Goal: Information Seeking & Learning: Learn about a topic

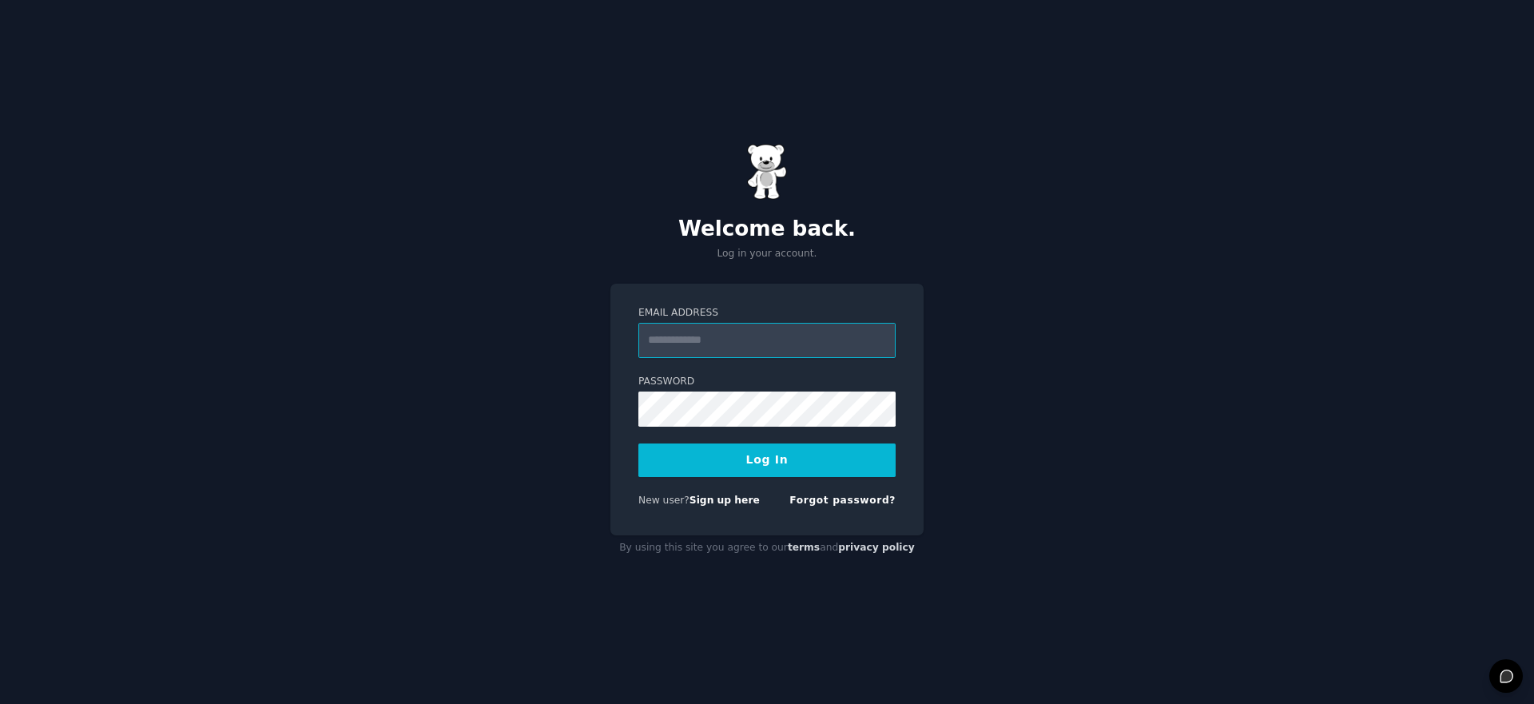
click at [780, 335] on input "Email Address" at bounding box center [766, 340] width 257 height 35
click at [739, 336] on input "Email Address" at bounding box center [766, 340] width 257 height 35
click at [0, 703] on com-1password-button at bounding box center [0, 704] width 0 height 0
type input "**********"
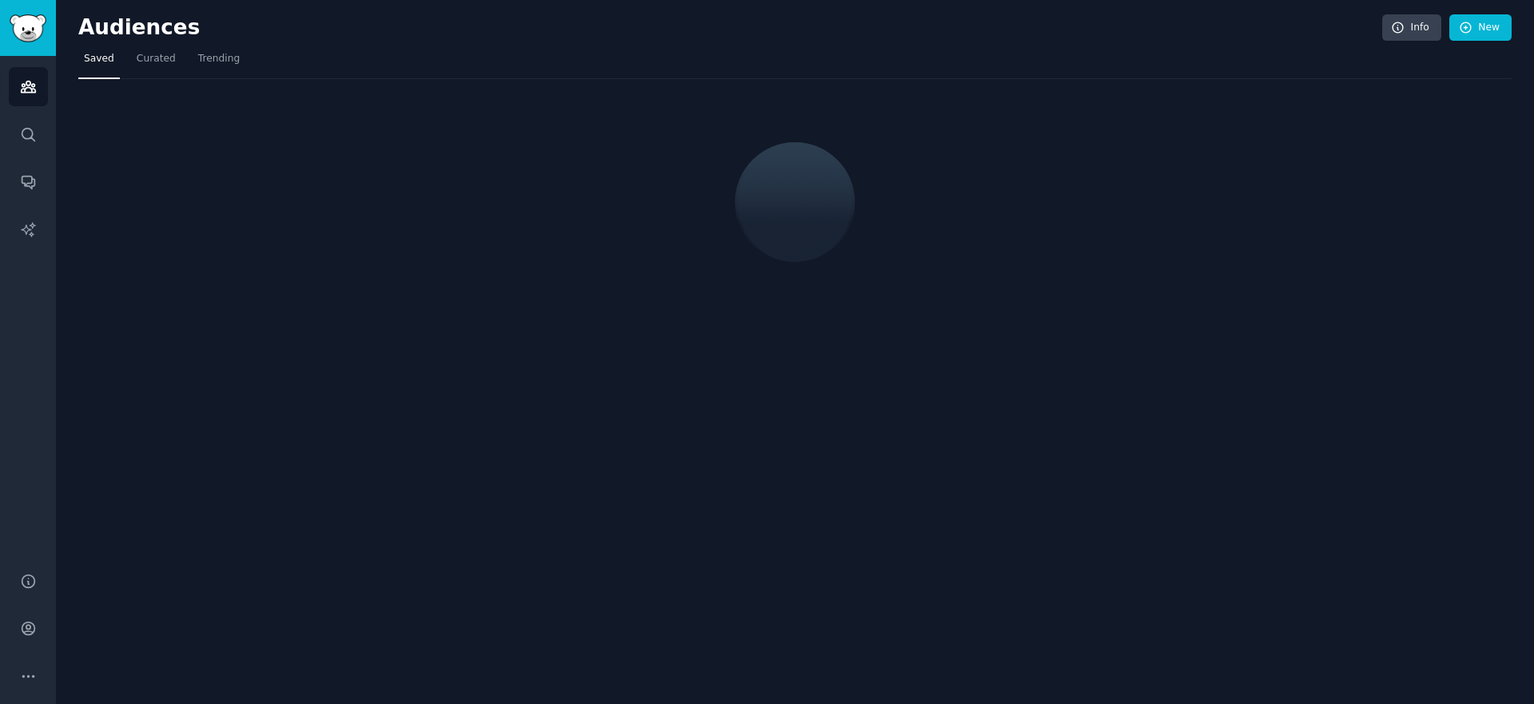
click at [1012, 175] on div at bounding box center [794, 140] width 1433 height 123
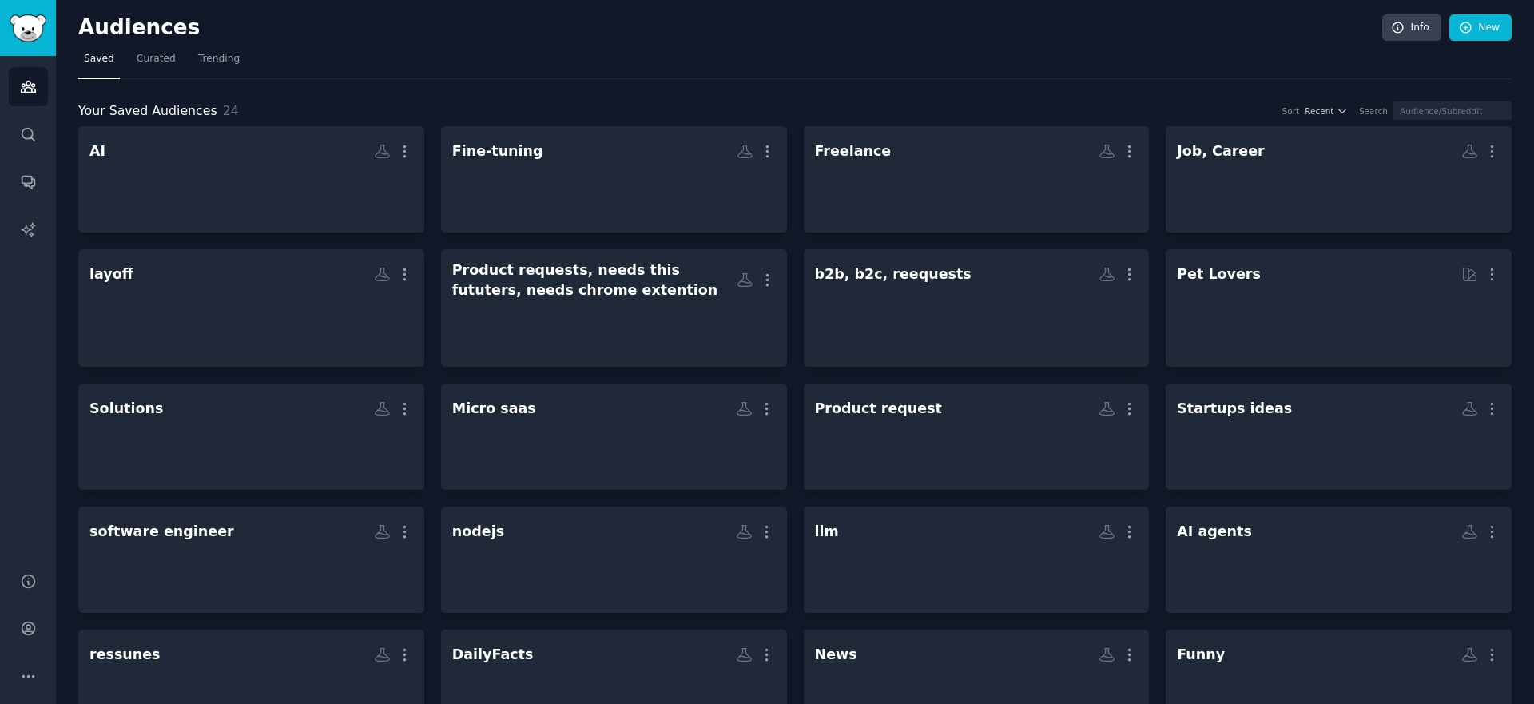
click at [1022, 52] on nav "Saved Curated Trending" at bounding box center [794, 62] width 1433 height 33
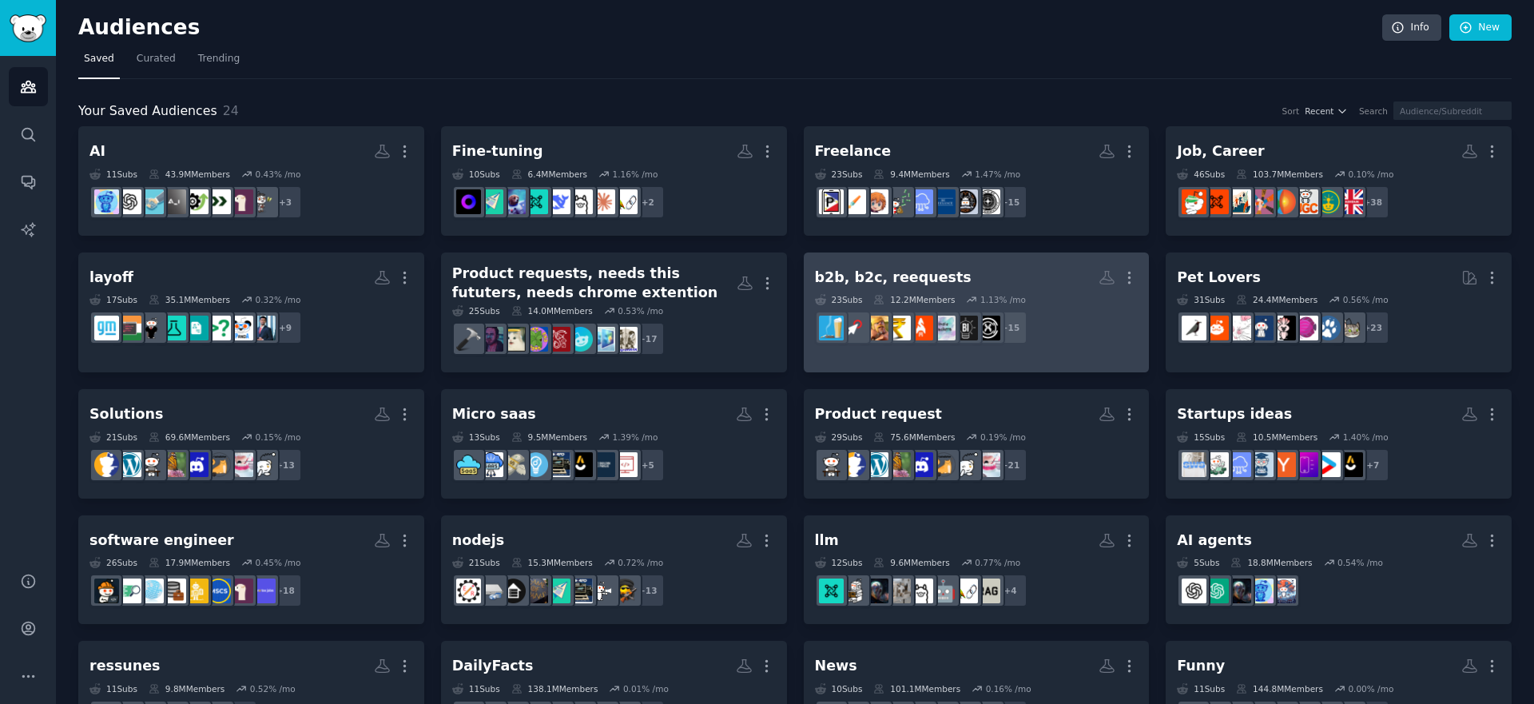
click at [986, 257] on link "b2b, b2c, reequests More 23 Sub s 12.2M Members 1.13 % /mo r/4B2C + 15" at bounding box center [977, 312] width 346 height 121
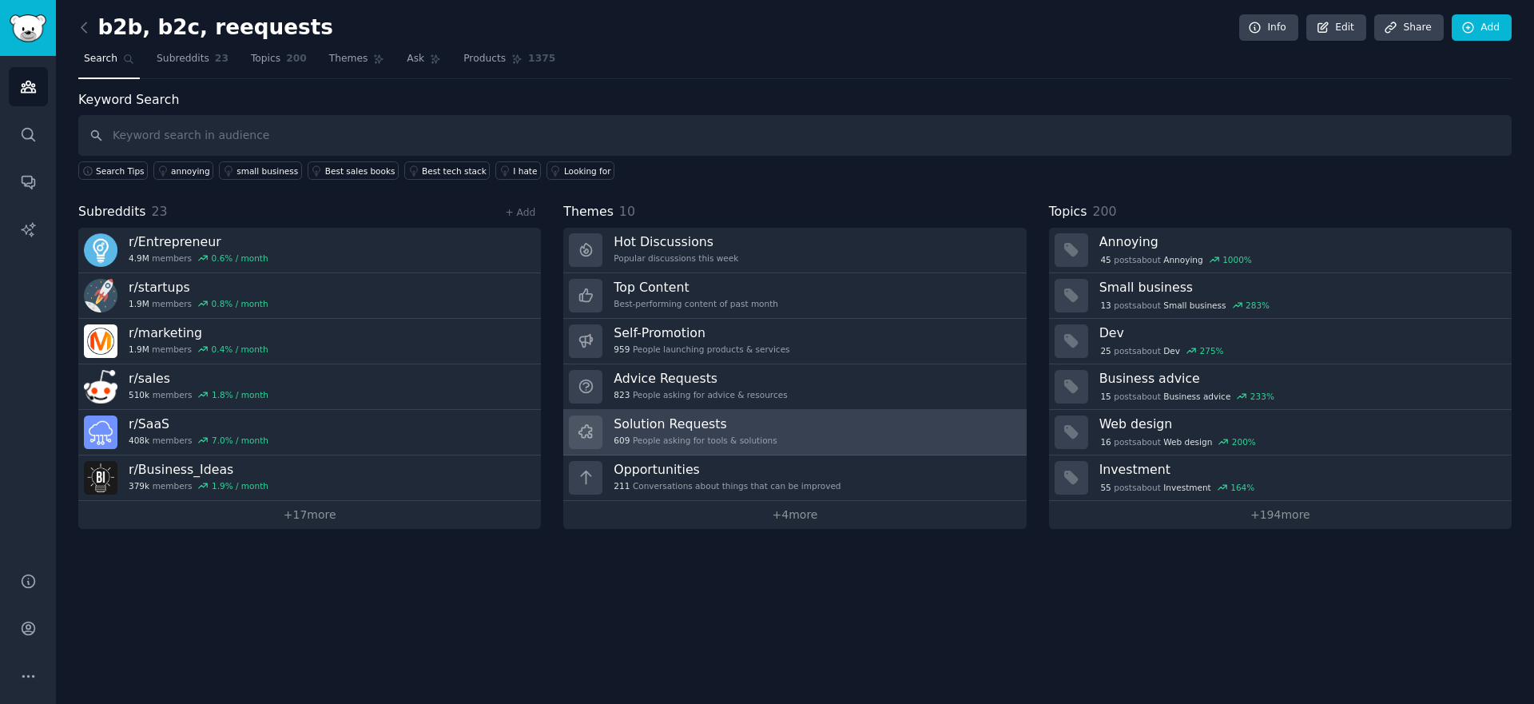
click at [767, 425] on h3 "Solution Requests" at bounding box center [694, 423] width 163 height 17
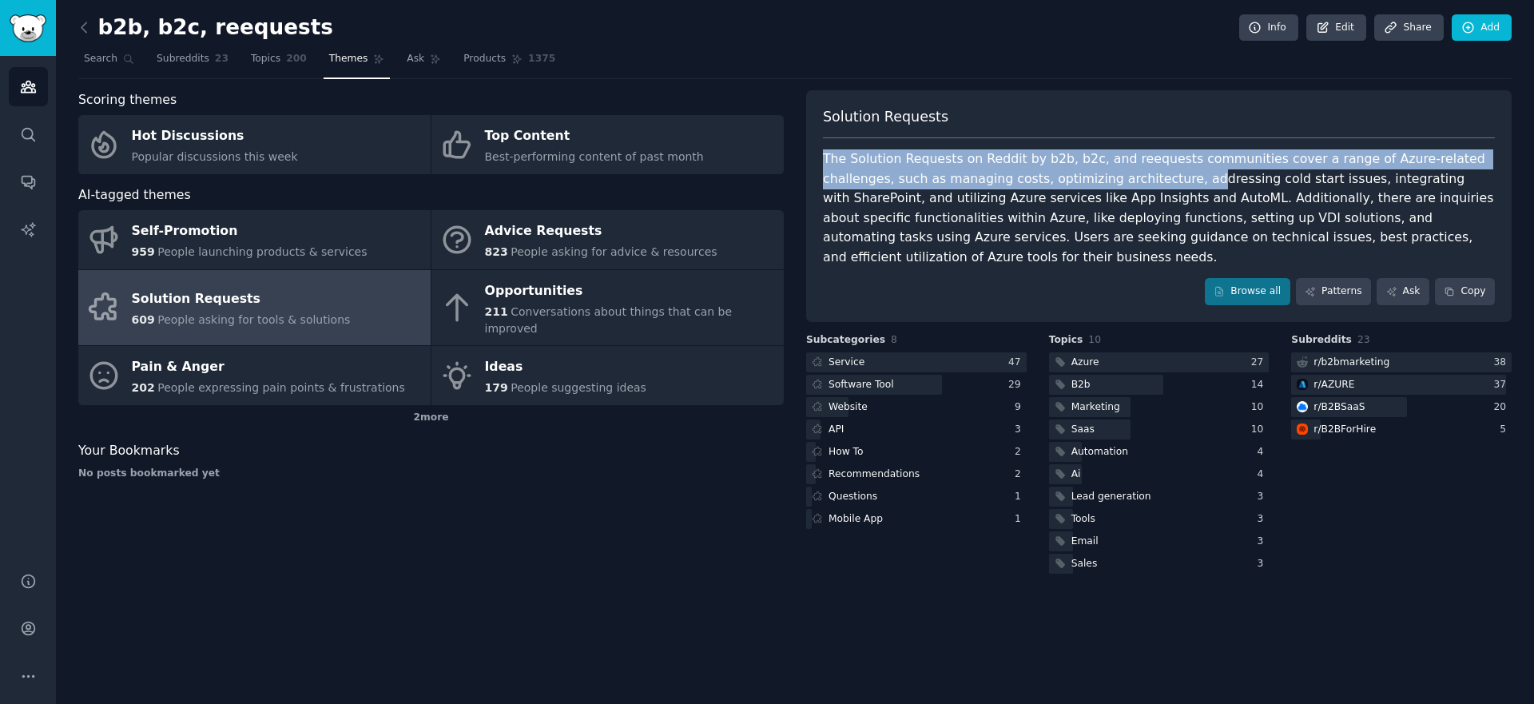
drag, startPoint x: 815, startPoint y: 150, endPoint x: 1118, endPoint y: 187, distance: 304.9
click at [1119, 188] on div "Solution Requests The Solution Requests on Reddit by b2b, b2c, and reequests co…" at bounding box center [1158, 206] width 705 height 232
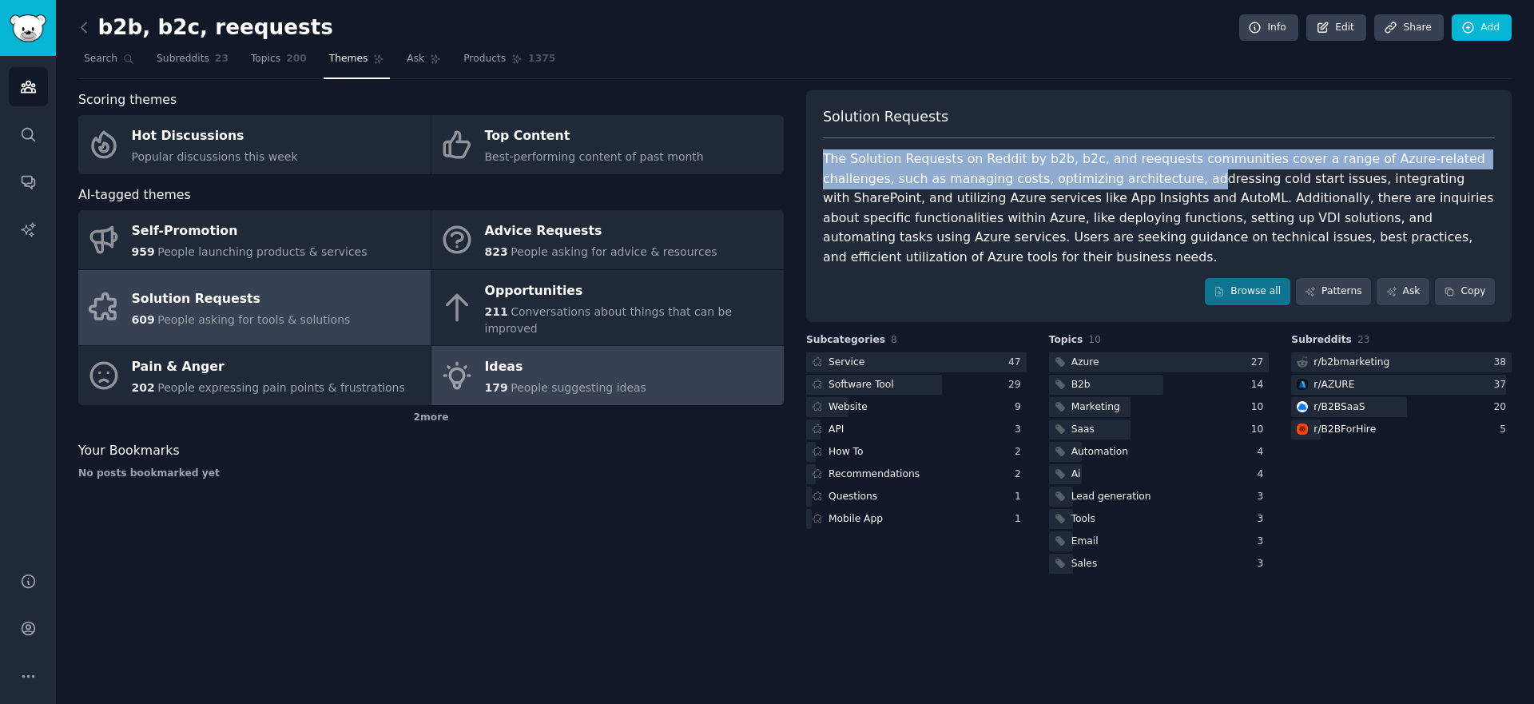
click at [479, 347] on link "Ideas 179 People suggesting ideas" at bounding box center [607, 375] width 352 height 59
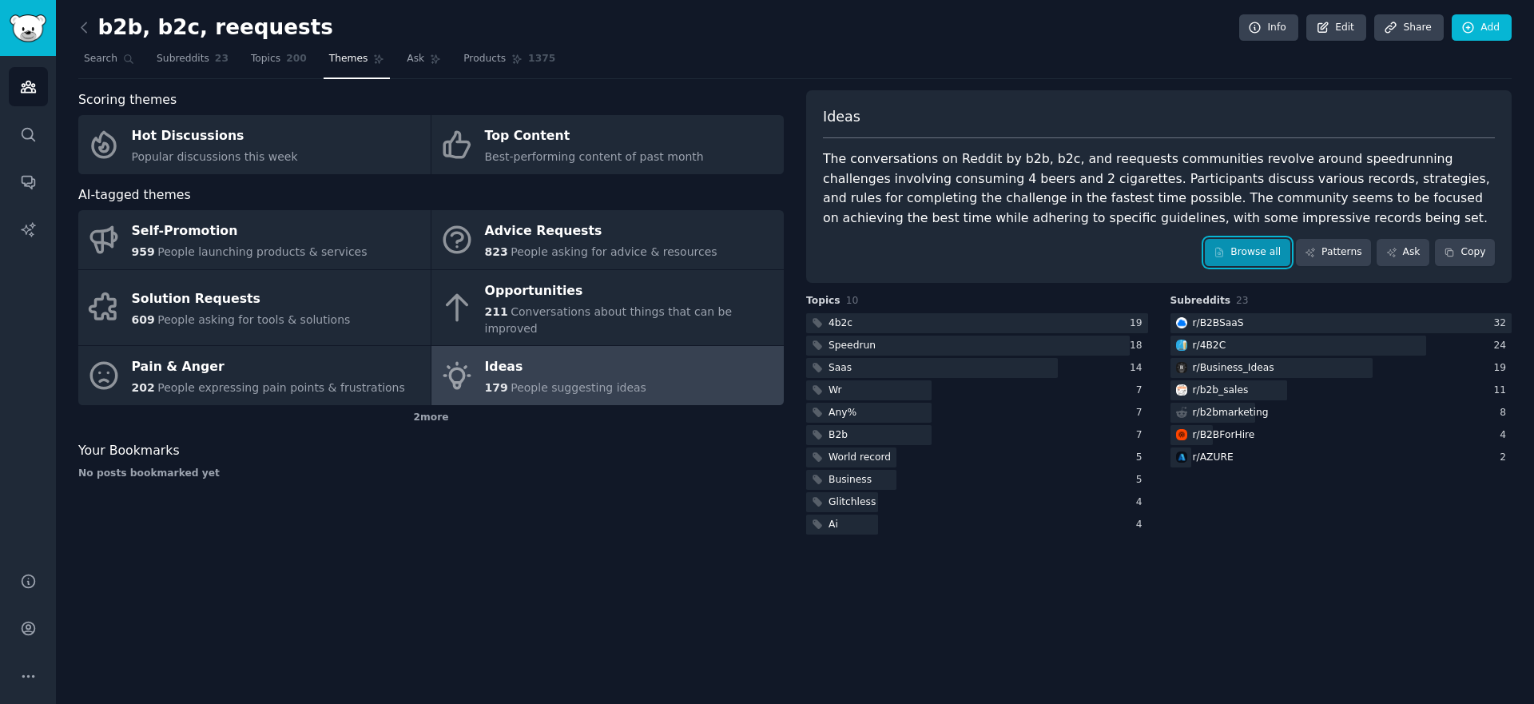
click at [1255, 252] on link "Browse all" at bounding box center [1246, 252] width 85 height 27
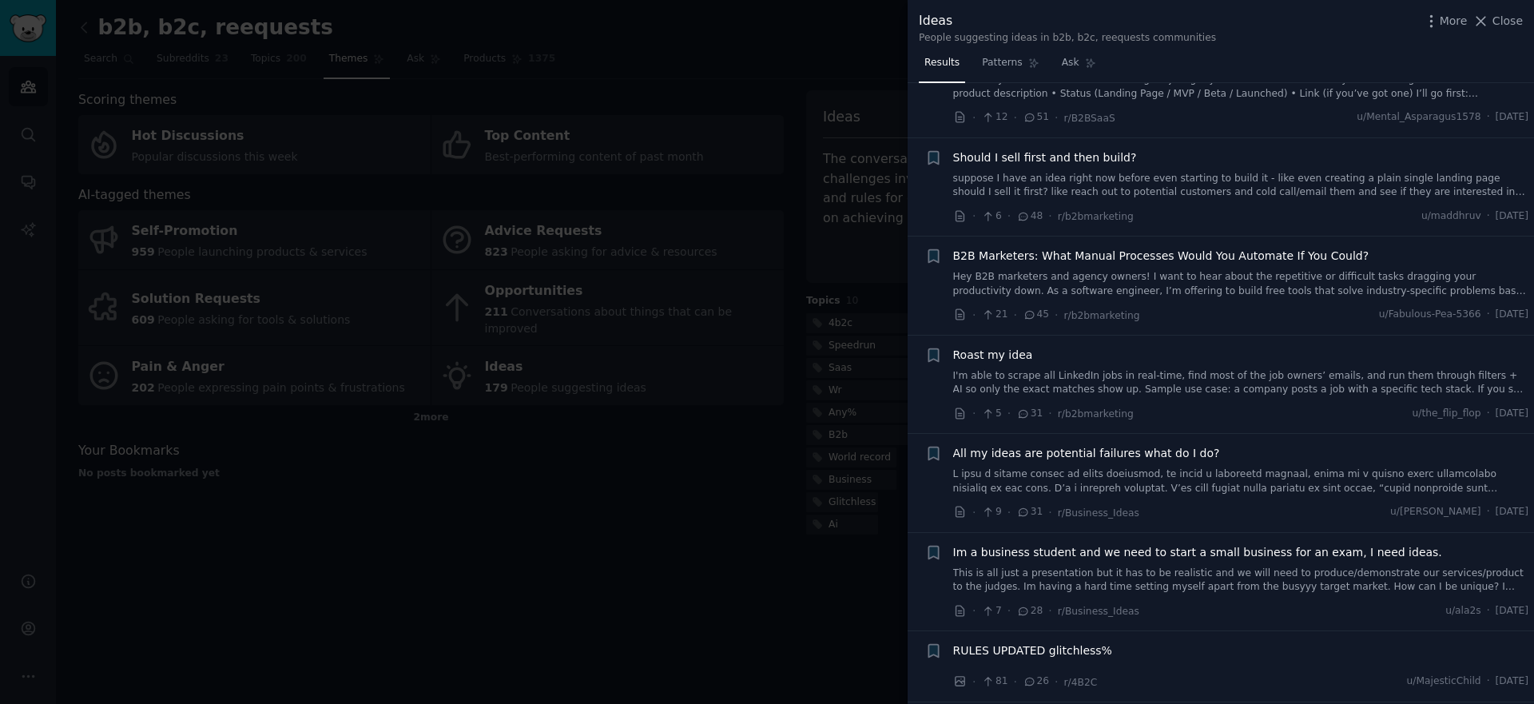
scroll to position [266, 0]
click at [1481, 24] on icon at bounding box center [1480, 21] width 17 height 17
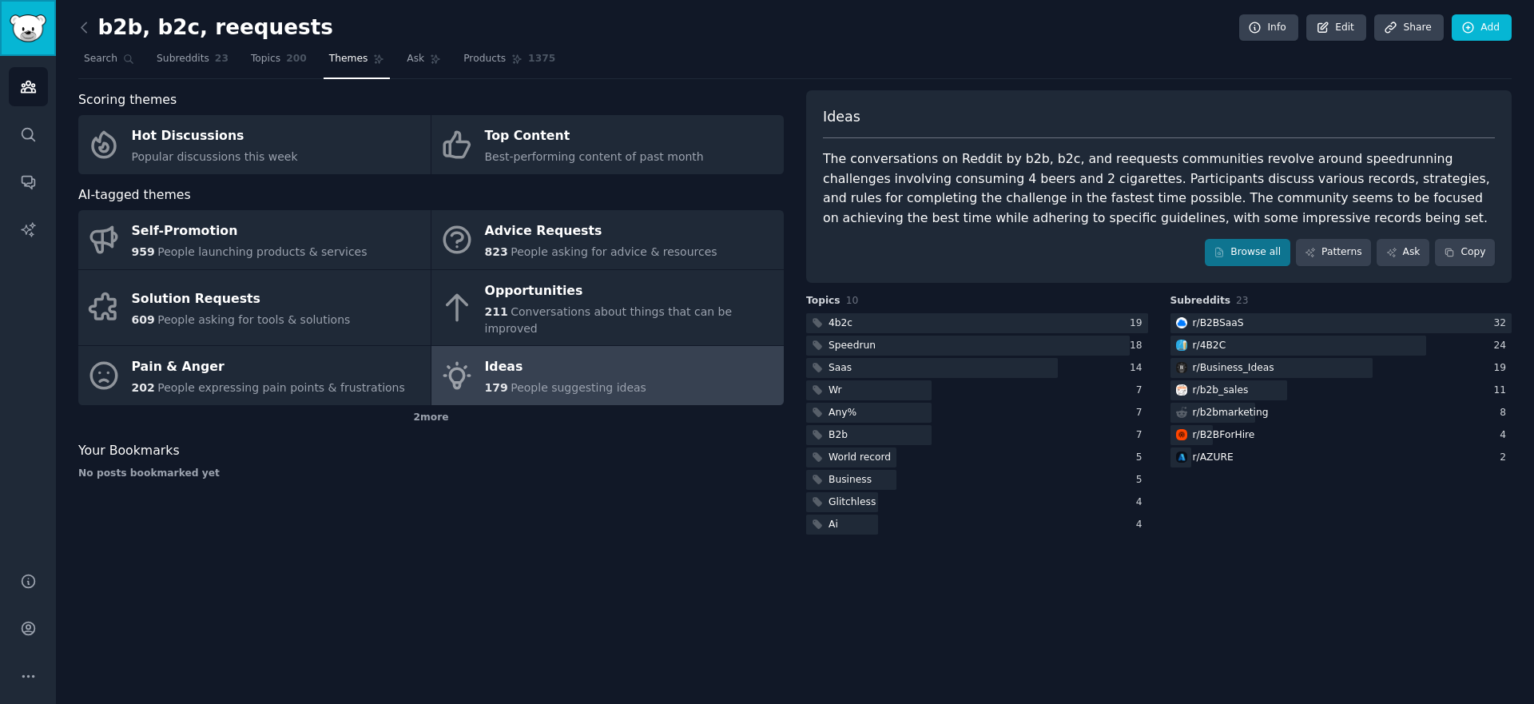
click at [29, 18] on img "Sidebar" at bounding box center [28, 28] width 37 height 28
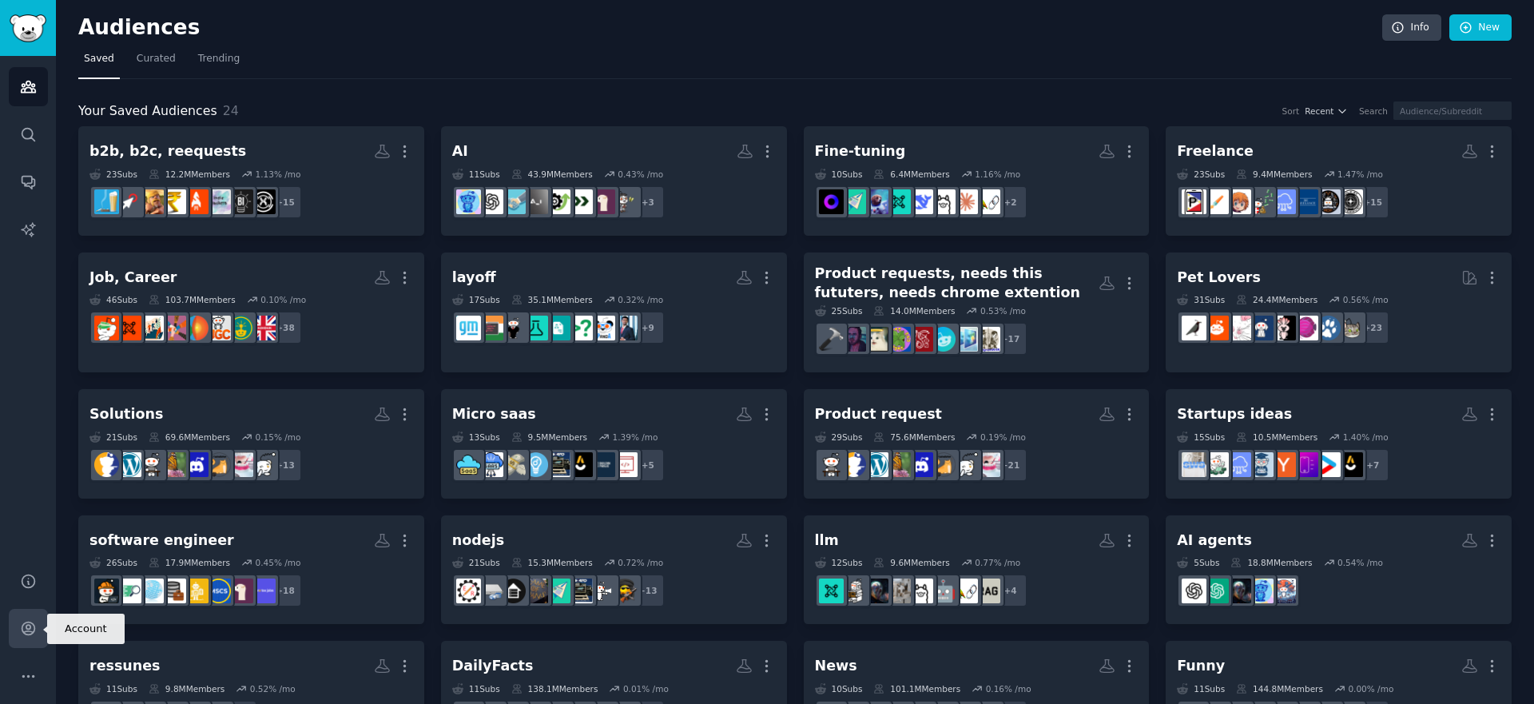
click at [26, 631] on icon "Sidebar" at bounding box center [28, 628] width 13 height 13
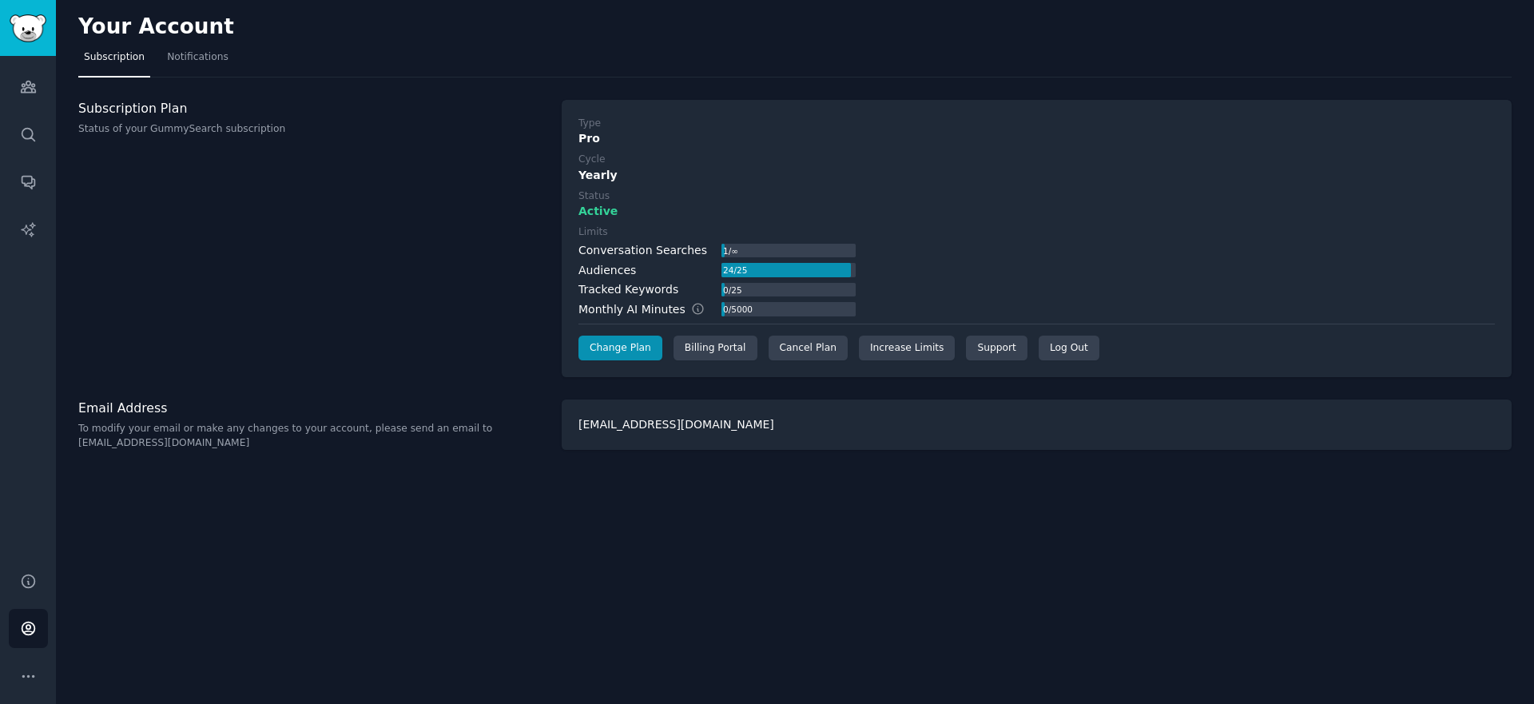
click at [623, 157] on label "Cycle" at bounding box center [1036, 160] width 916 height 14
click at [712, 354] on div "Billing Portal" at bounding box center [715, 348] width 84 height 26
click at [35, 42] on link "Sidebar" at bounding box center [28, 28] width 56 height 56
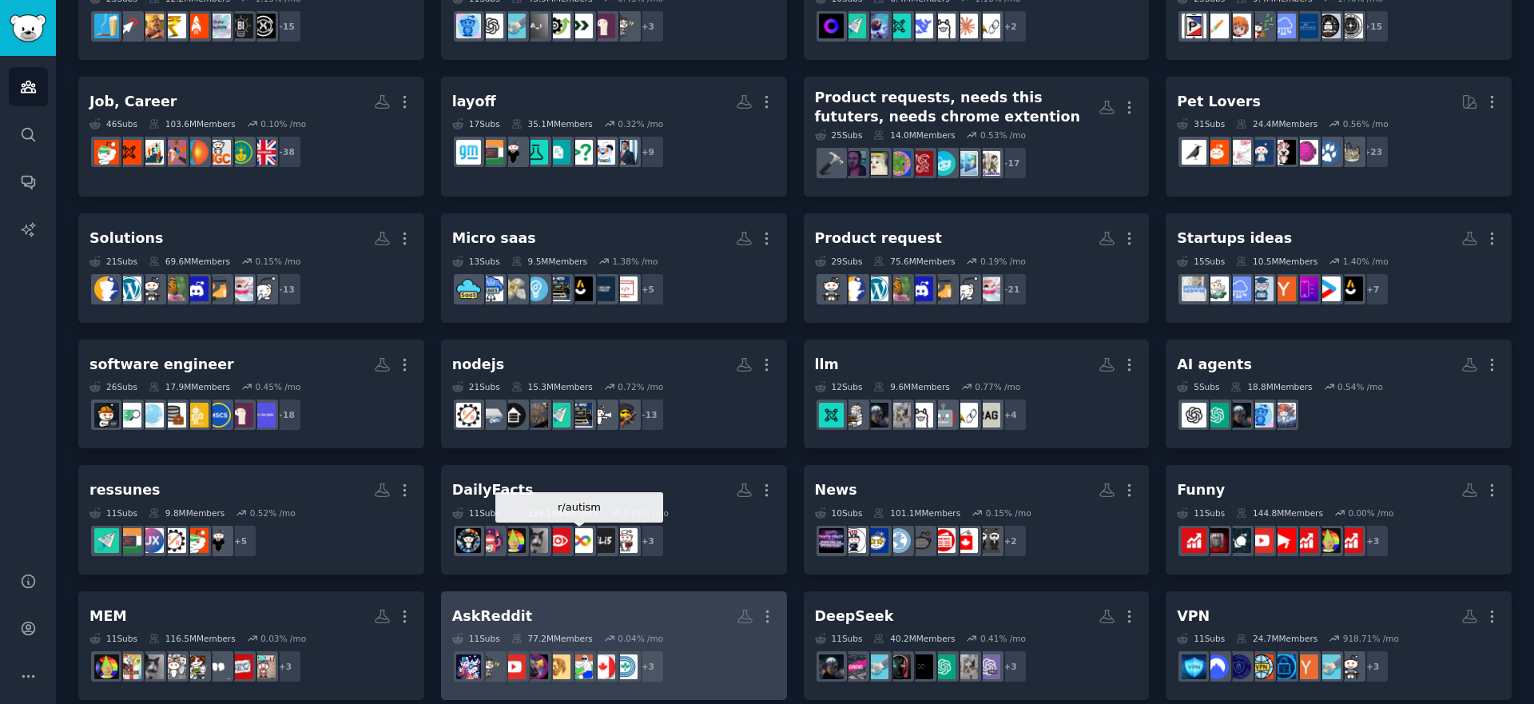
scroll to position [173, 0]
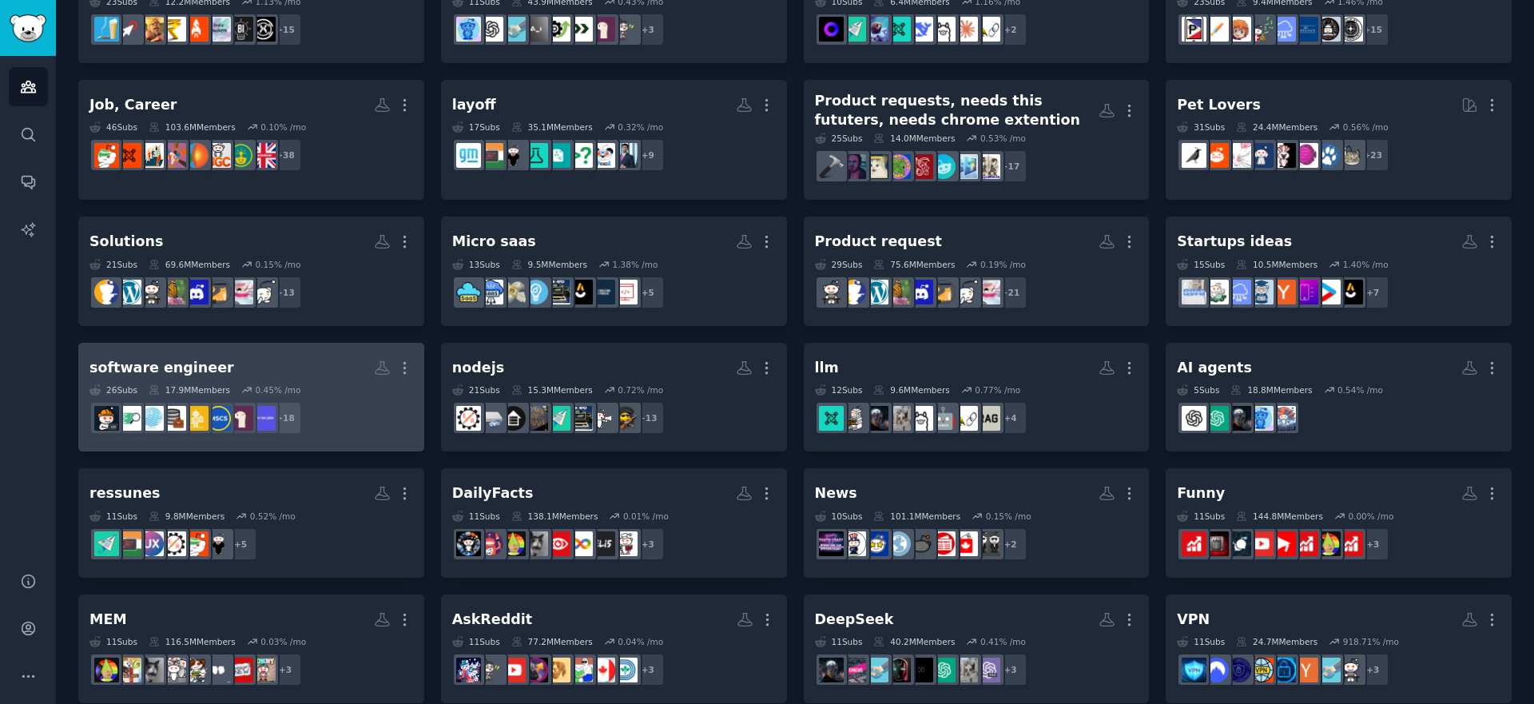
click at [212, 377] on h2 "software engineer More" at bounding box center [250, 368] width 323 height 28
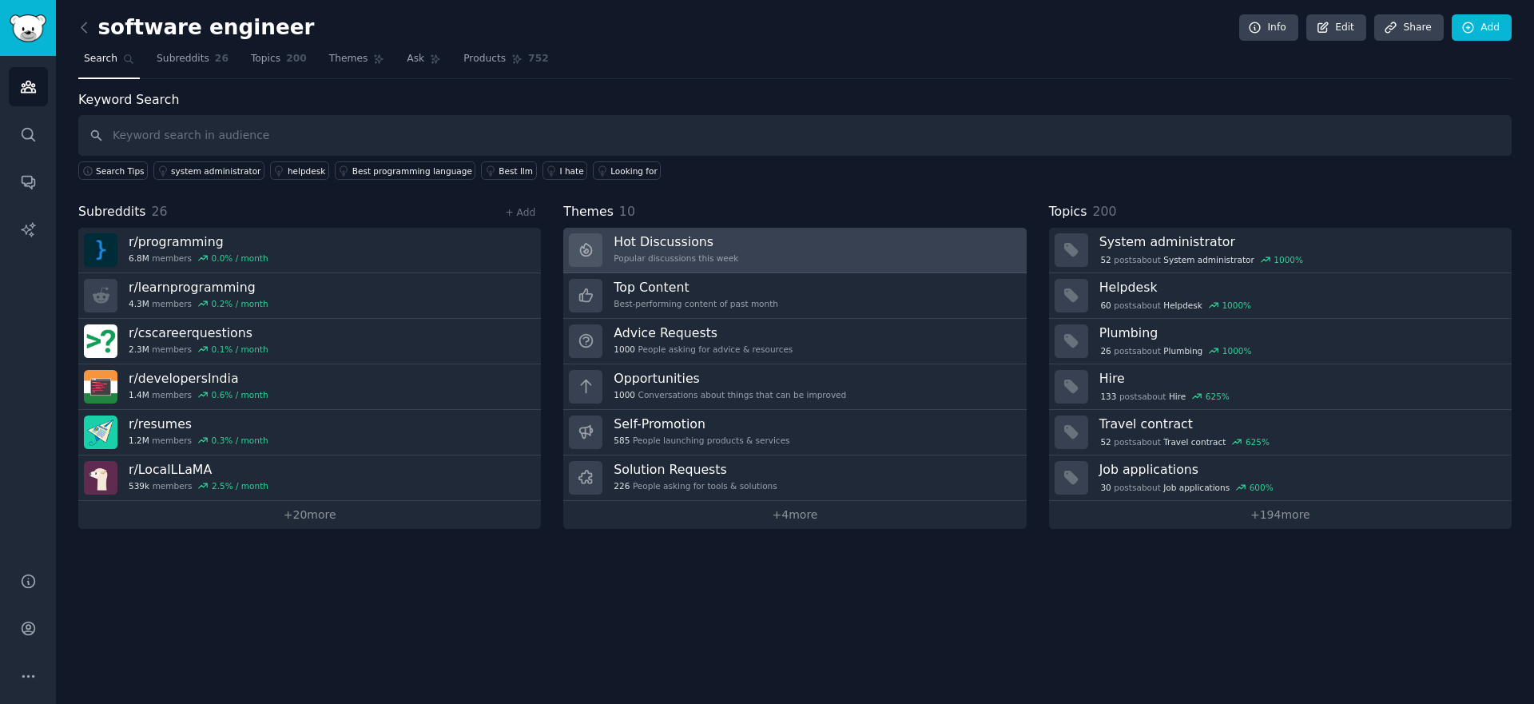
click at [762, 232] on link "Hot Discussions Popular discussions this week" at bounding box center [794, 251] width 462 height 46
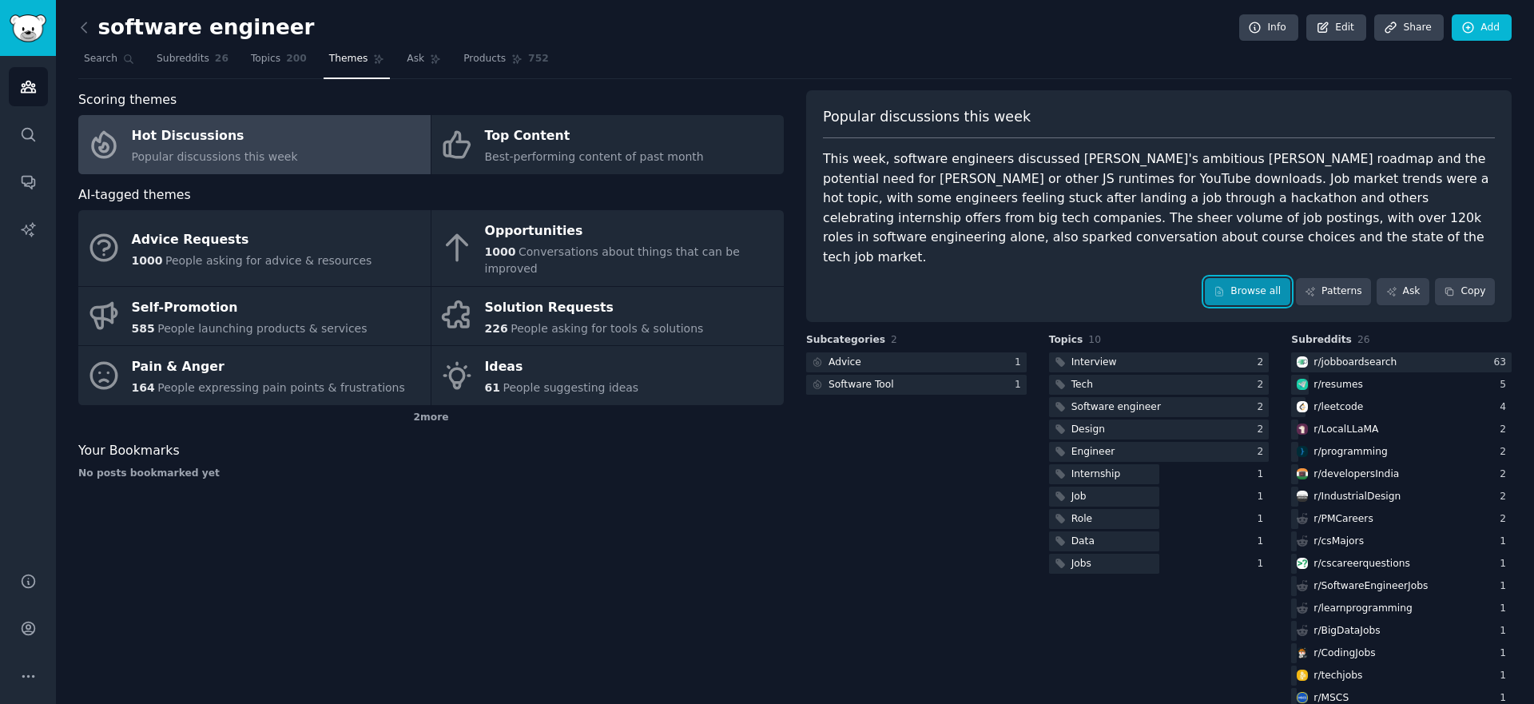
click at [1236, 278] on link "Browse all" at bounding box center [1246, 291] width 85 height 27
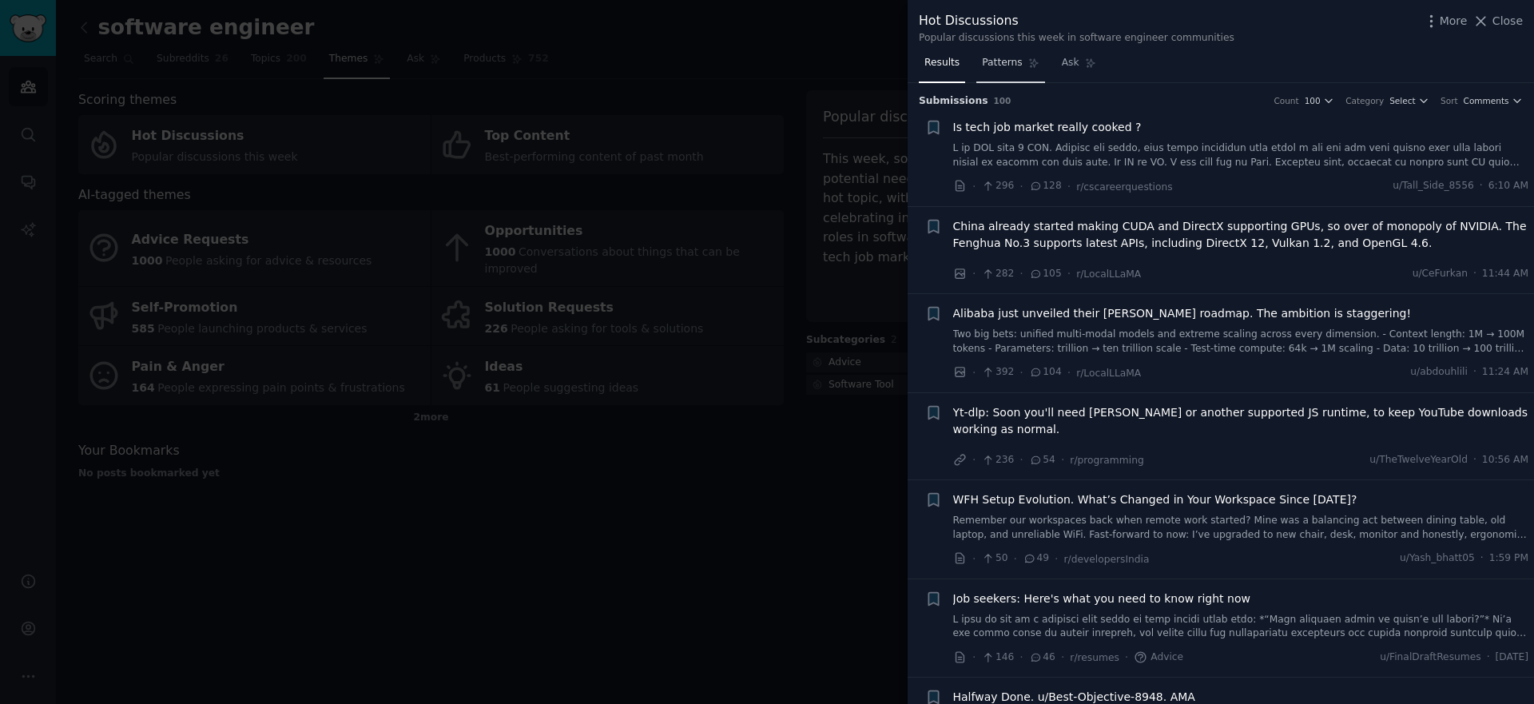
click at [1005, 66] on span "Patterns" at bounding box center [1002, 63] width 40 height 14
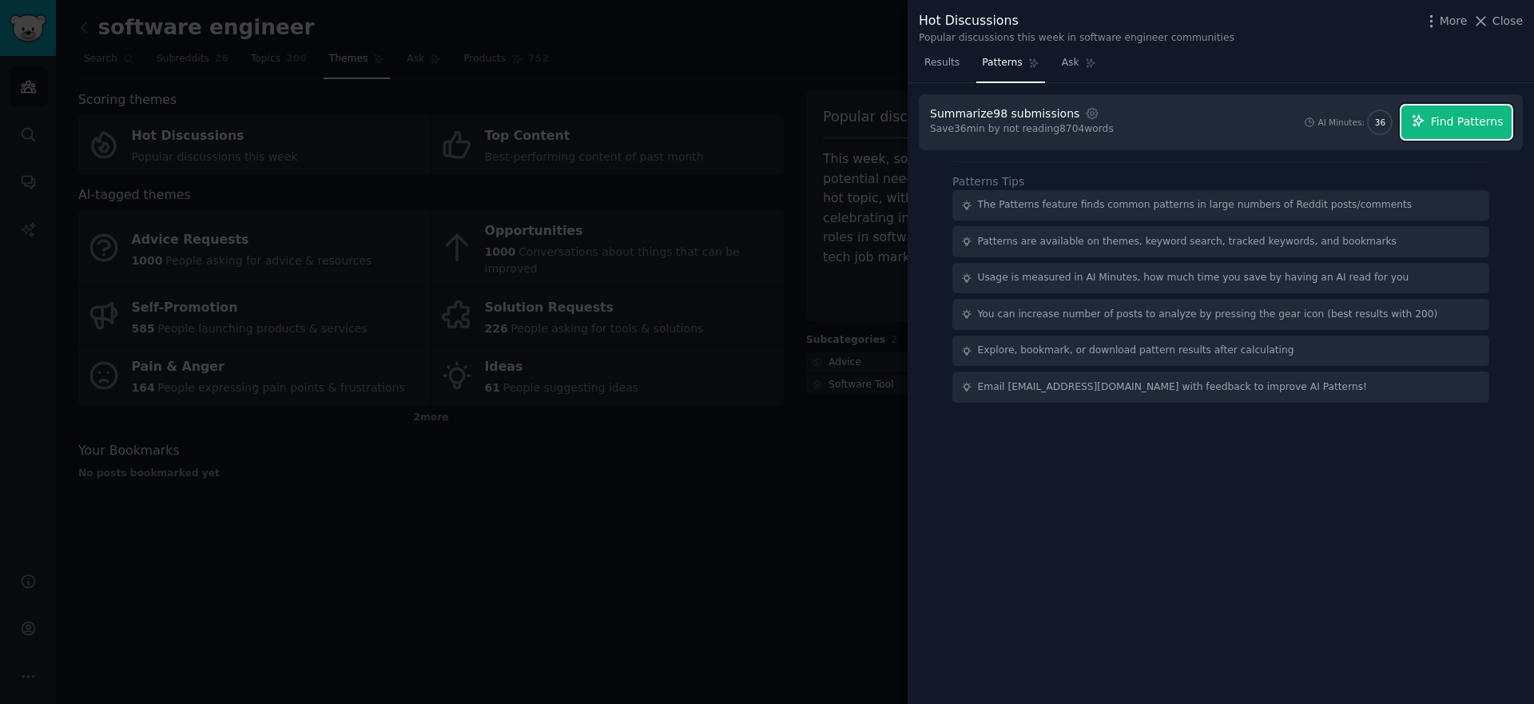
click at [1454, 122] on span "Find Patterns" at bounding box center [1466, 121] width 73 height 17
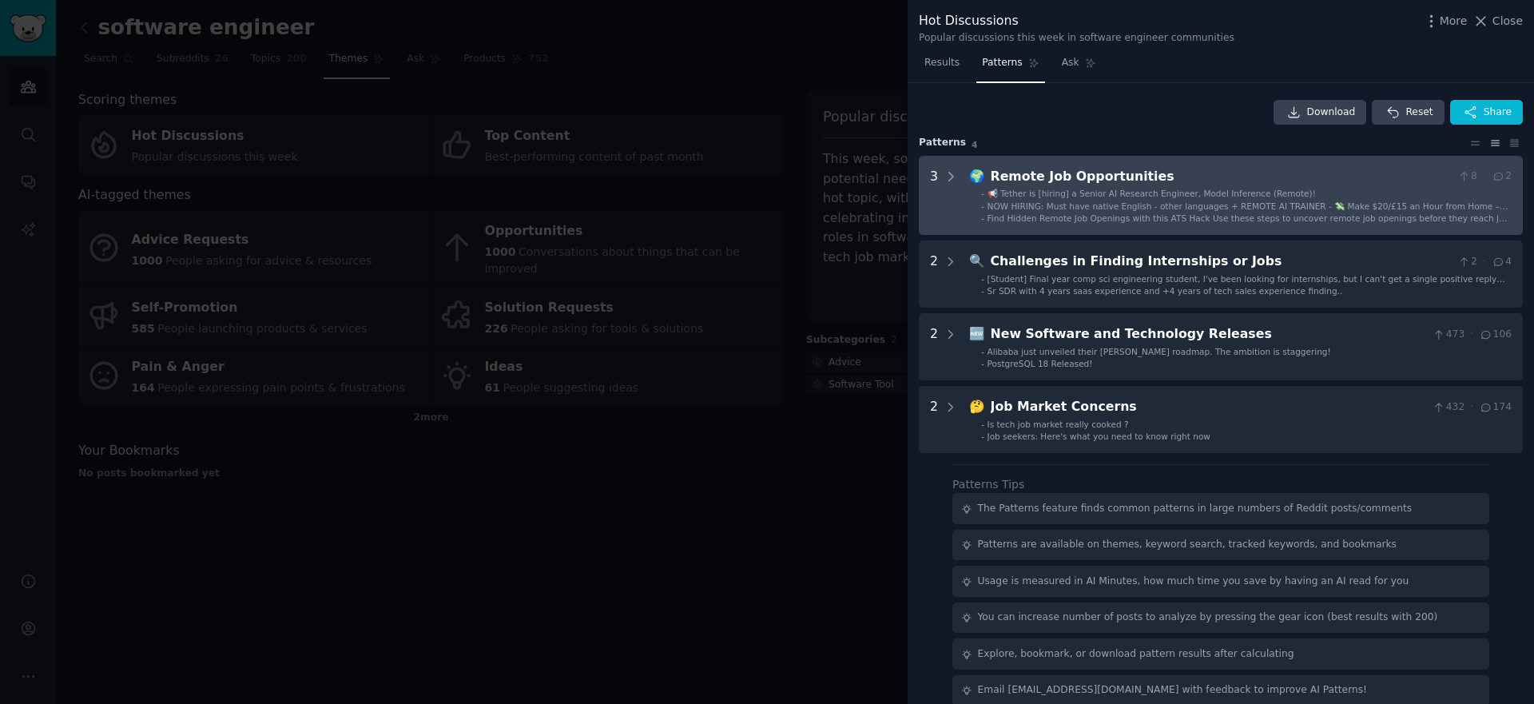
click at [1155, 199] on ul "- 📢 Tether is [hiring] a Senior AI Research Engineer, Model Inference (Remote)!…" at bounding box center [1241, 206] width 542 height 37
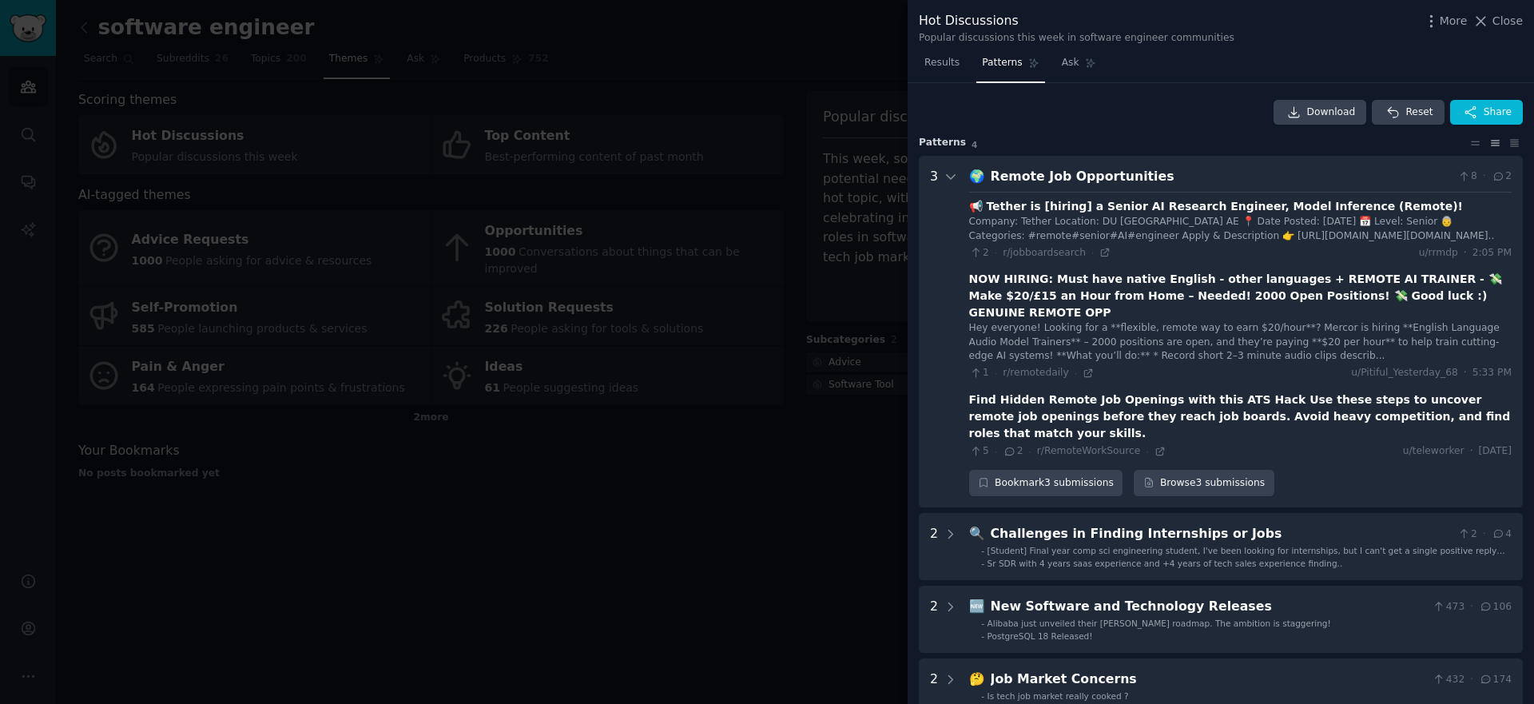
scroll to position [73, 0]
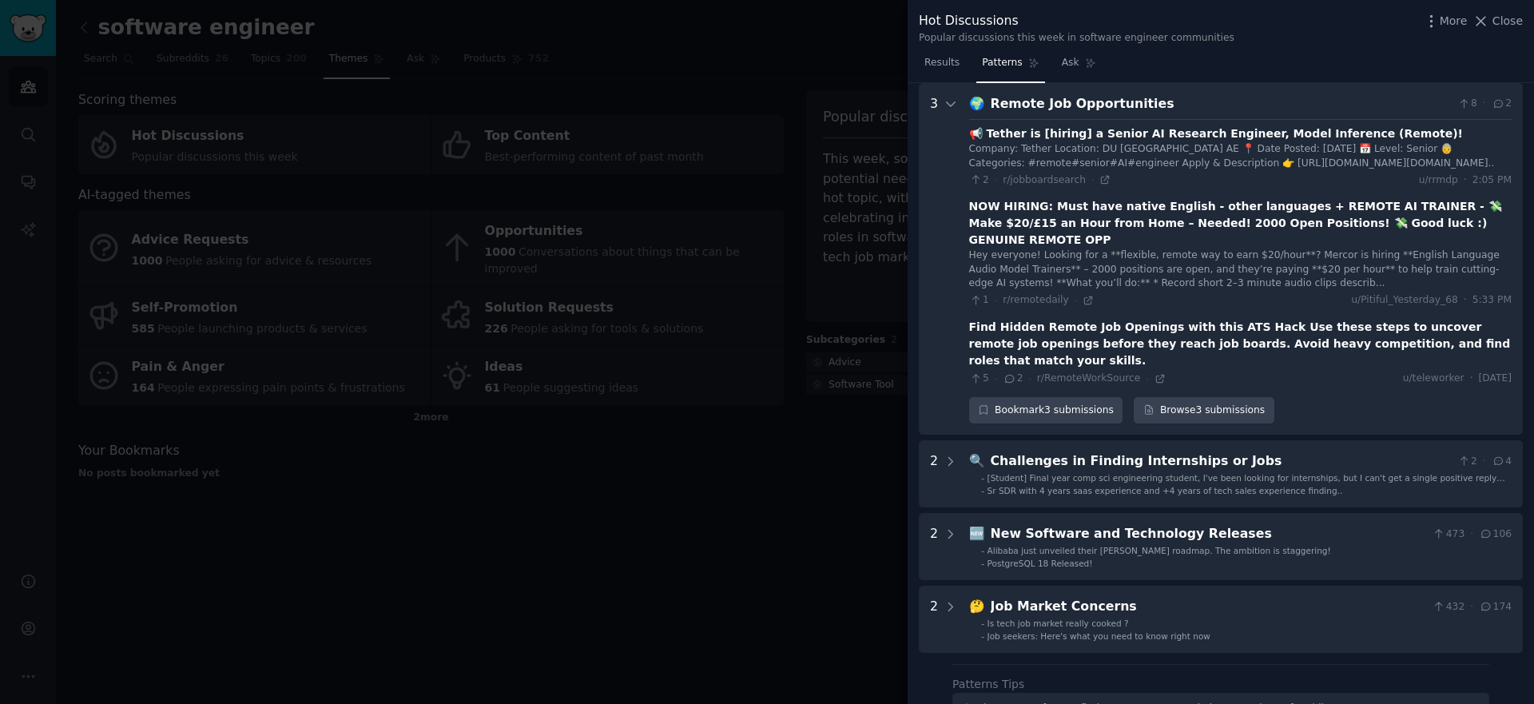
click at [646, 390] on div at bounding box center [767, 352] width 1534 height 704
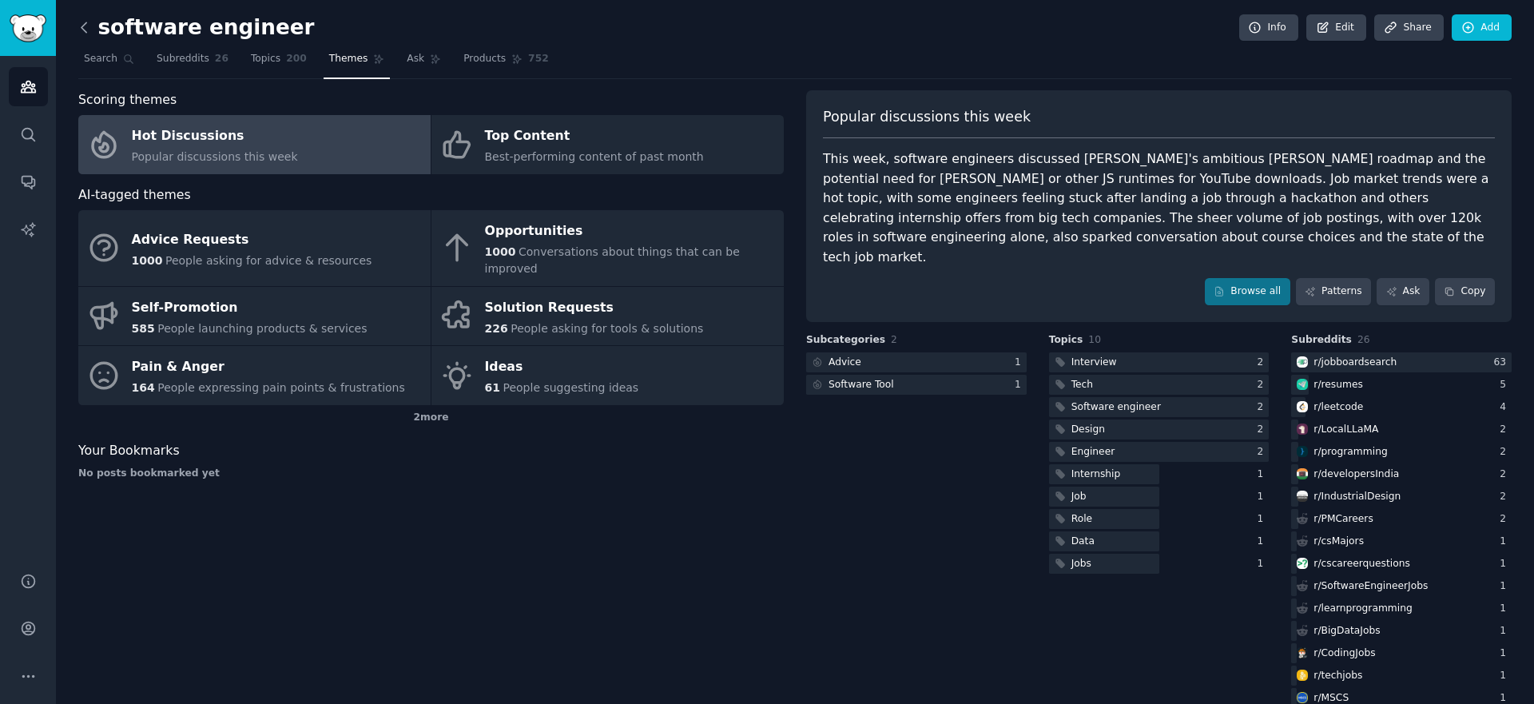
click at [81, 30] on icon at bounding box center [84, 27] width 17 height 17
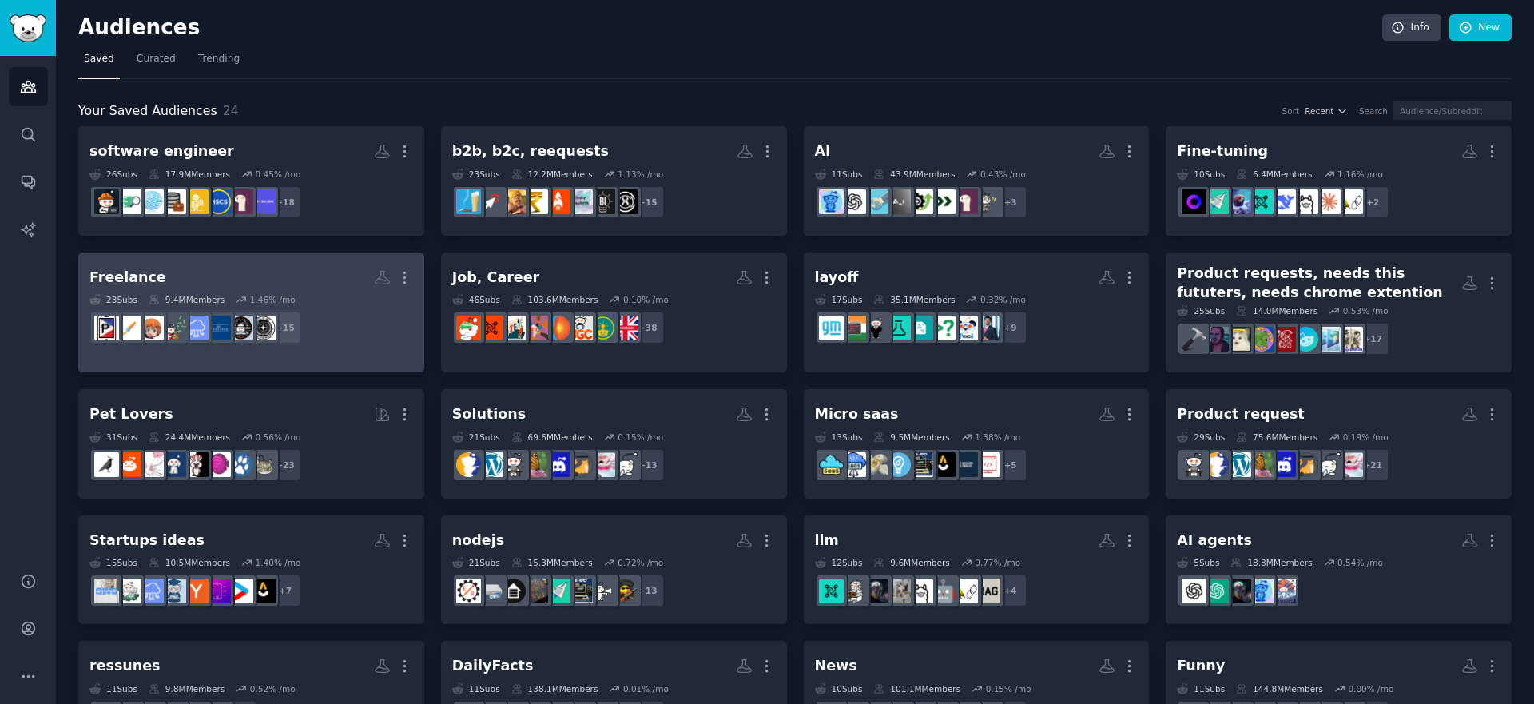
click at [282, 274] on h2 "Freelance Custom Audience More" at bounding box center [250, 278] width 323 height 28
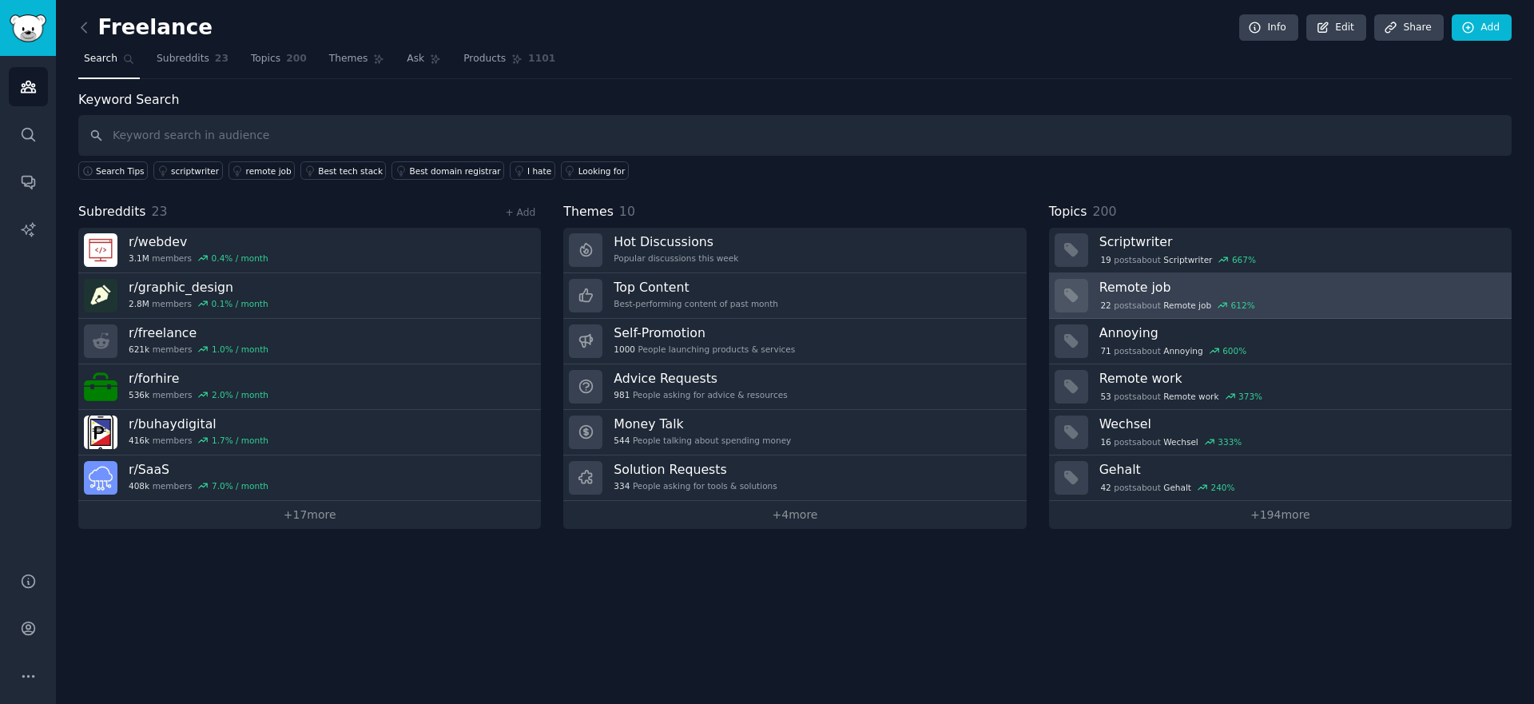
click at [1196, 296] on div "22 post s about Remote job 612 %" at bounding box center [1299, 304] width 401 height 17
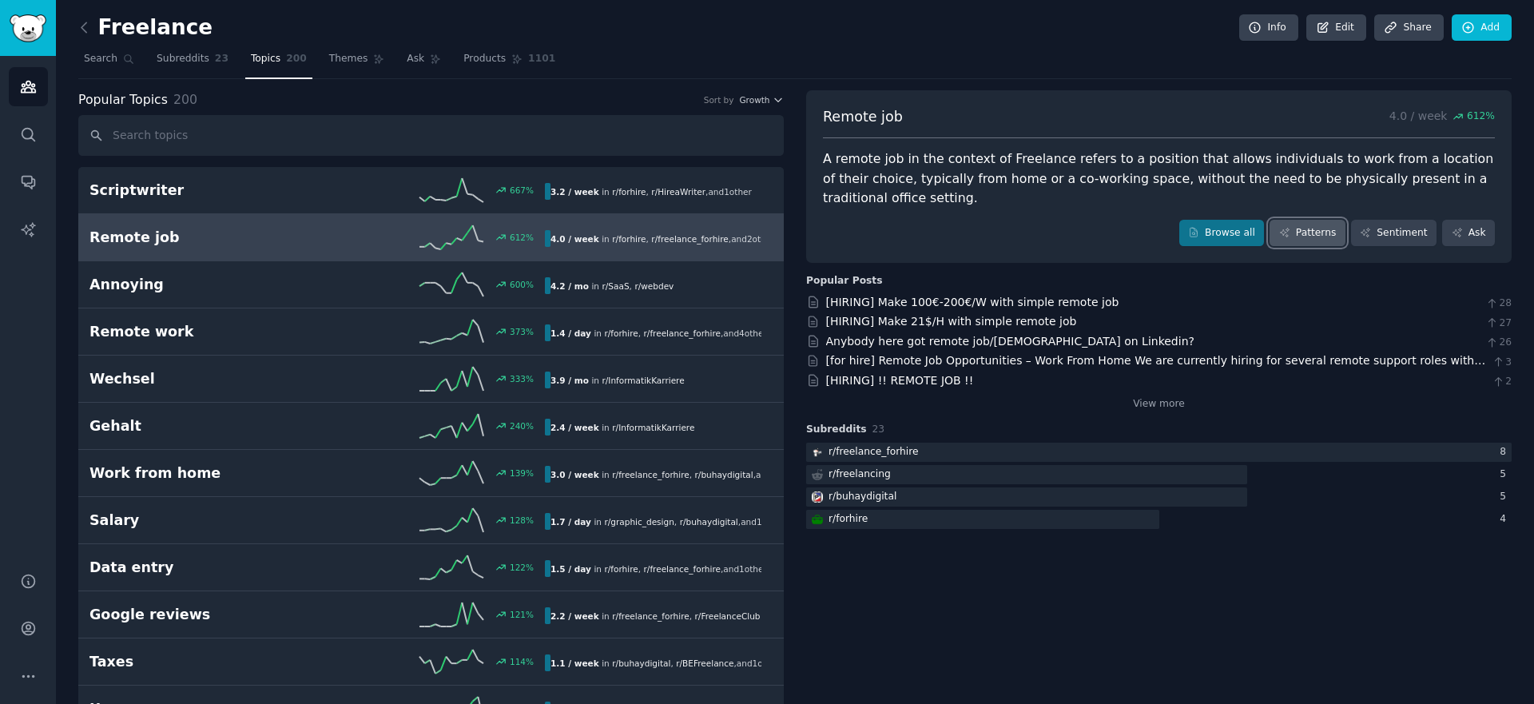
click at [1318, 235] on link "Patterns" at bounding box center [1306, 233] width 75 height 27
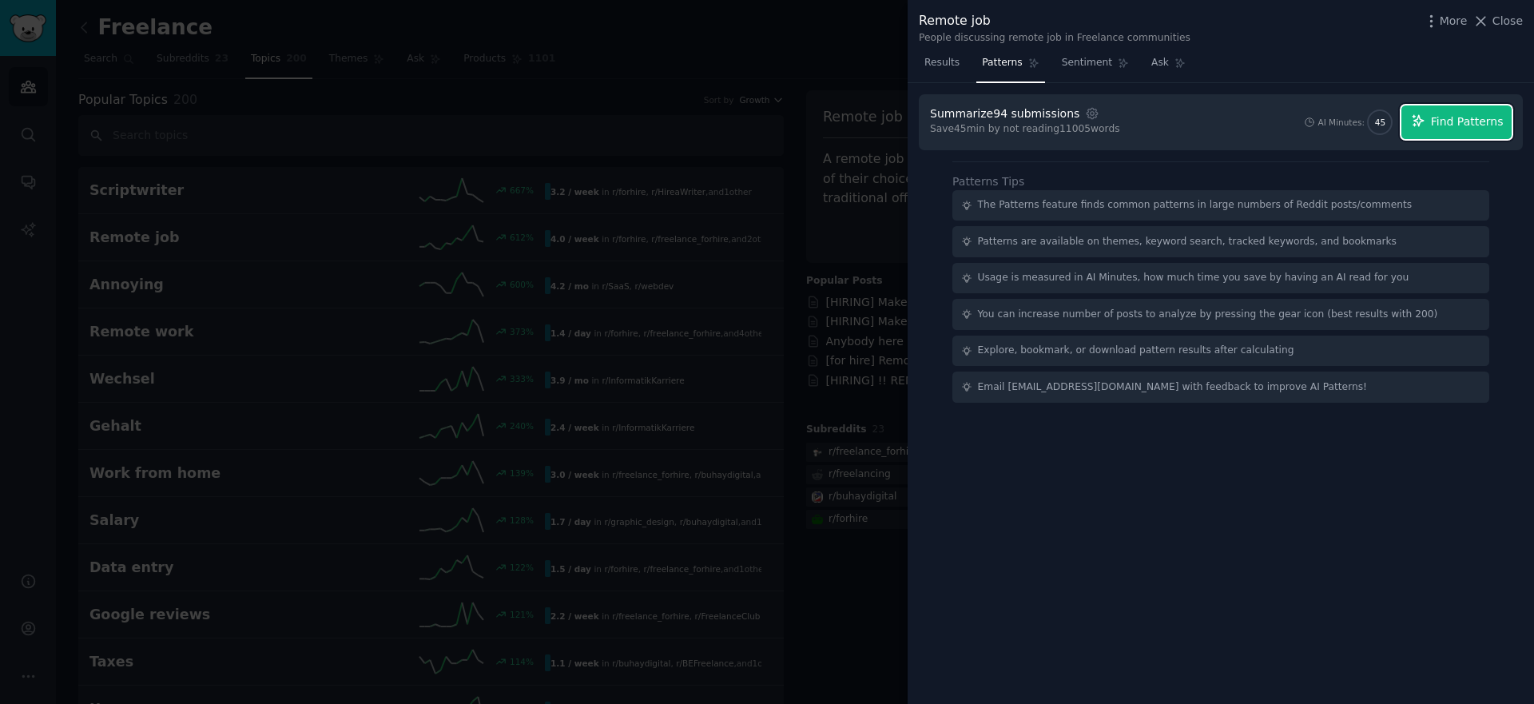
click at [1458, 129] on span "Find Patterns" at bounding box center [1466, 121] width 73 height 17
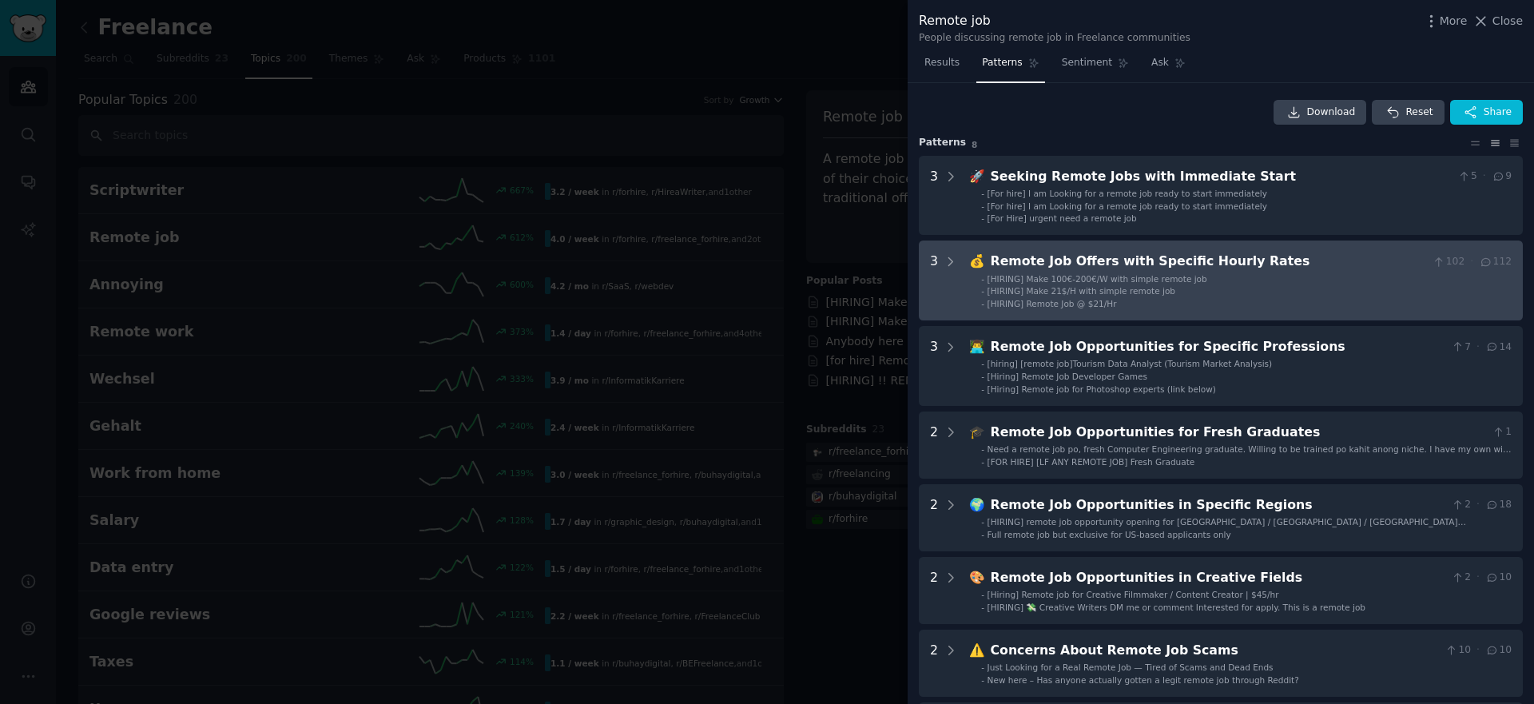
click at [1128, 287] on span "[HIRING] Make 21$/H with simple remote job" at bounding box center [1081, 291] width 188 height 10
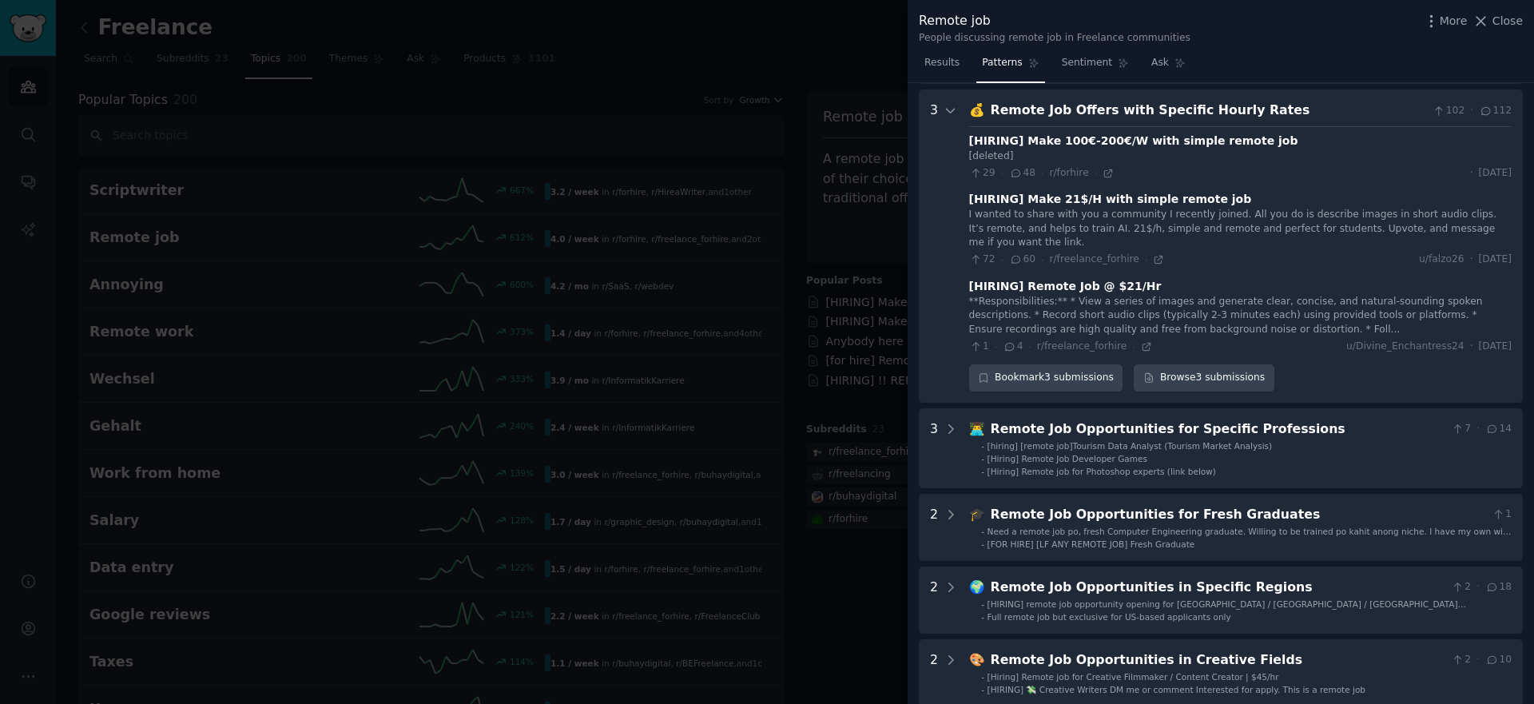
scroll to position [158, 0]
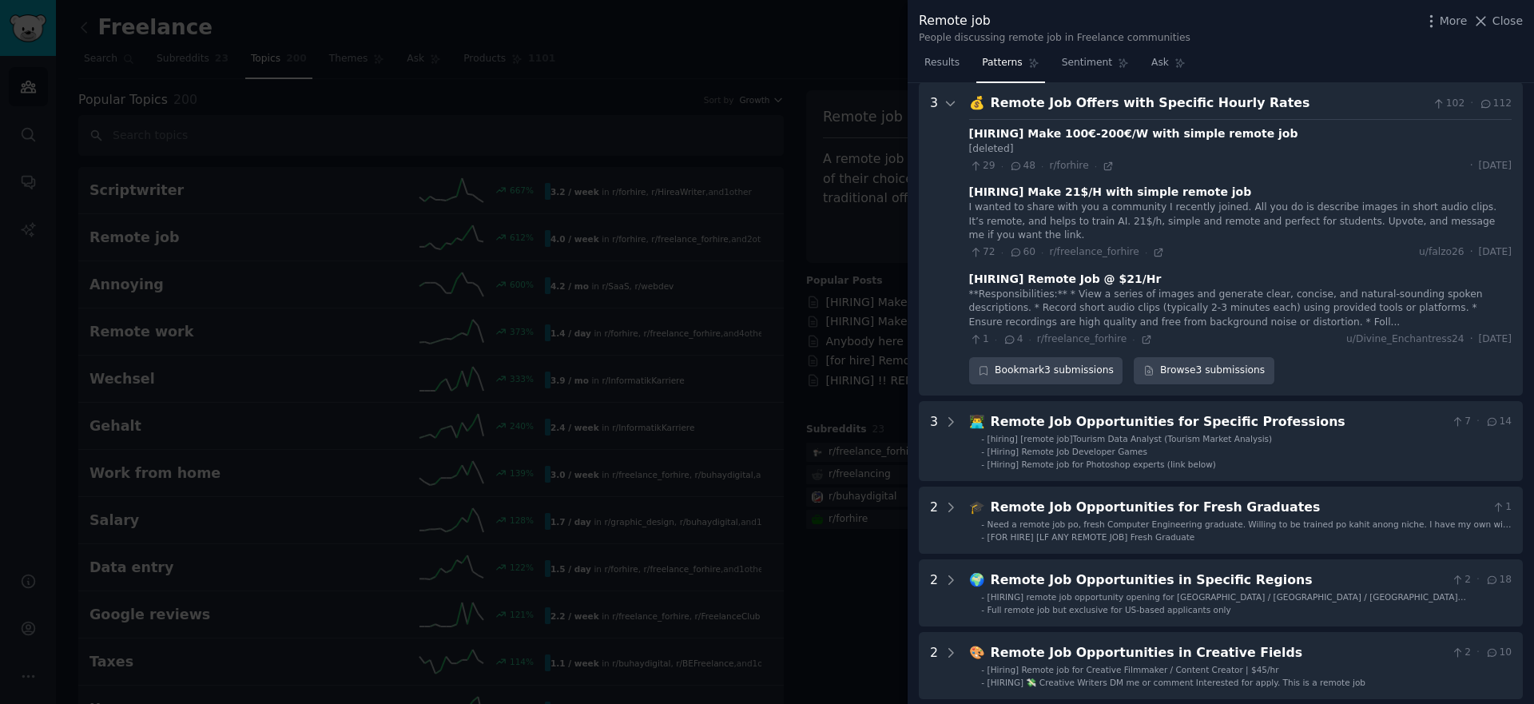
click at [1021, 133] on div "[HIRING] Make 100€-200€/W with simple remote job" at bounding box center [1133, 133] width 329 height 17
click at [1030, 196] on div "[HIRING] Make 21$/H with simple remote job" at bounding box center [1110, 192] width 283 height 17
click at [1068, 182] on div "[HIRING] Make 100€-200€/W with simple remote job [deleted] 29 · 48 · r/forhire …" at bounding box center [1240, 233] width 542 height 228
click at [1053, 200] on div "I wanted to share with you a community I recently joined. All you do is describ…" at bounding box center [1240, 221] width 542 height 42
click at [1153, 250] on icon at bounding box center [1158, 252] width 11 height 11
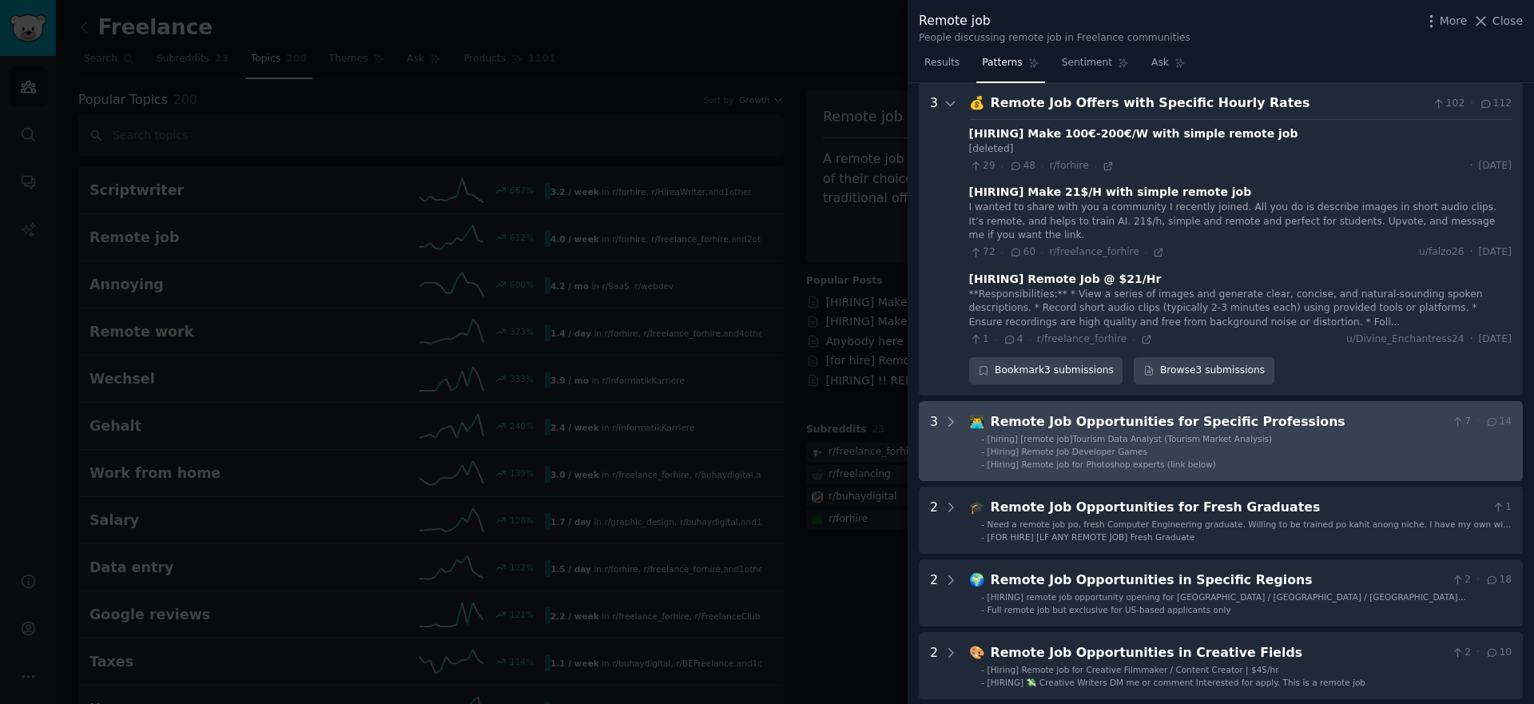
click at [940, 407] on Professions "3 👨‍💻 Remote Job Opportunities for Specific Professions 7 · 14 - [hiring] [remo…" at bounding box center [1221, 441] width 604 height 80
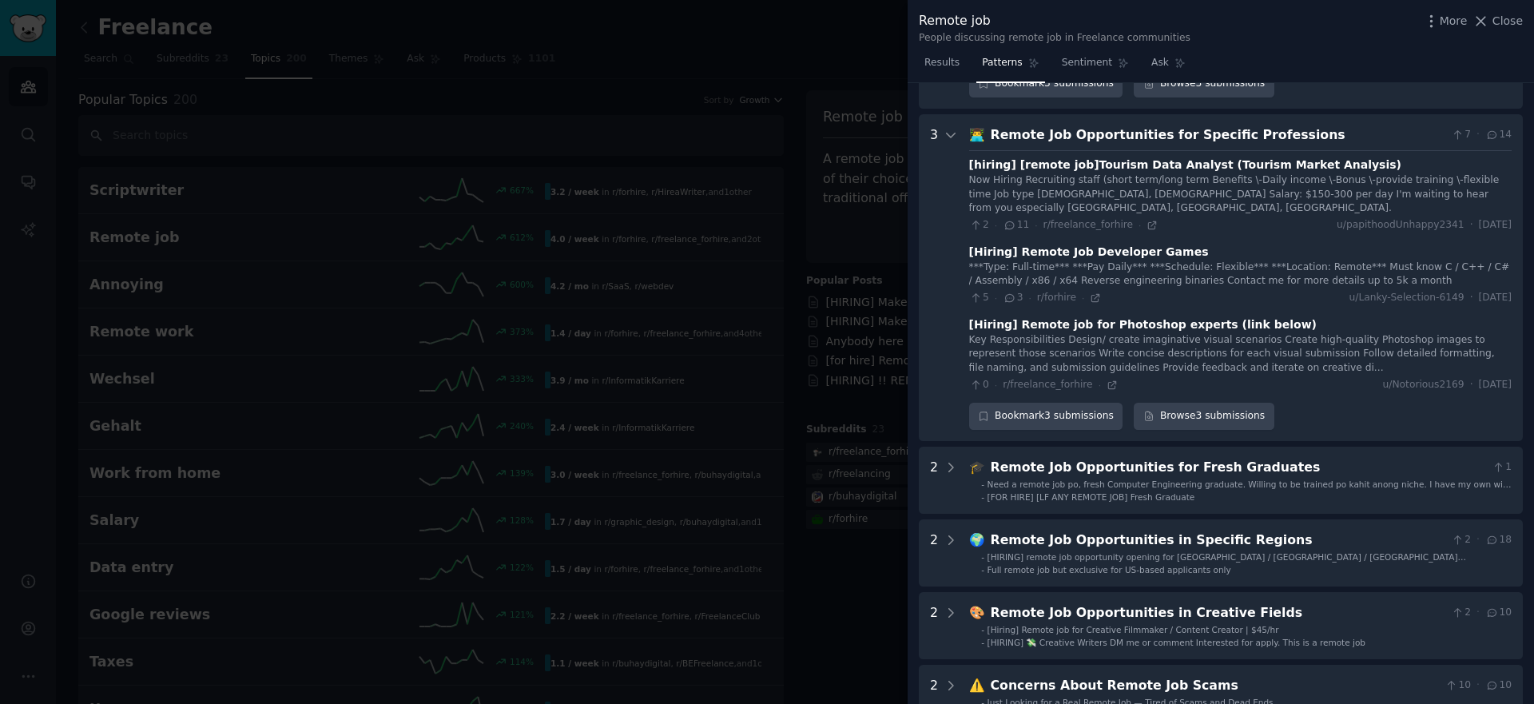
scroll to position [476, 0]
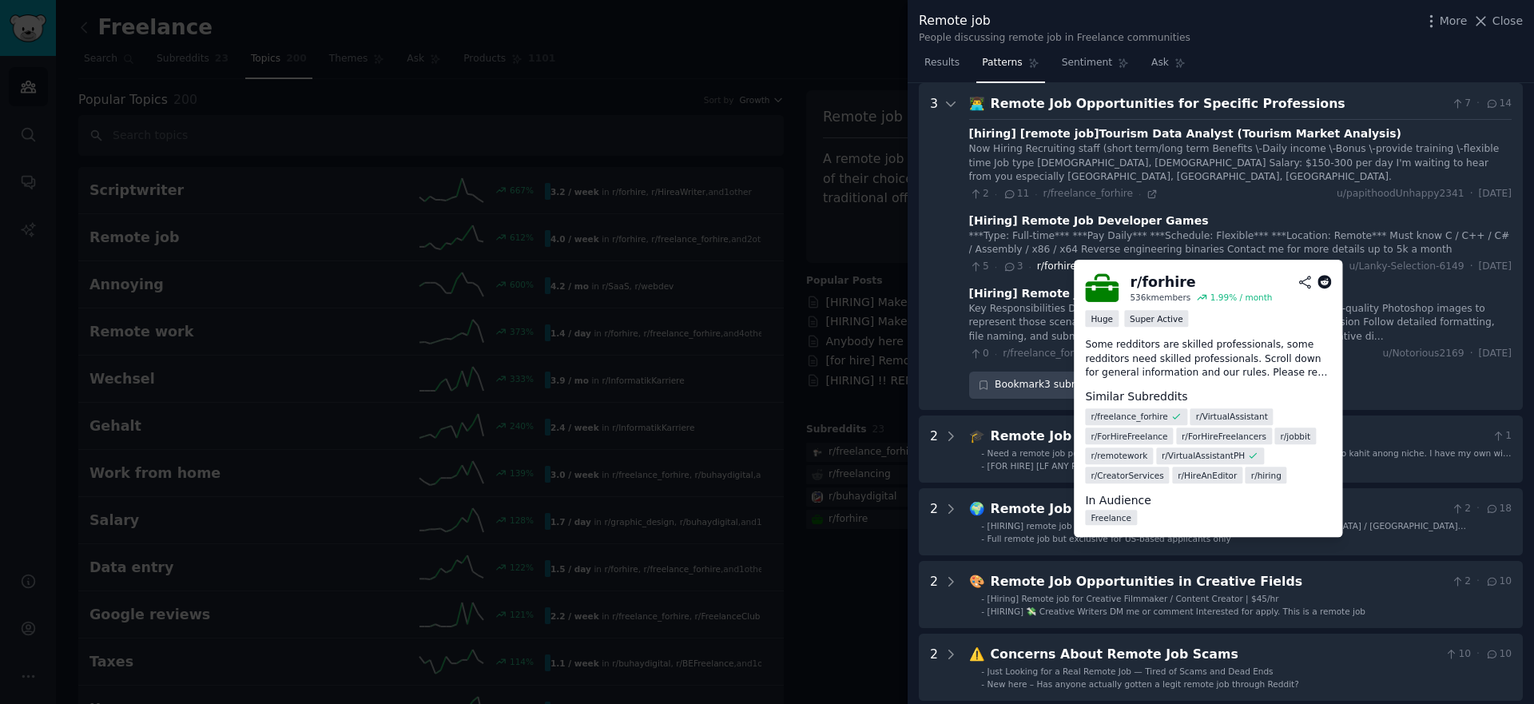
click at [1056, 264] on span "r/forhire" at bounding box center [1056, 265] width 39 height 11
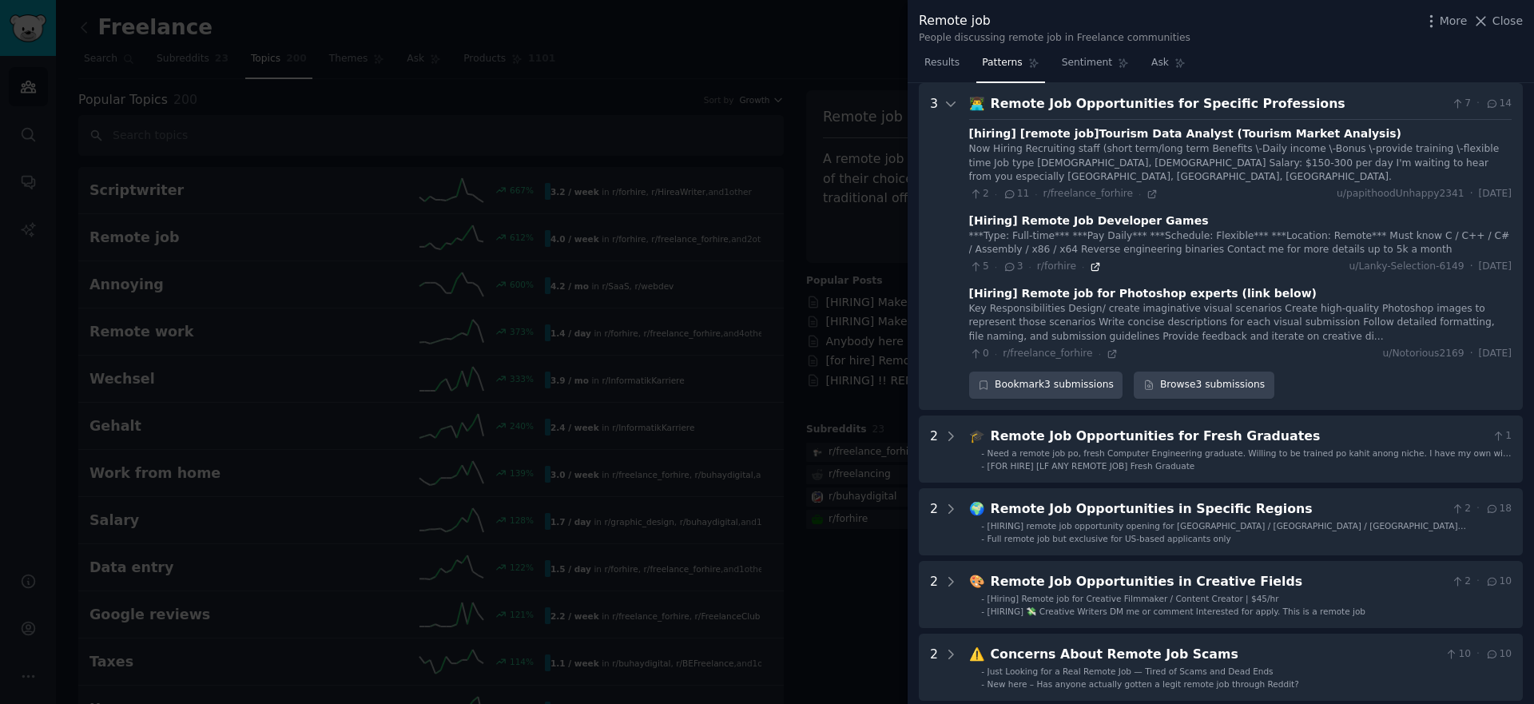
click at [1095, 262] on icon at bounding box center [1094, 266] width 11 height 11
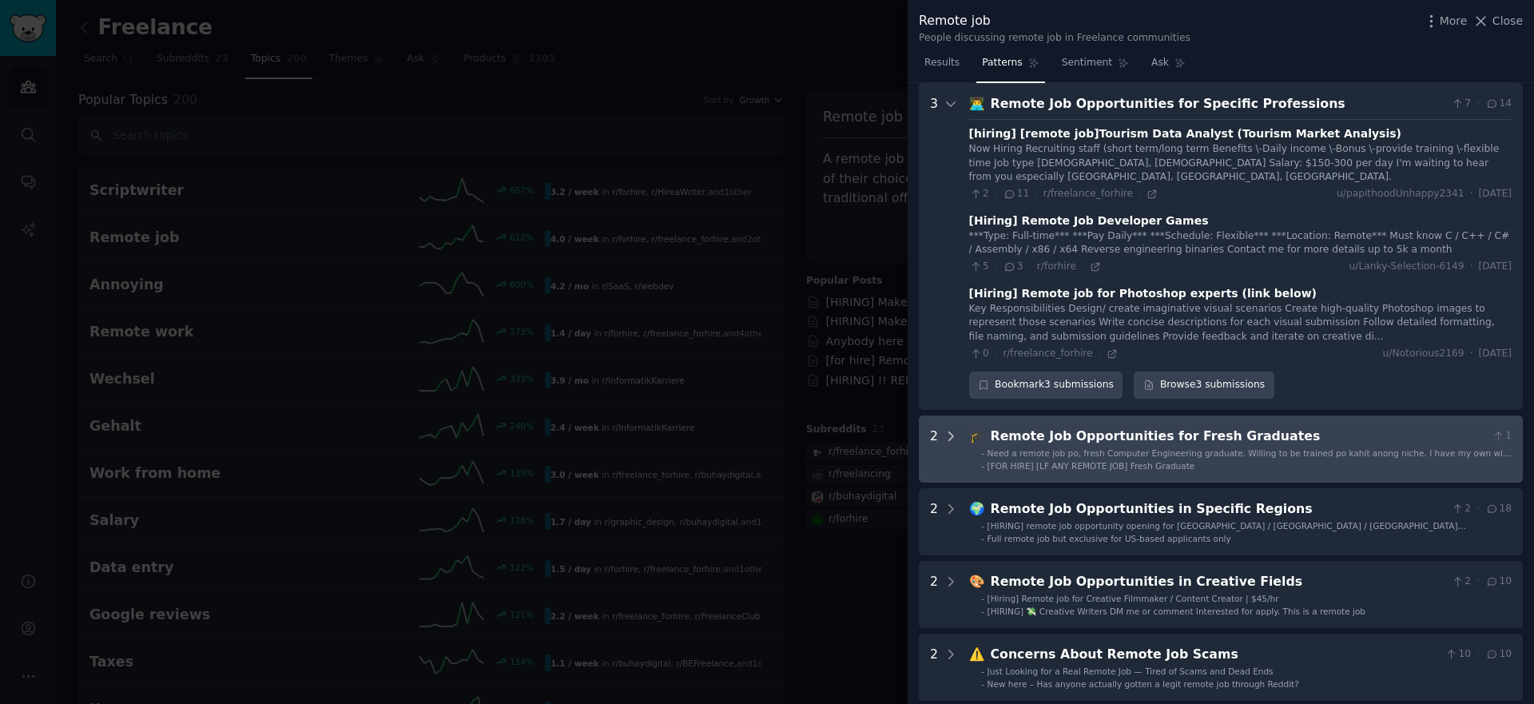
click at [946, 436] on icon at bounding box center [950, 436] width 14 height 14
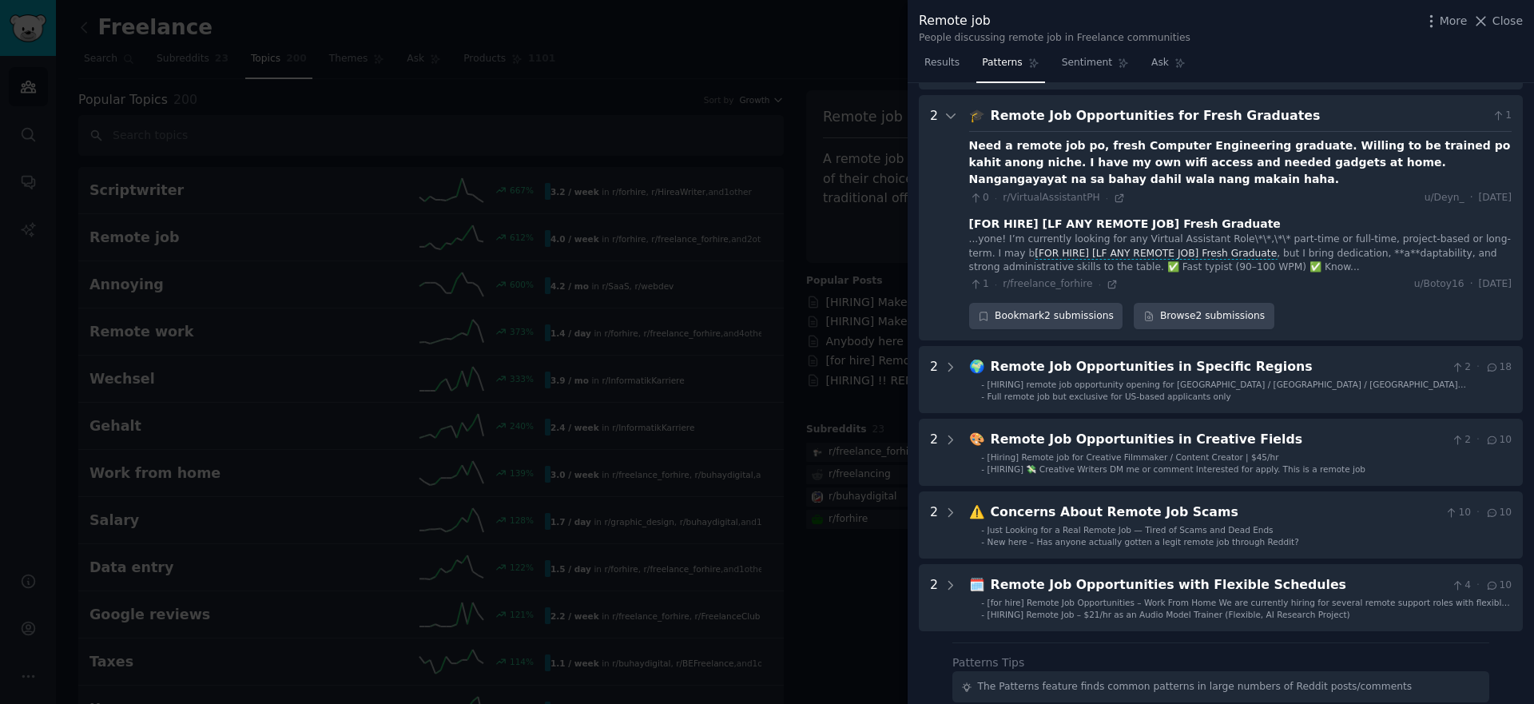
scroll to position [794, 0]
click at [736, 253] on div at bounding box center [767, 352] width 1534 height 704
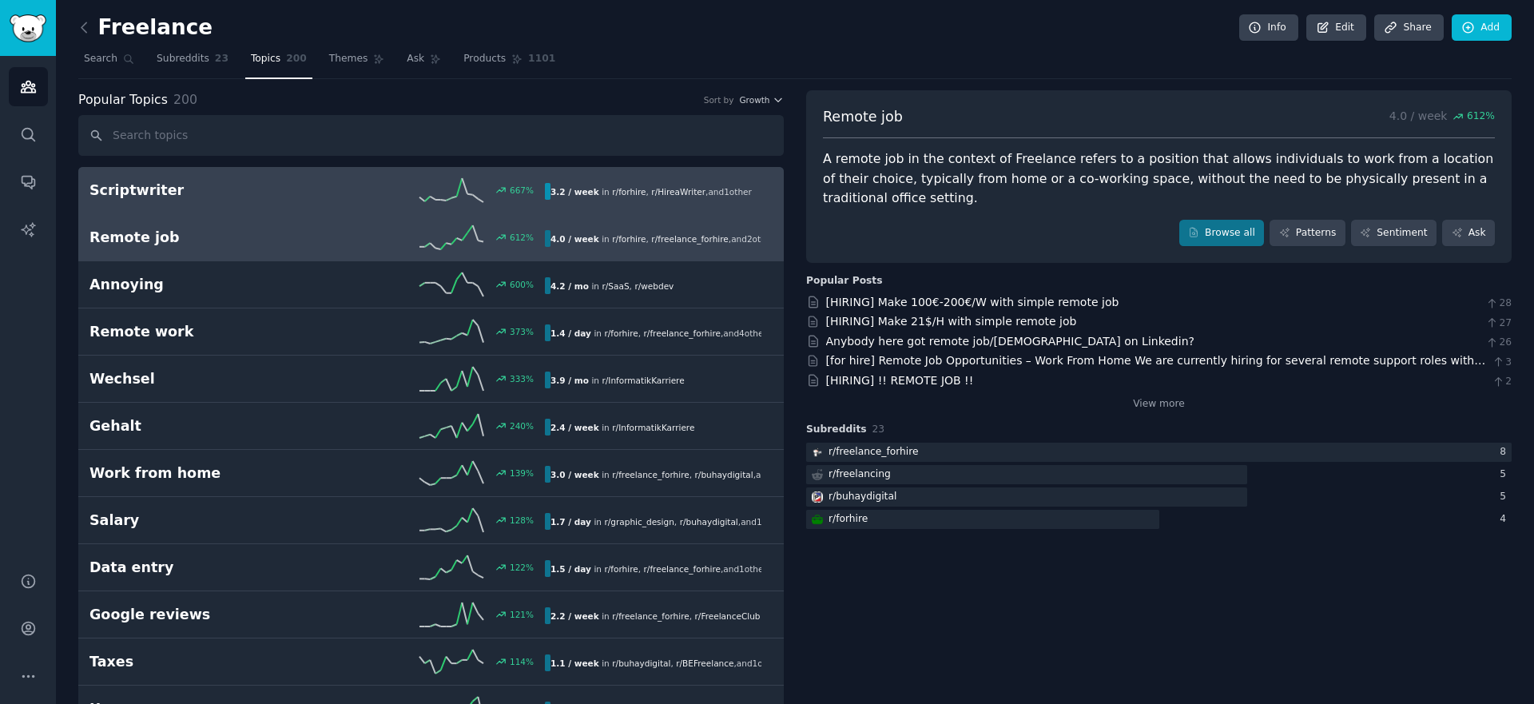
click at [185, 199] on h2 "Scriptwriter" at bounding box center [203, 191] width 228 height 20
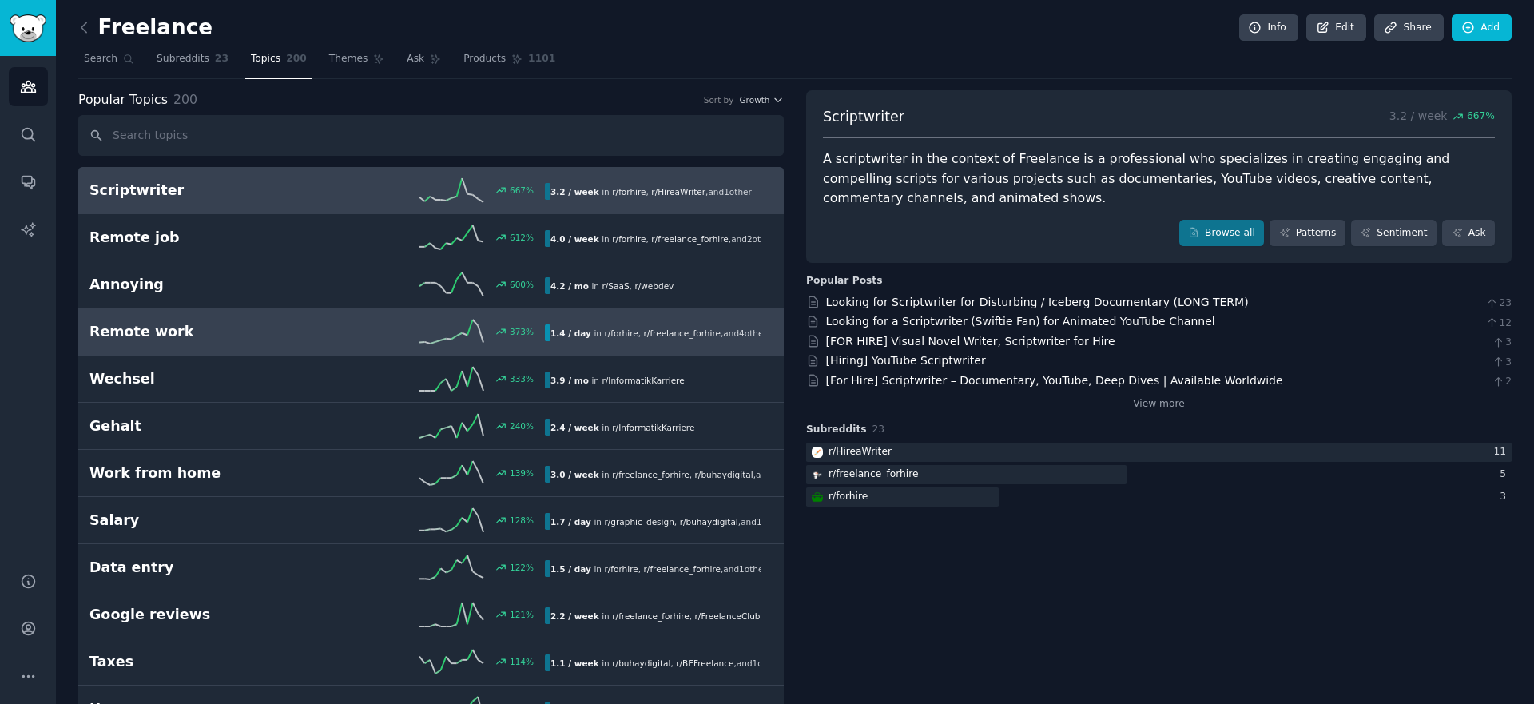
click at [268, 331] on h2 "Remote work" at bounding box center [203, 332] width 228 height 20
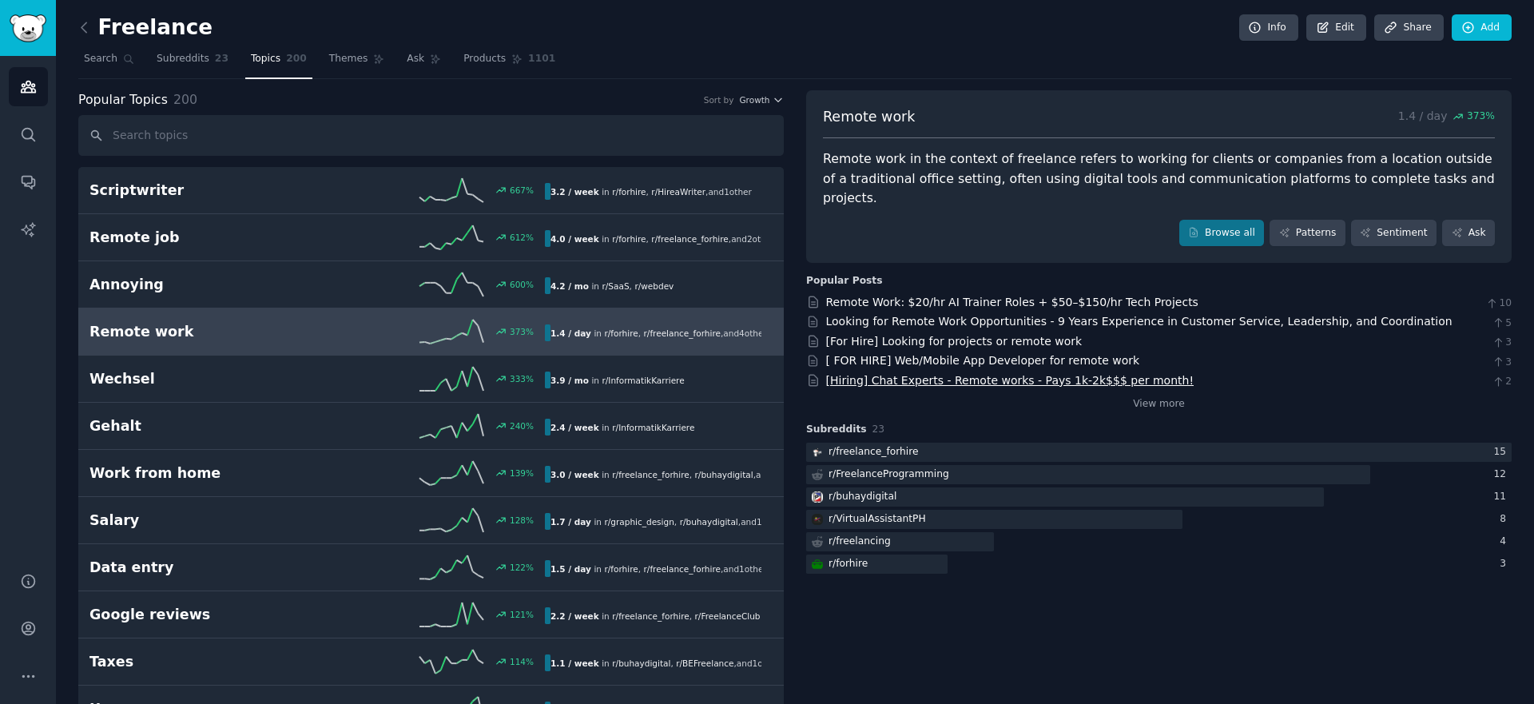
click at [970, 374] on link "[Hiring] Chat Experts - Remote works - Pays 1k-2k$$$ per month!" at bounding box center [1010, 380] width 368 height 13
click at [871, 534] on div "r/ freelancing" at bounding box center [859, 541] width 62 height 14
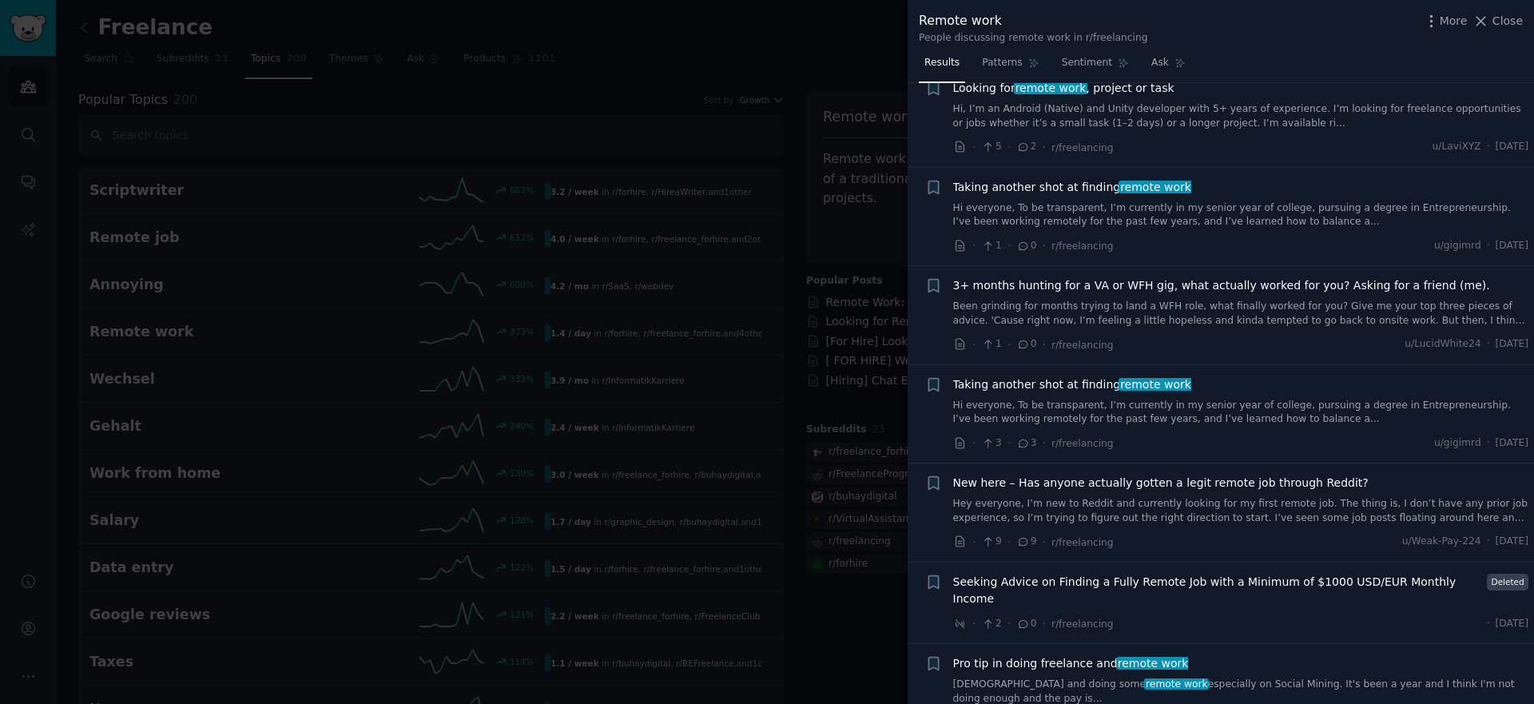
scroll to position [244, 0]
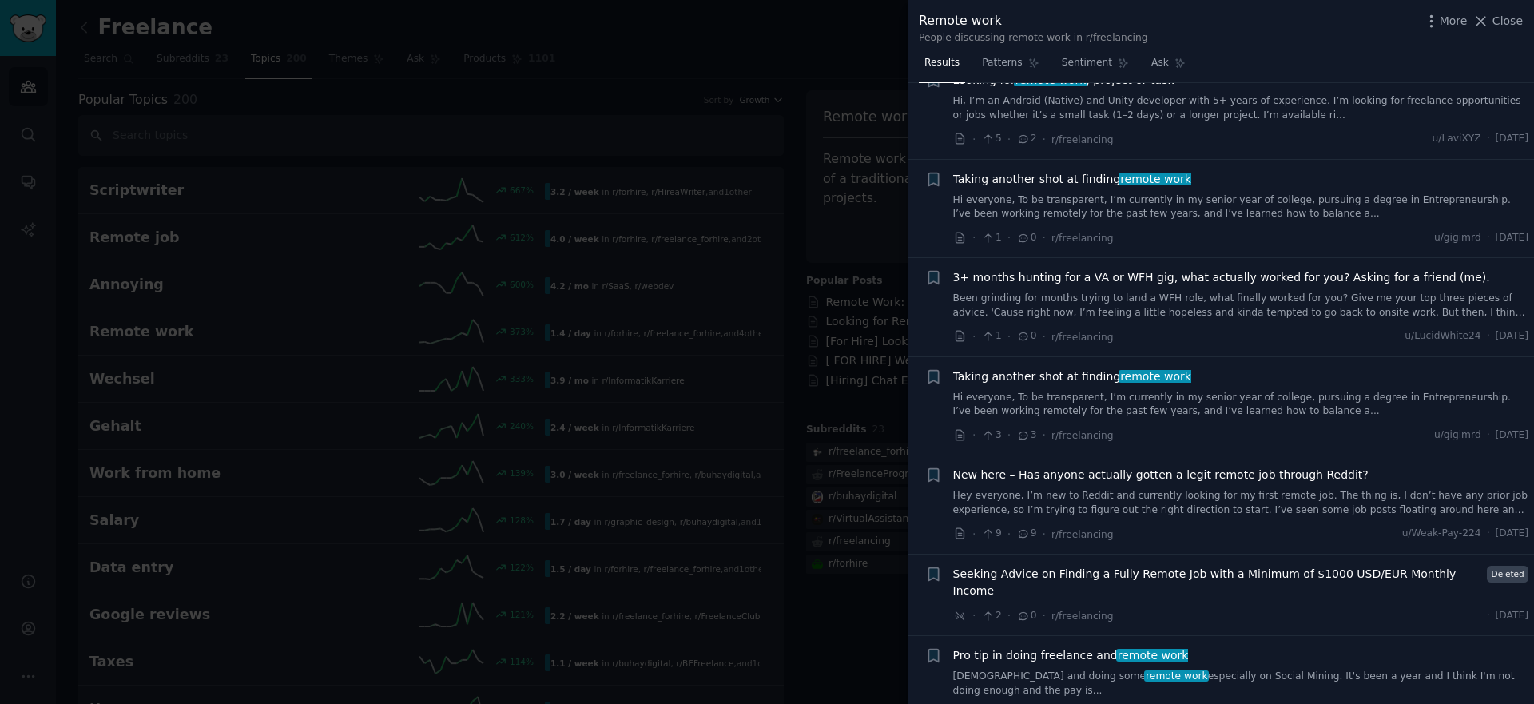
click at [383, 269] on div at bounding box center [767, 352] width 1534 height 704
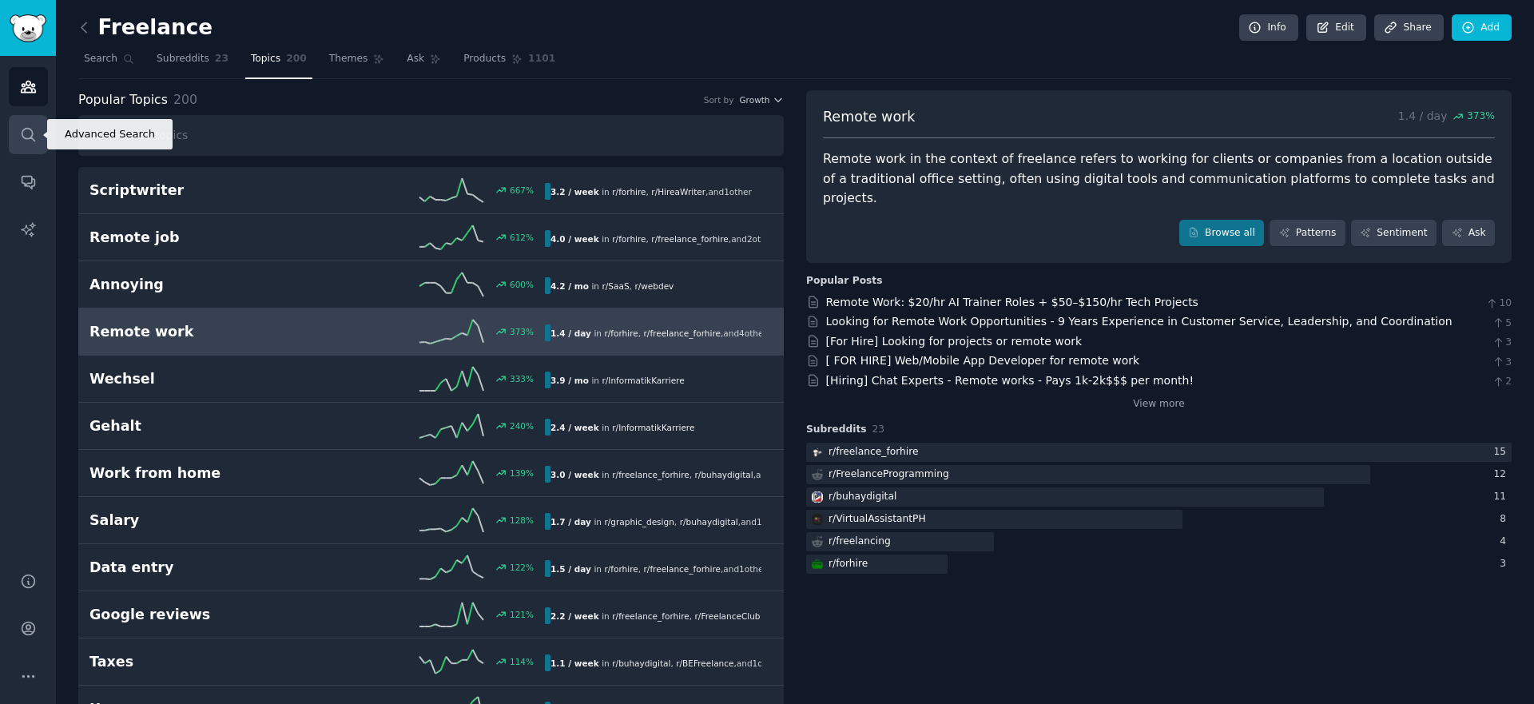
click at [22, 140] on icon "Sidebar" at bounding box center [28, 134] width 17 height 17
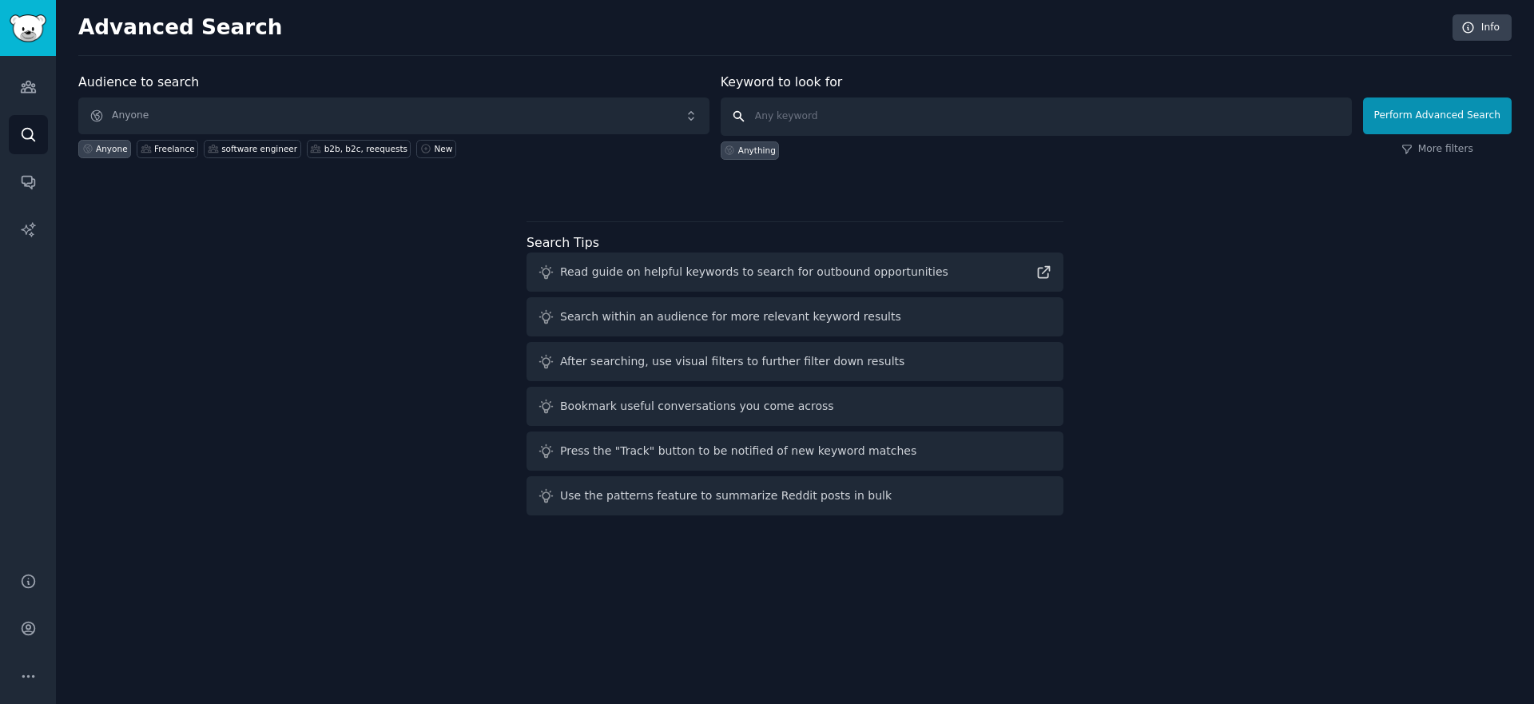
click at [797, 111] on input "text" at bounding box center [1035, 116] width 631 height 38
type input "Р"
type input "J"
type input "Hiring Developer"
click button "Perform Advanced Search" at bounding box center [1437, 115] width 149 height 37
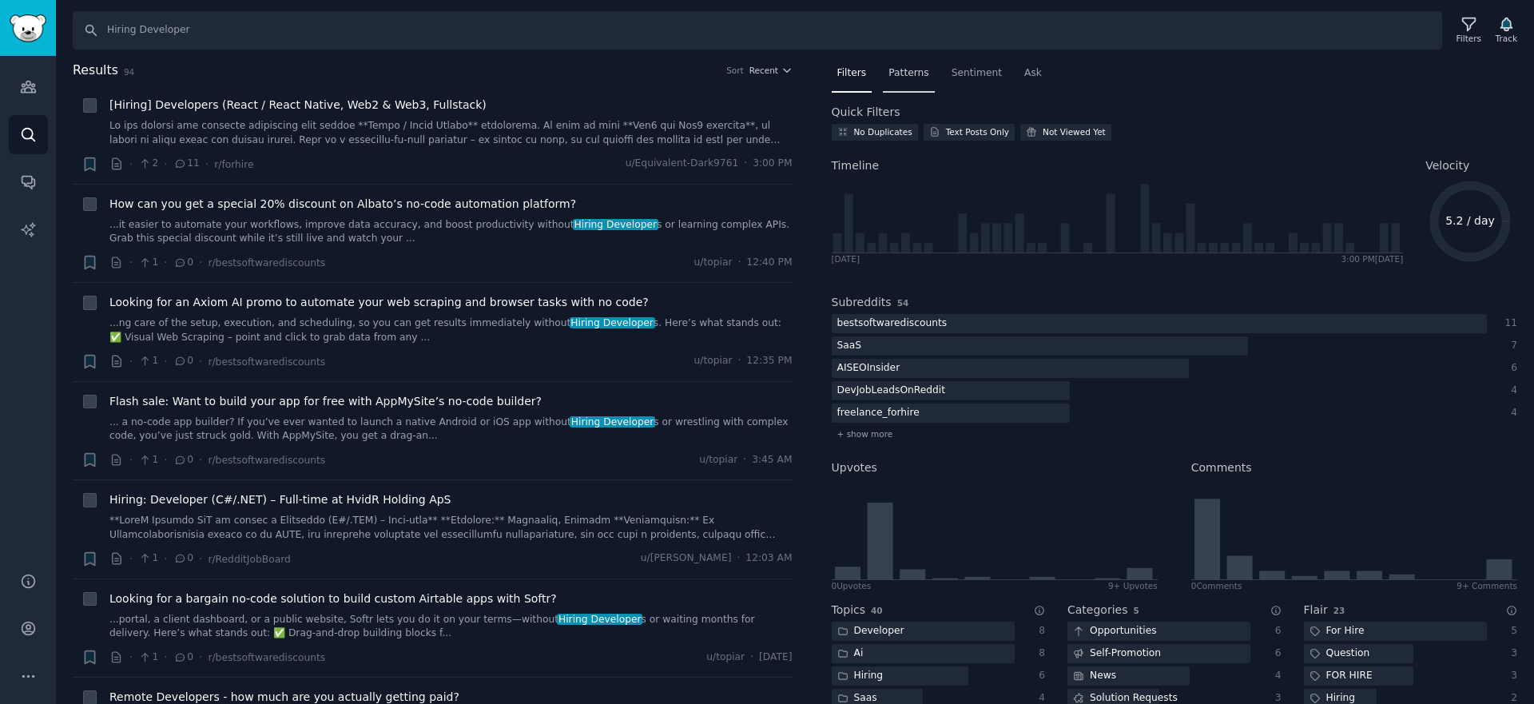
click at [899, 79] on span "Patterns" at bounding box center [908, 73] width 40 height 14
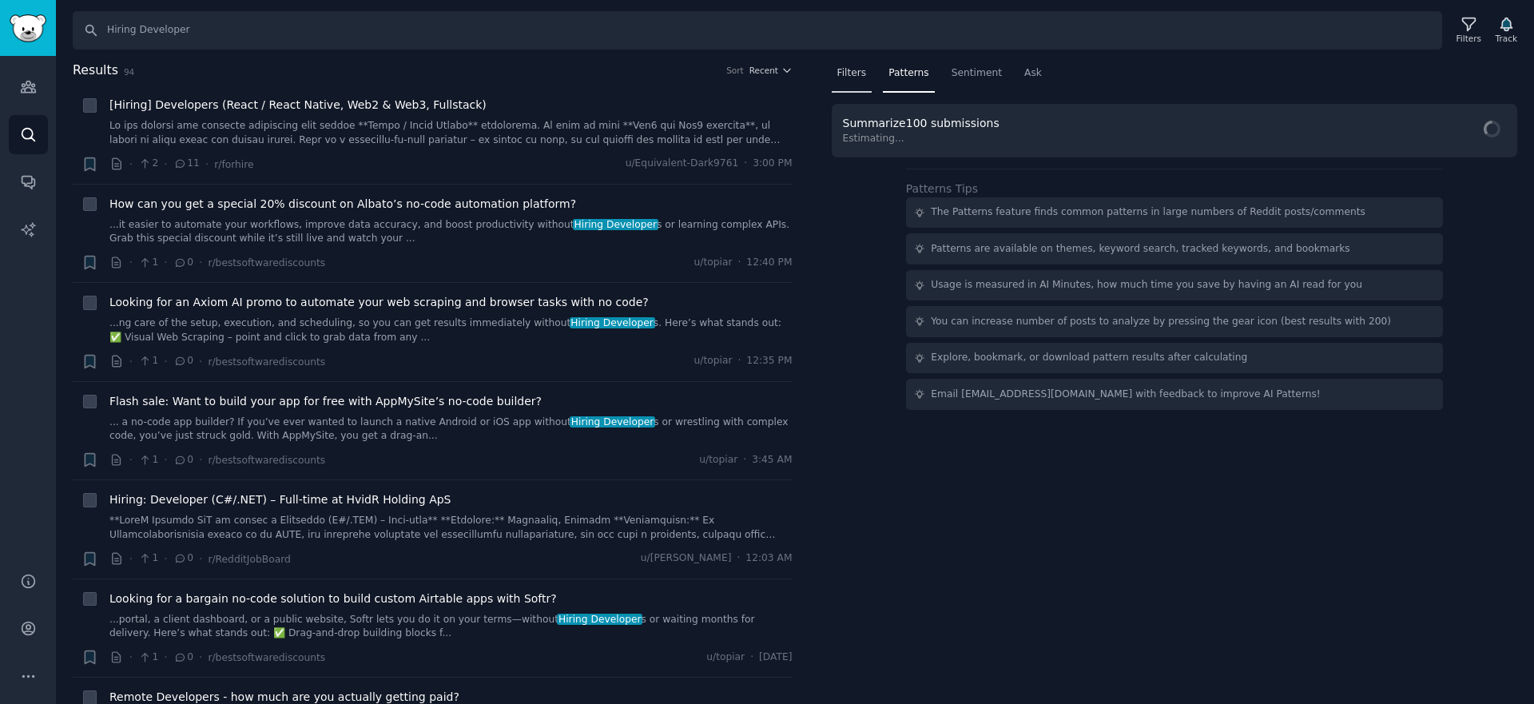
click at [831, 76] on div "Filters" at bounding box center [851, 77] width 41 height 33
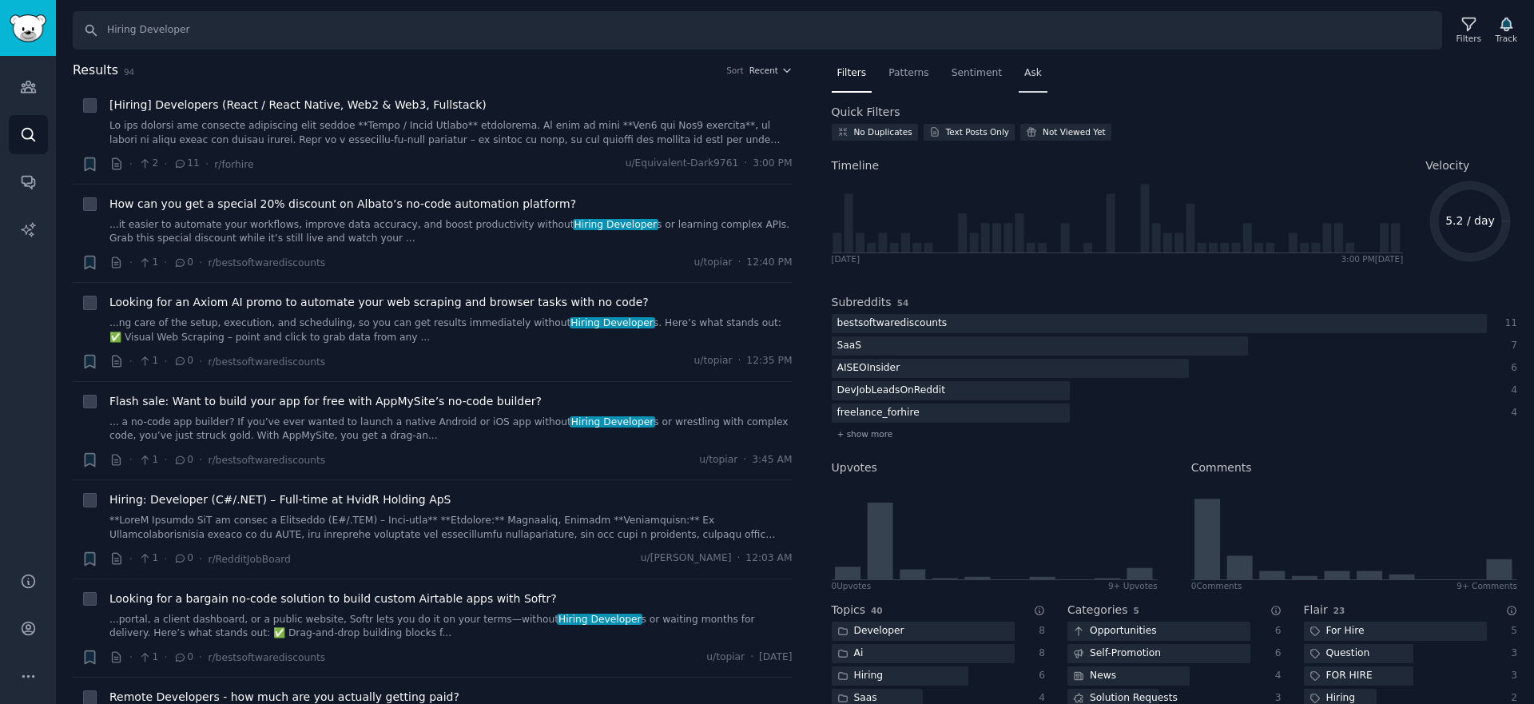
click at [1031, 66] on span "Ask" at bounding box center [1033, 73] width 18 height 14
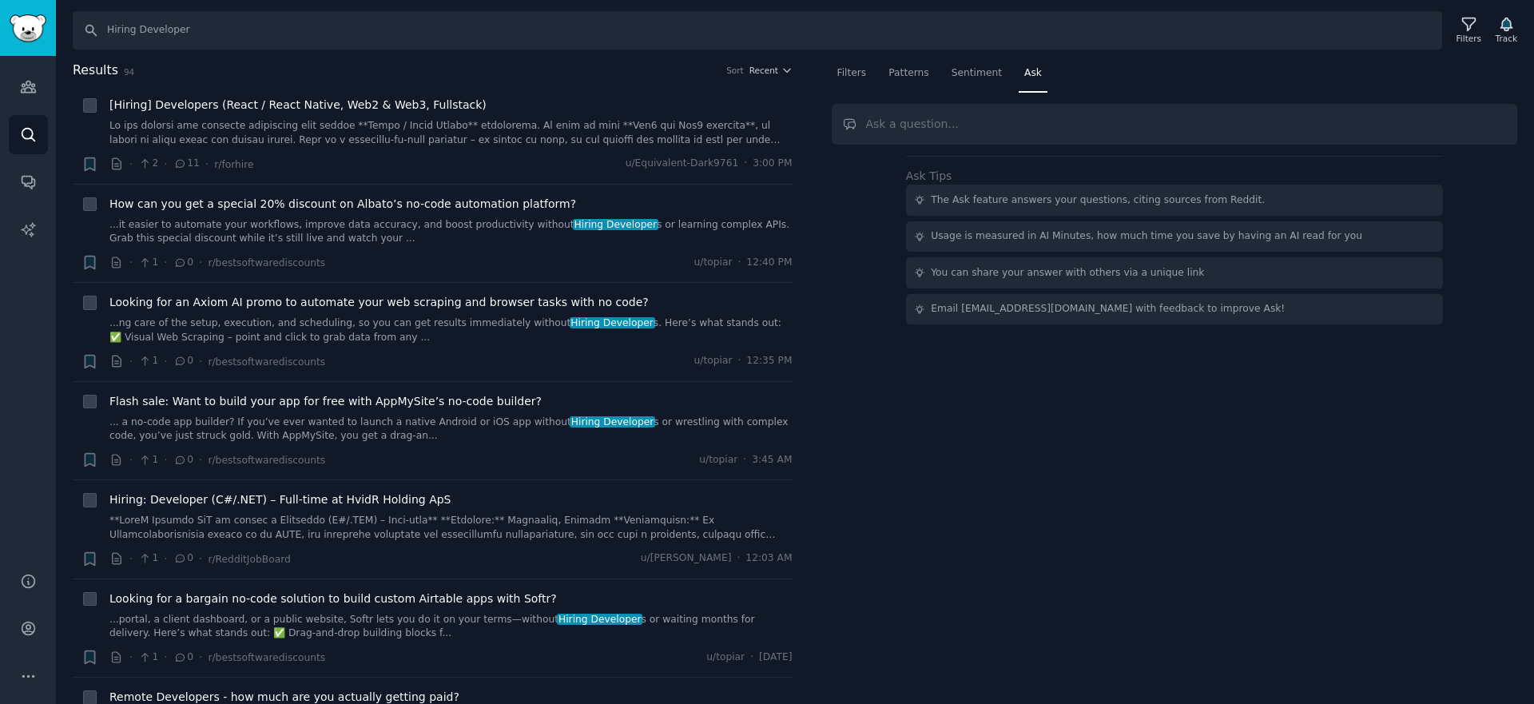
click at [975, 117] on input "text" at bounding box center [1174, 124] width 686 height 41
click at [1219, 406] on div "Filters Patterns Sentiment Ask Ask Tips The Ask feature answers your questions,…" at bounding box center [1175, 383] width 720 height 644
click at [919, 115] on input "text" at bounding box center [1174, 124] width 686 height 41
type input "Find all groups with hiring post i want to loooking job or project remote"
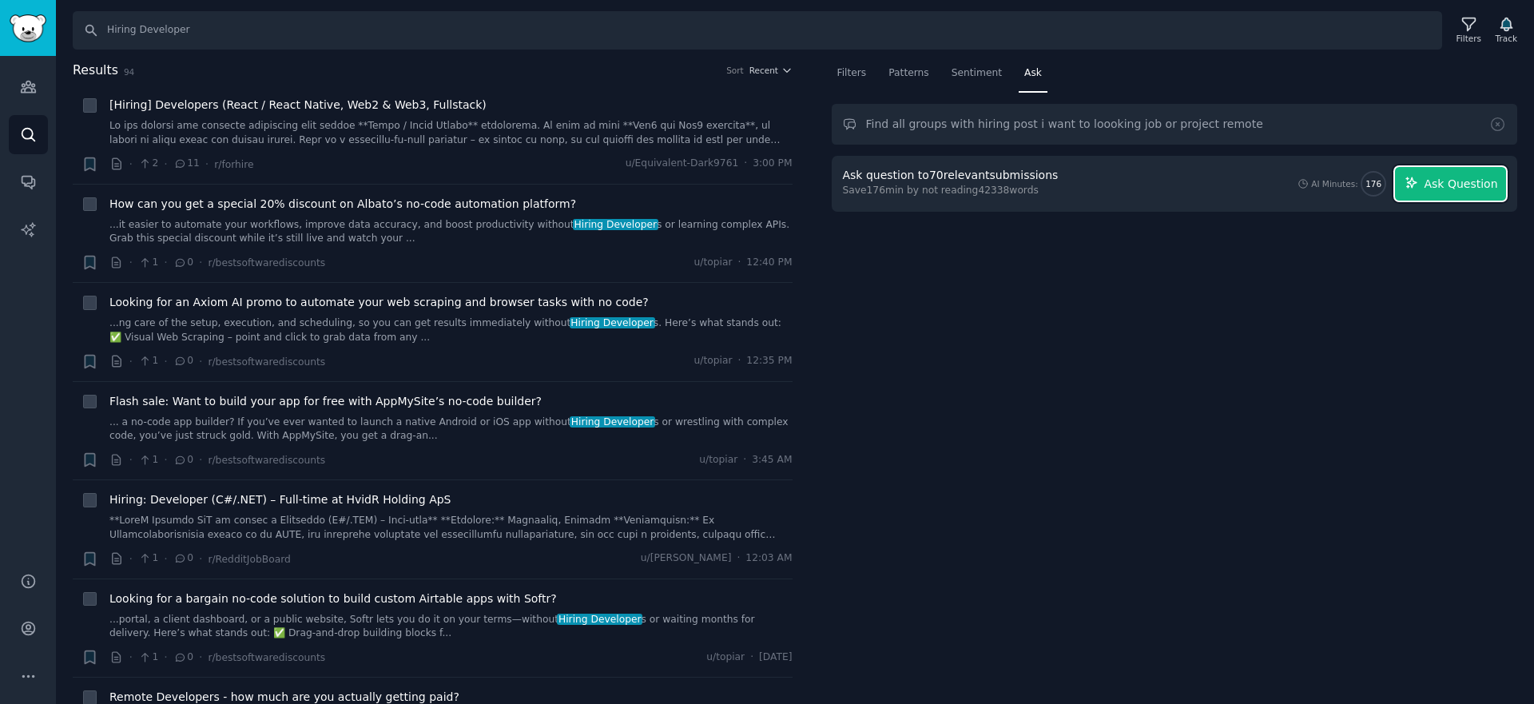
click at [1431, 194] on button "Ask Question" at bounding box center [1450, 184] width 111 height 34
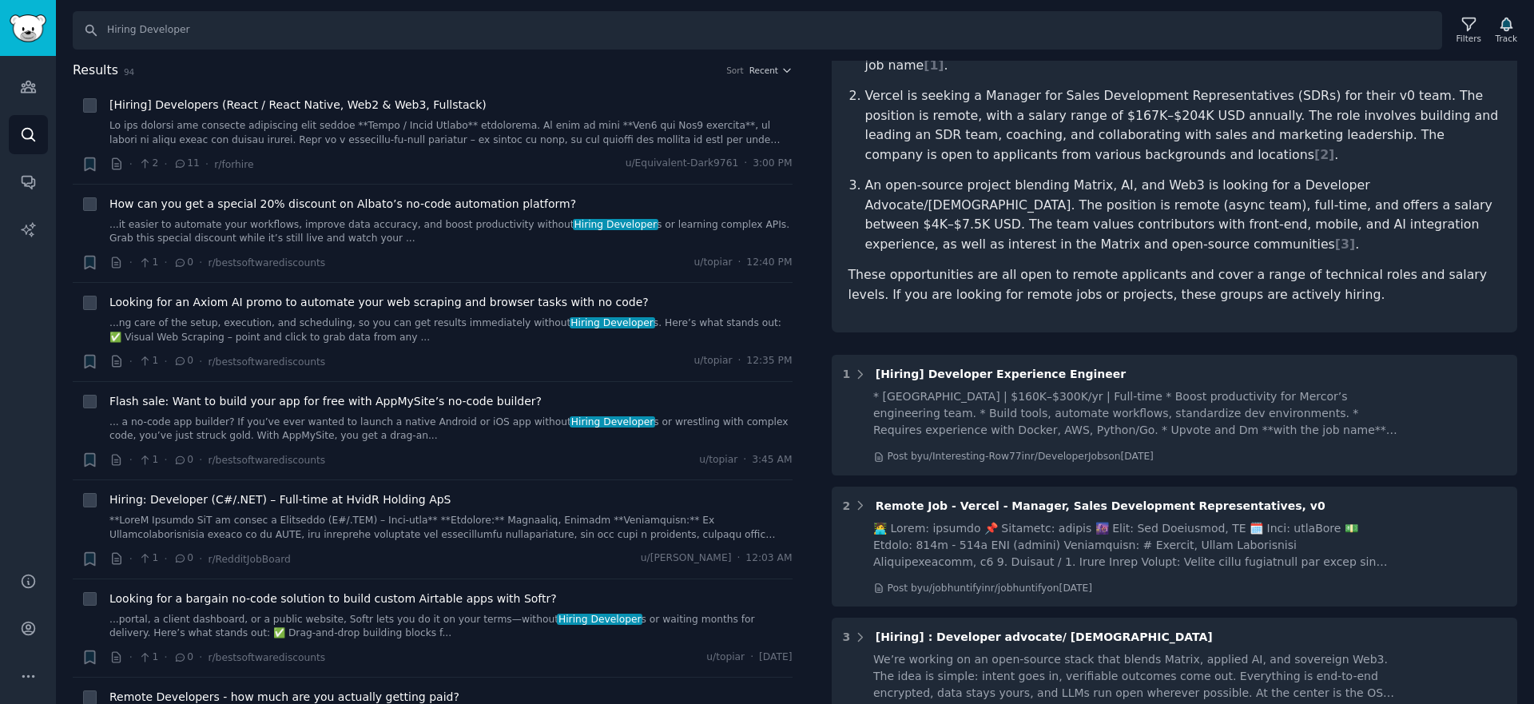
scroll to position [354, 0]
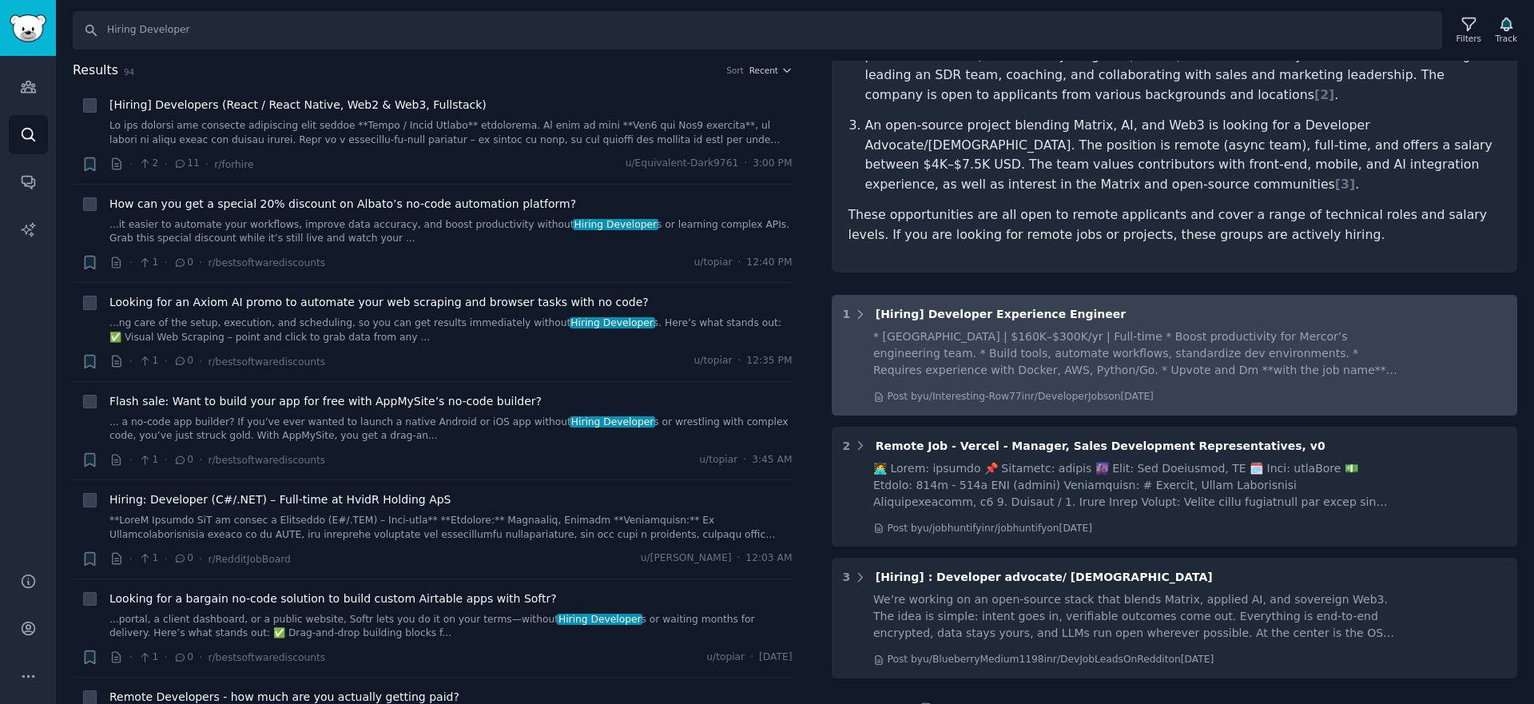
click at [1137, 330] on div "* [GEOGRAPHIC_DATA] | $160K–$300K/yr | Full-time * Boost productivity for Merco…" at bounding box center [1136, 353] width 527 height 50
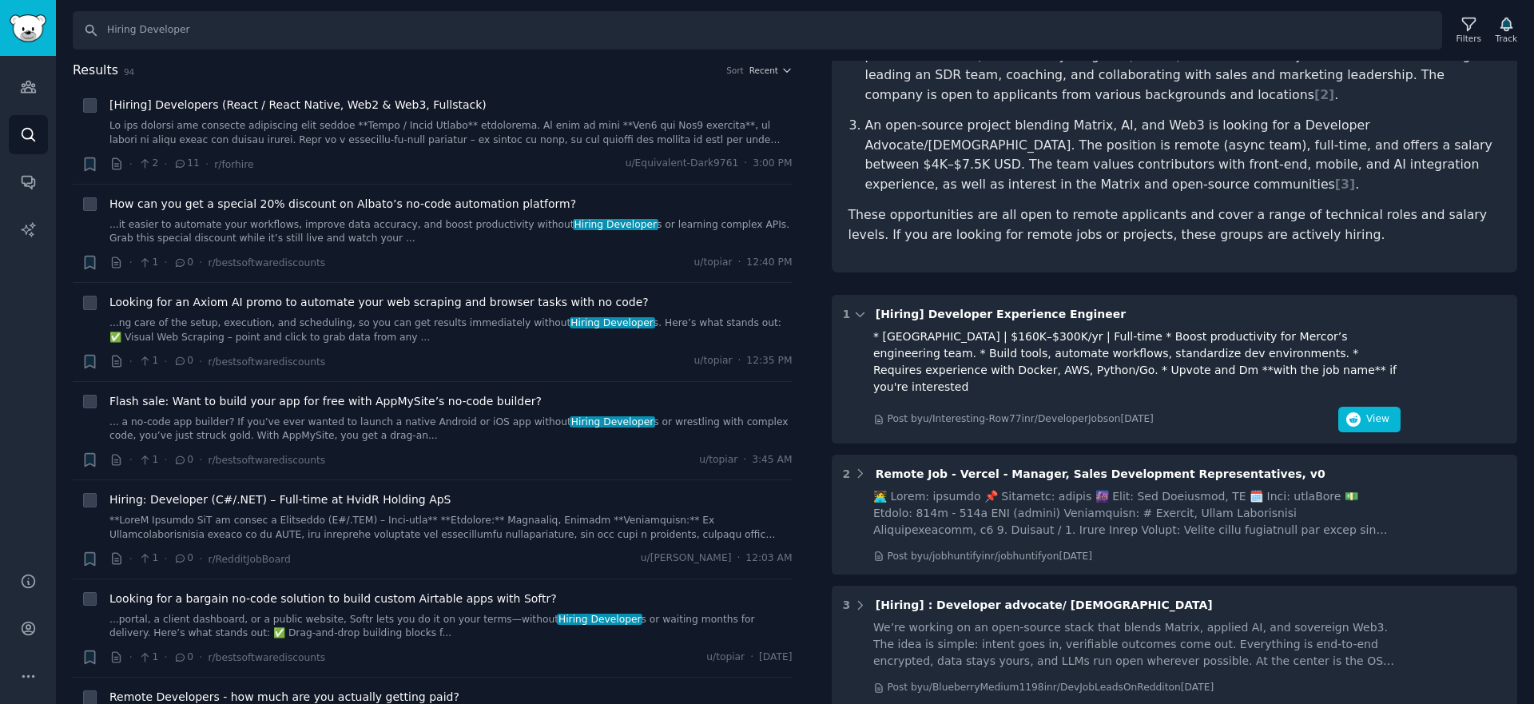
click at [1072, 412] on div "Post by u/Interesting-Row77 in r/DeveloperJobs [DATE][DATE]" at bounding box center [1020, 419] width 266 height 14
click at [1347, 412] on icon "button" at bounding box center [1353, 419] width 14 height 14
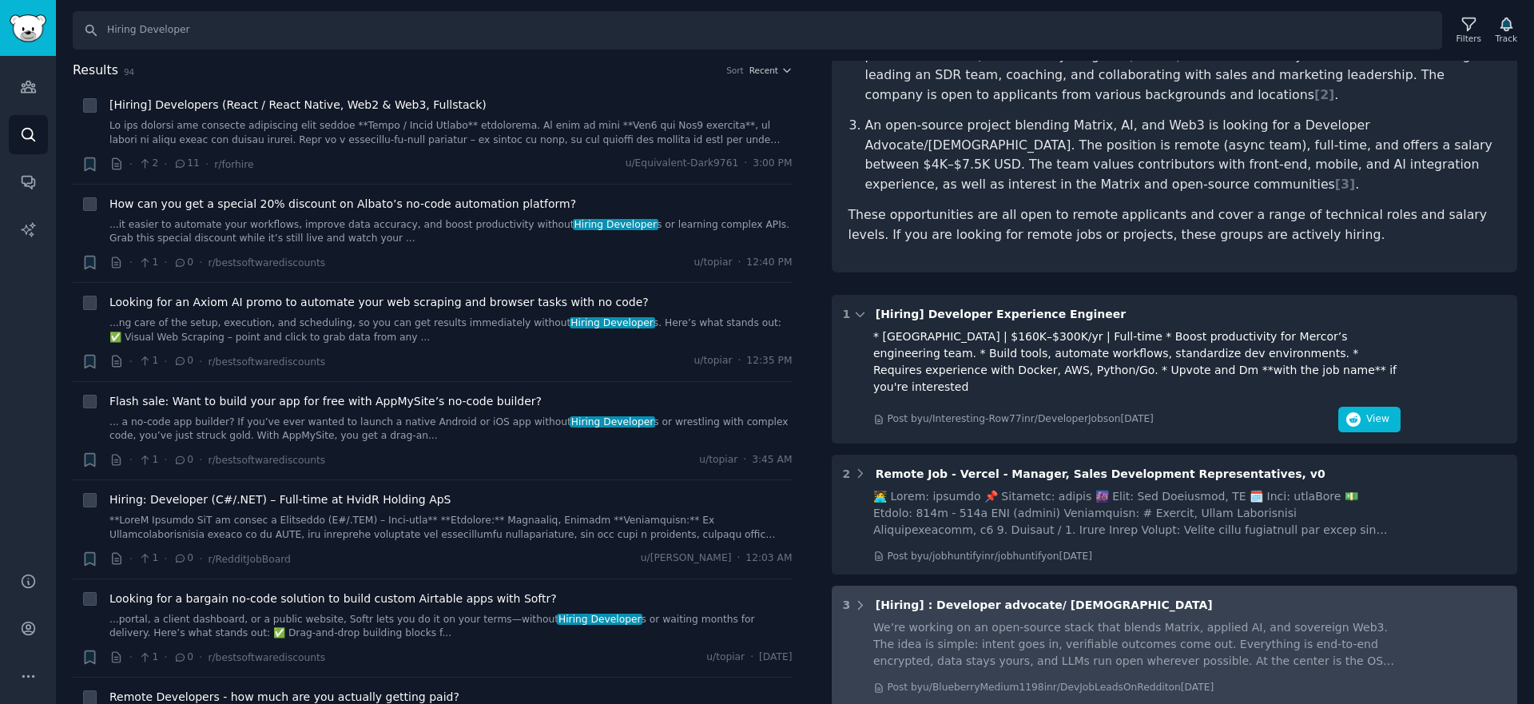
click at [1188, 619] on div "We’re working on an open-source stack that blends Matrix, applied AI, and sover…" at bounding box center [1136, 644] width 527 height 50
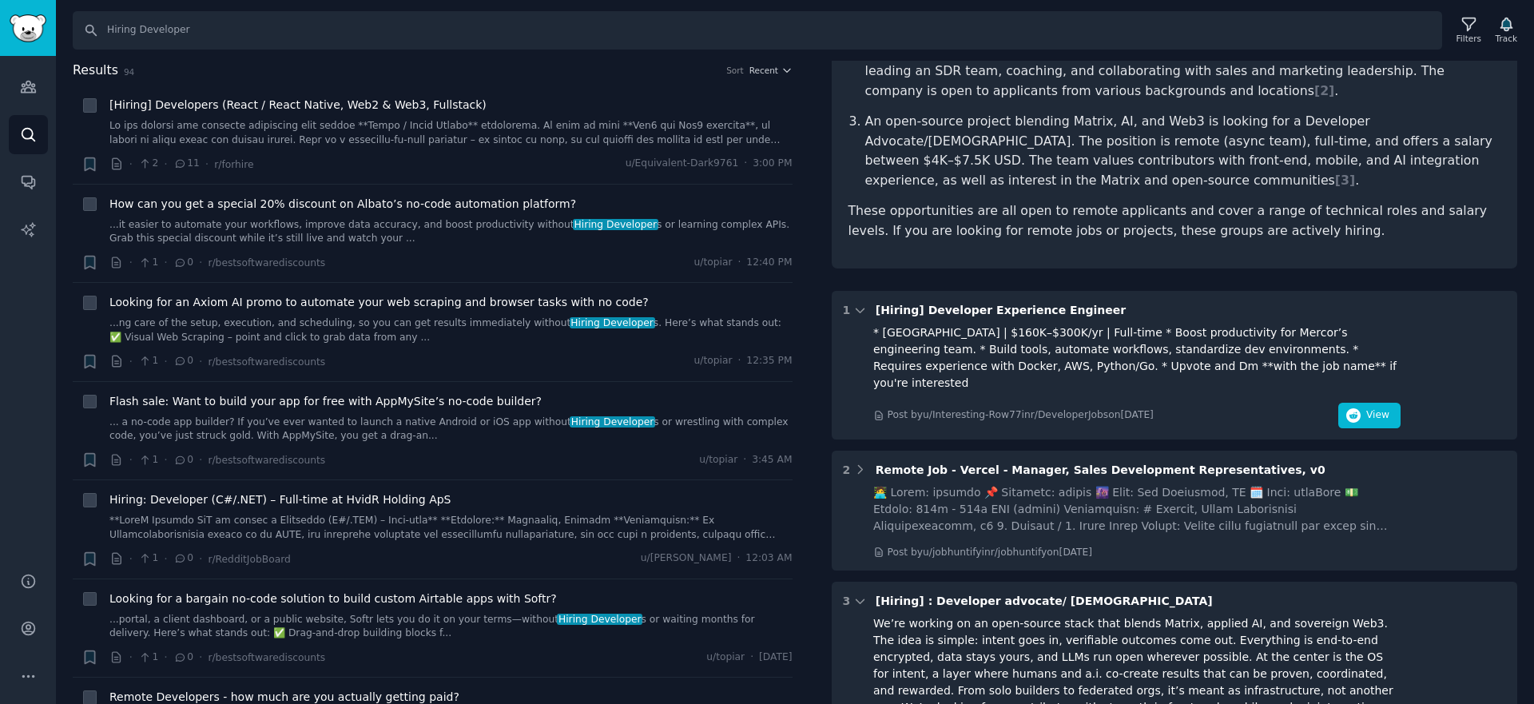
scroll to position [360, 0]
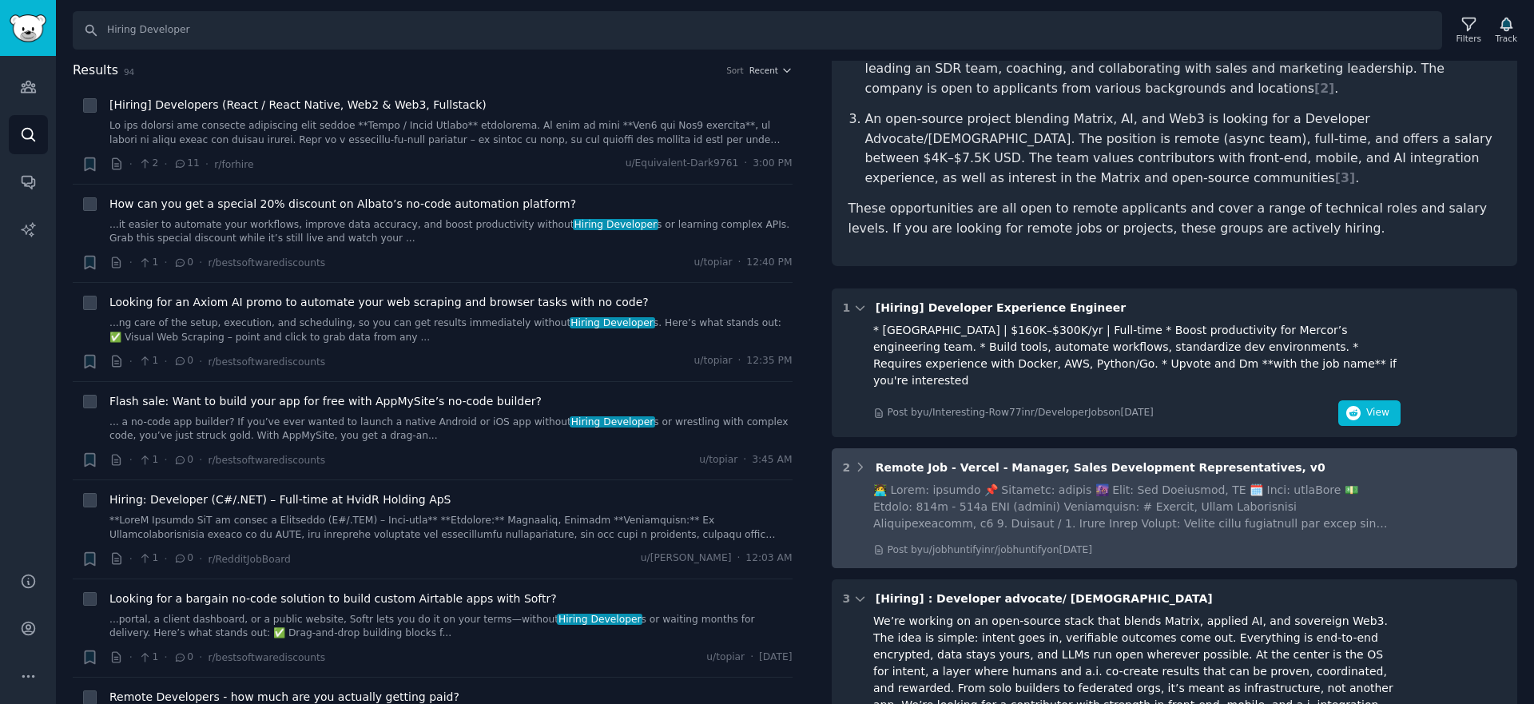
click at [1220, 486] on div at bounding box center [1136, 507] width 527 height 50
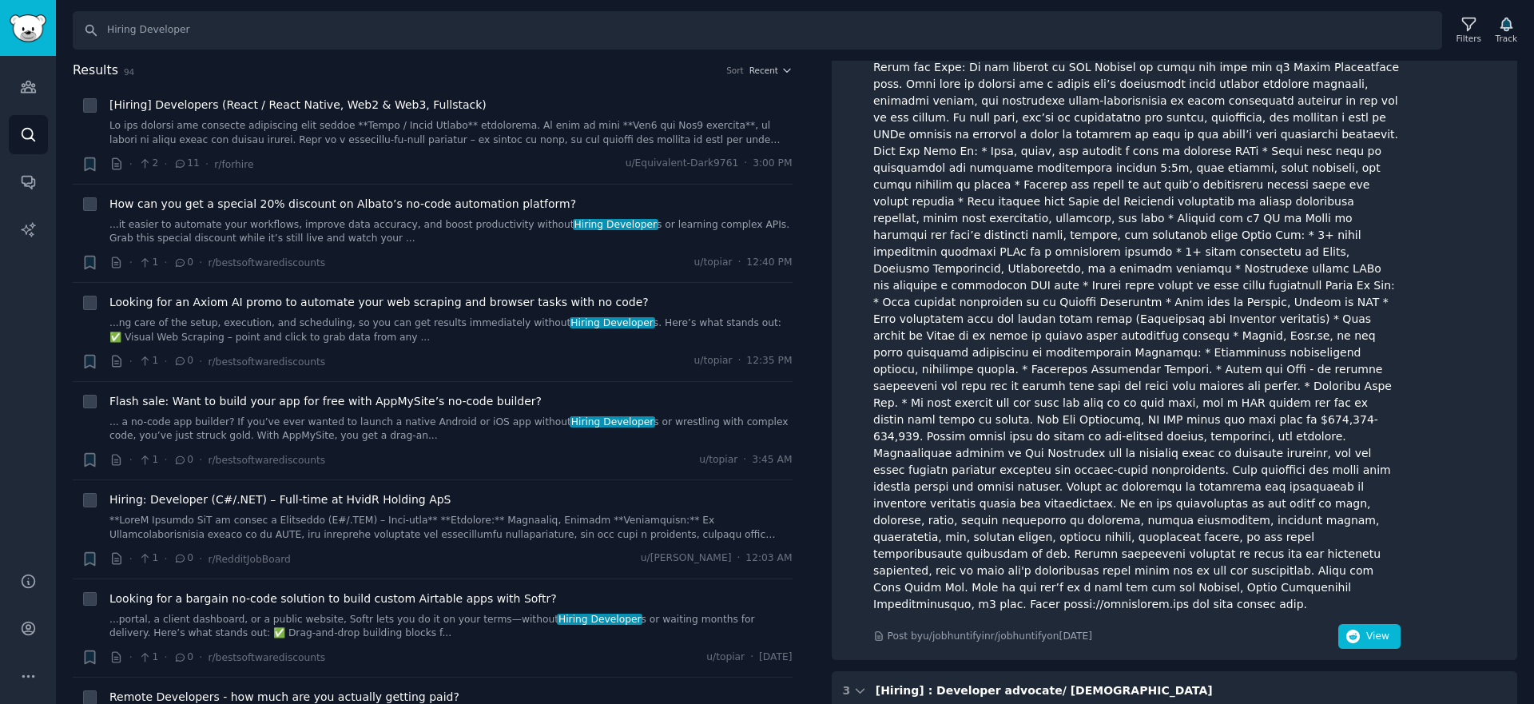
scroll to position [1149, 0]
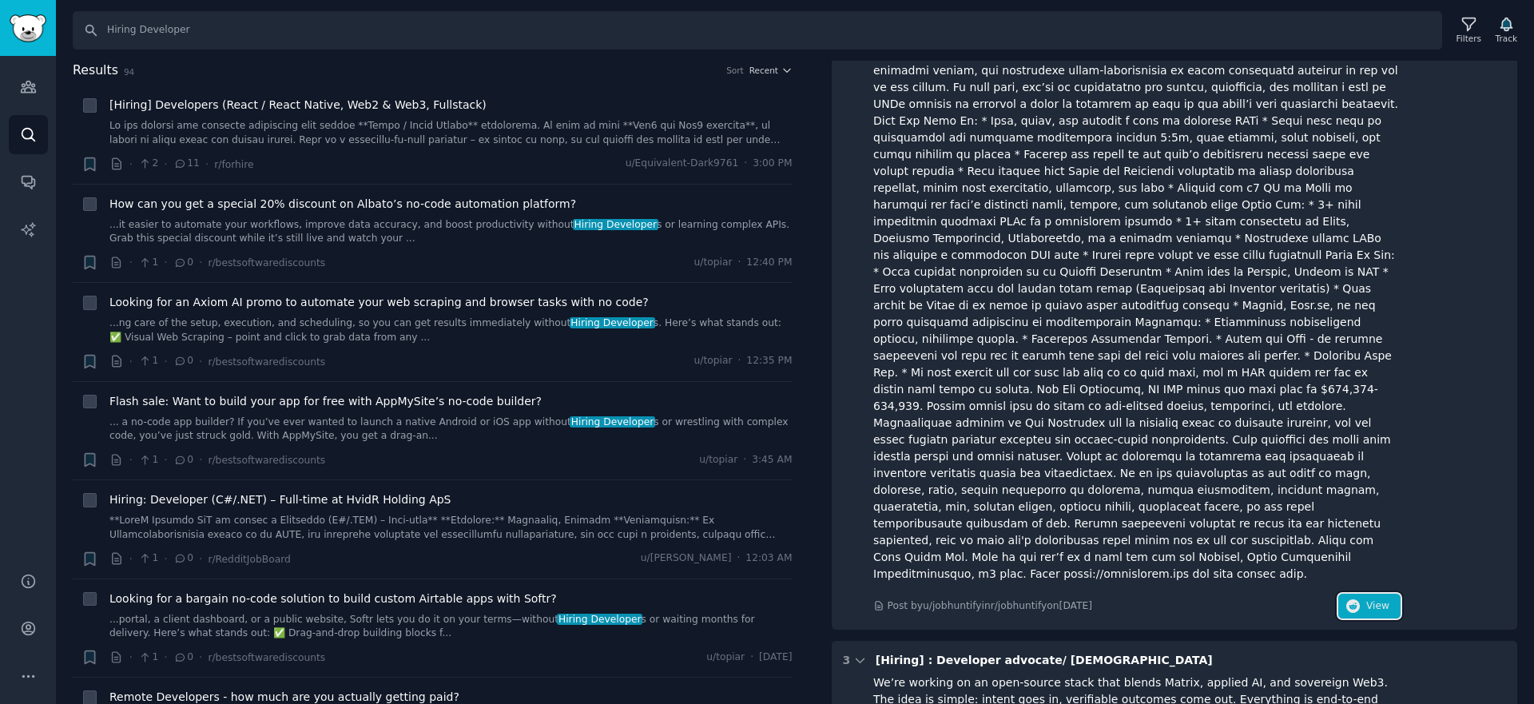
click at [1382, 599] on span "View" at bounding box center [1377, 606] width 23 height 14
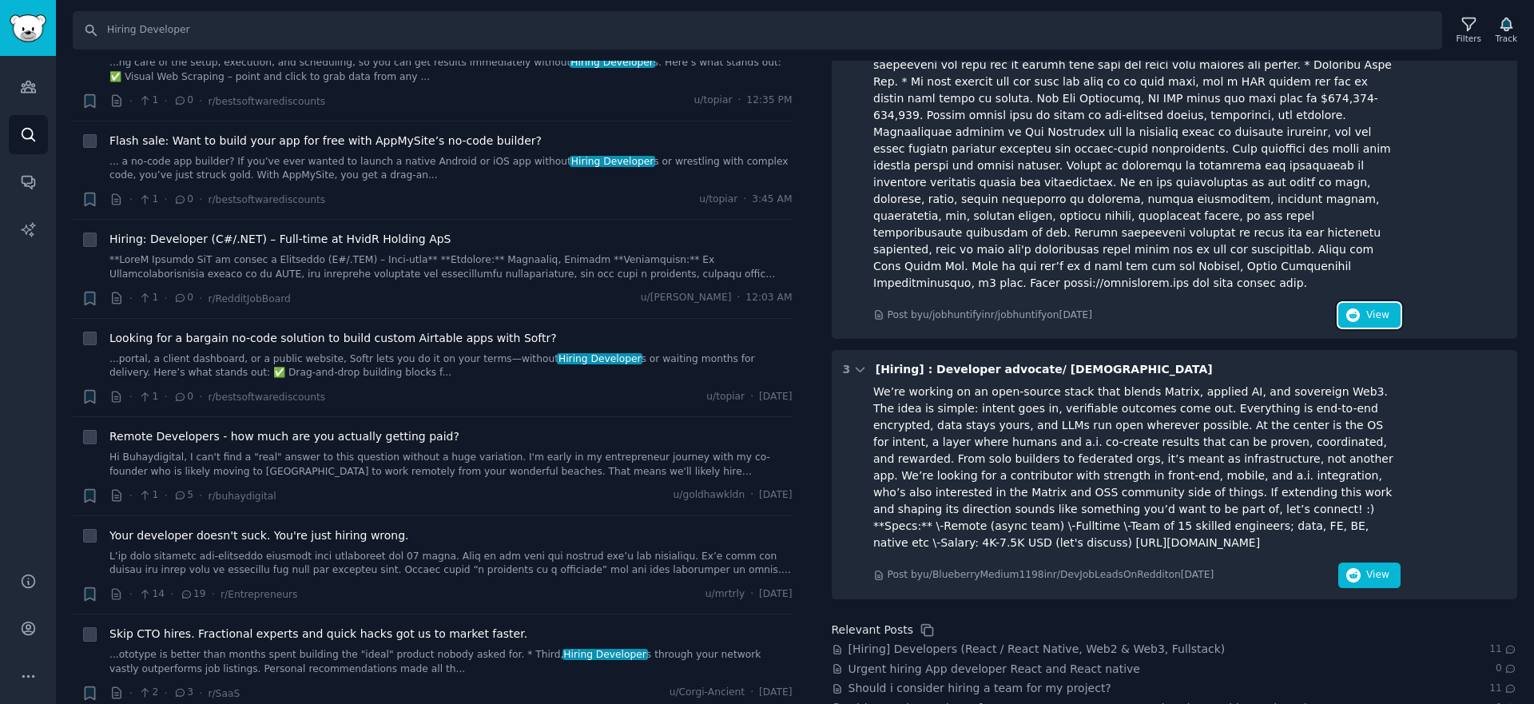
scroll to position [1449, 0]
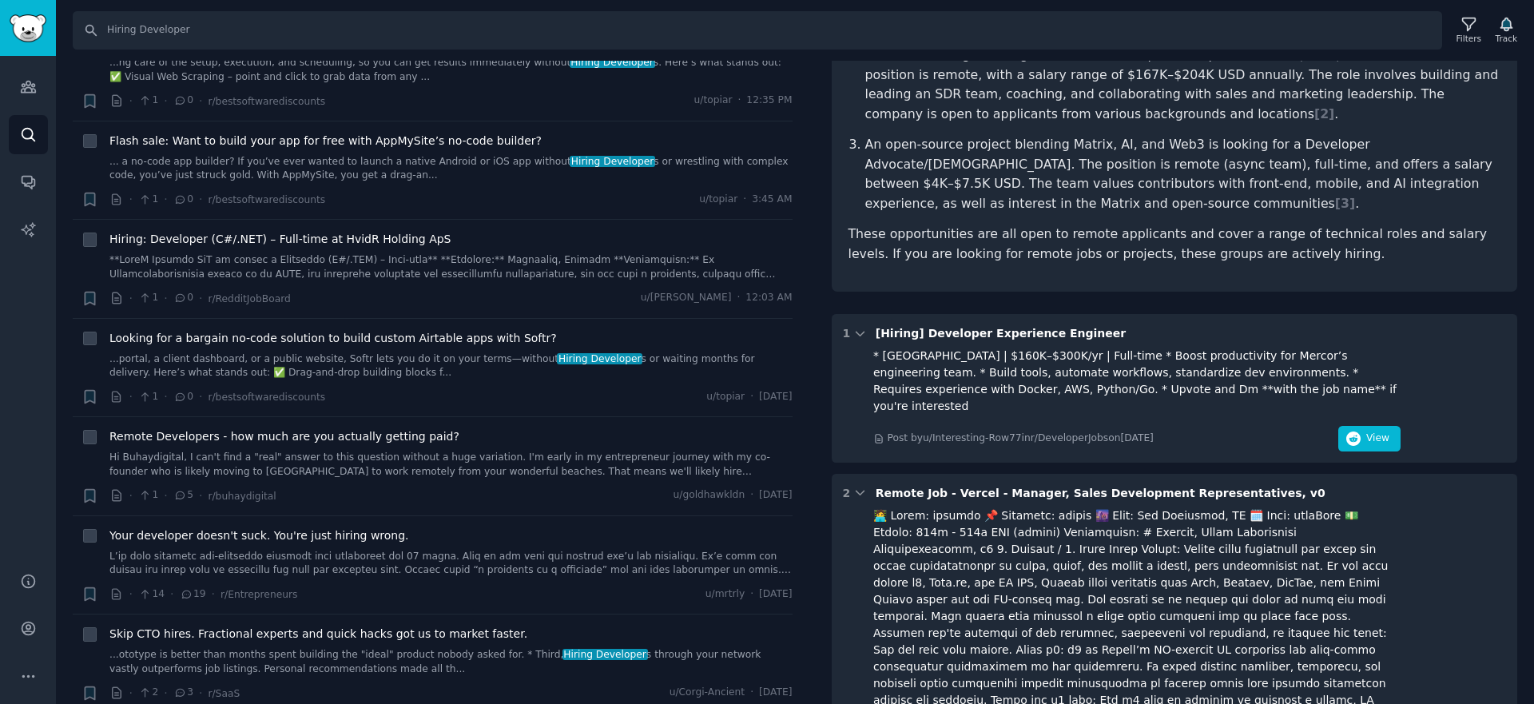
scroll to position [0, 0]
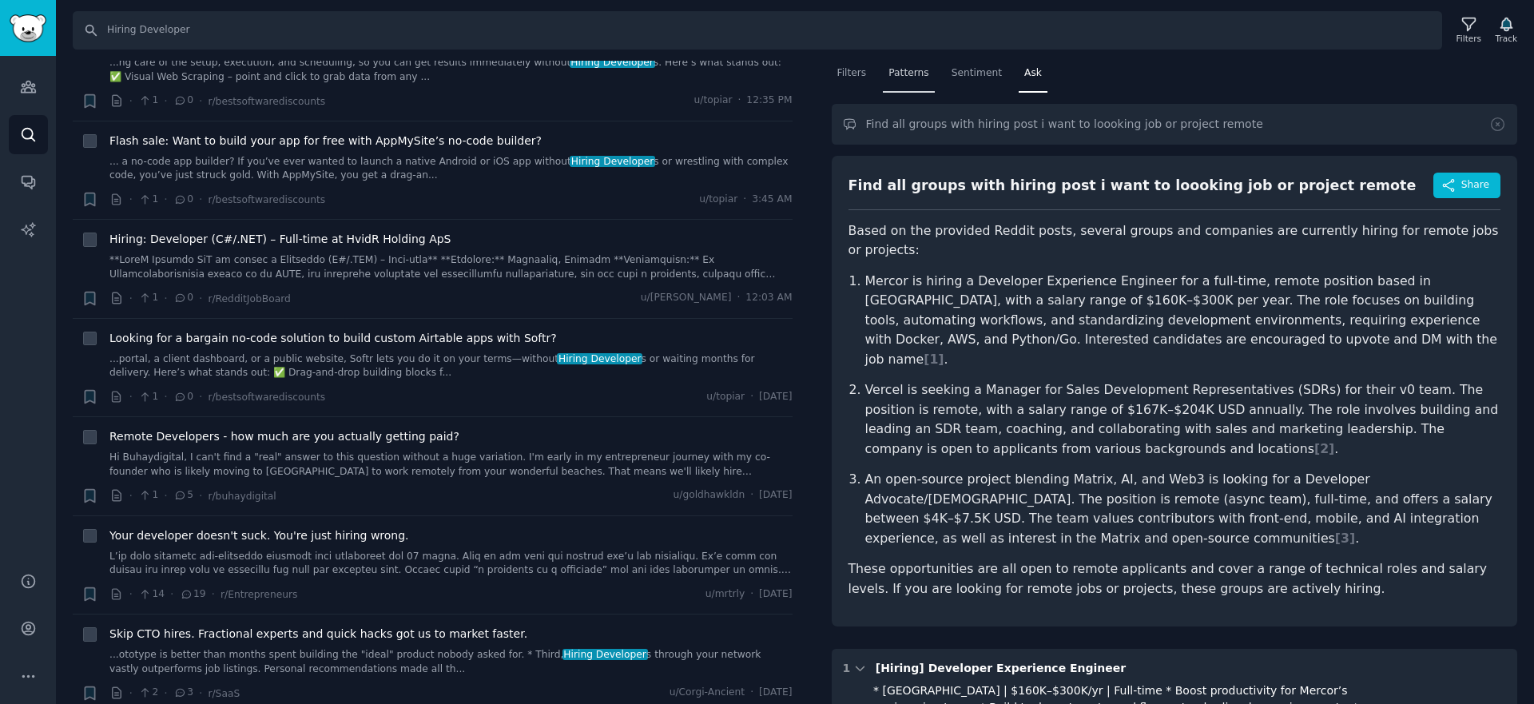
click at [898, 79] on span "Patterns" at bounding box center [908, 73] width 40 height 14
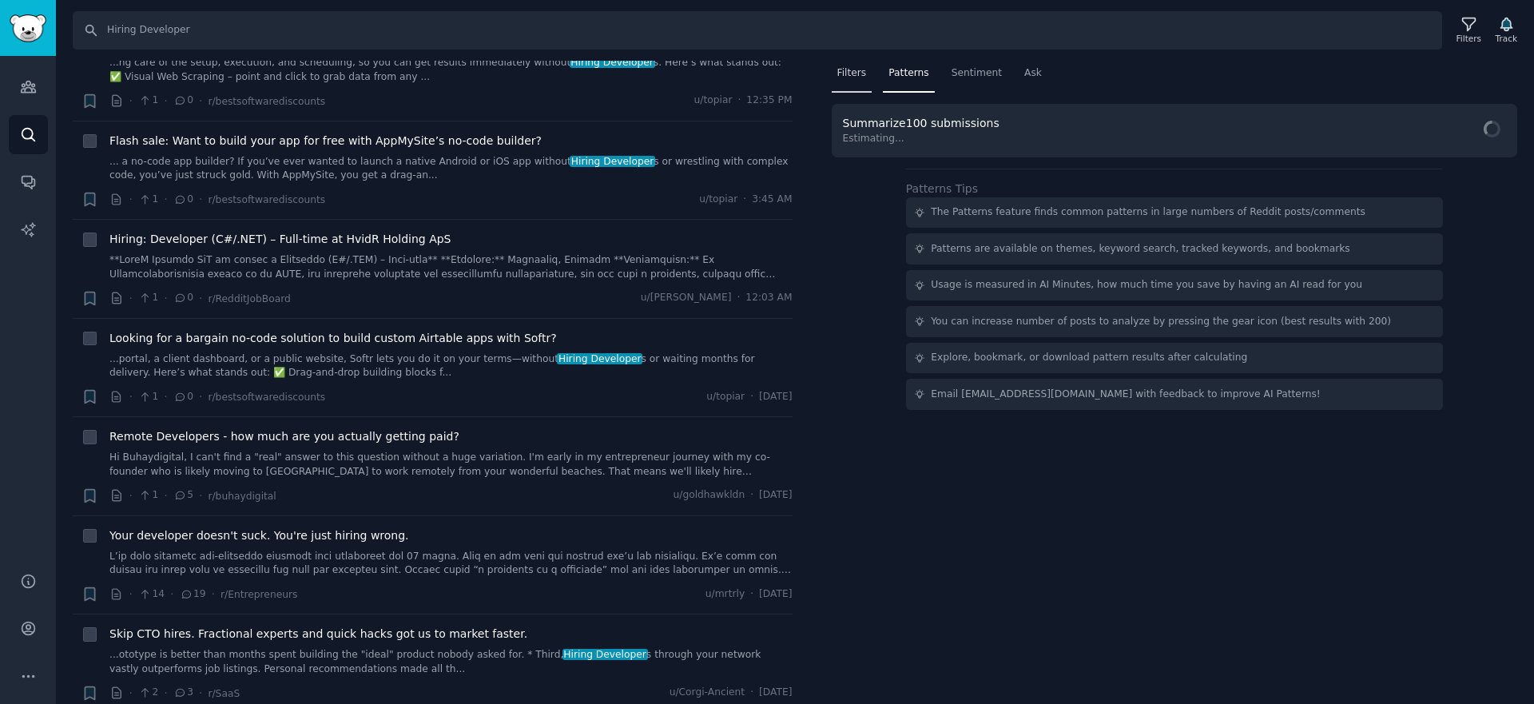
click at [859, 77] on span "Filters" at bounding box center [852, 73] width 30 height 14
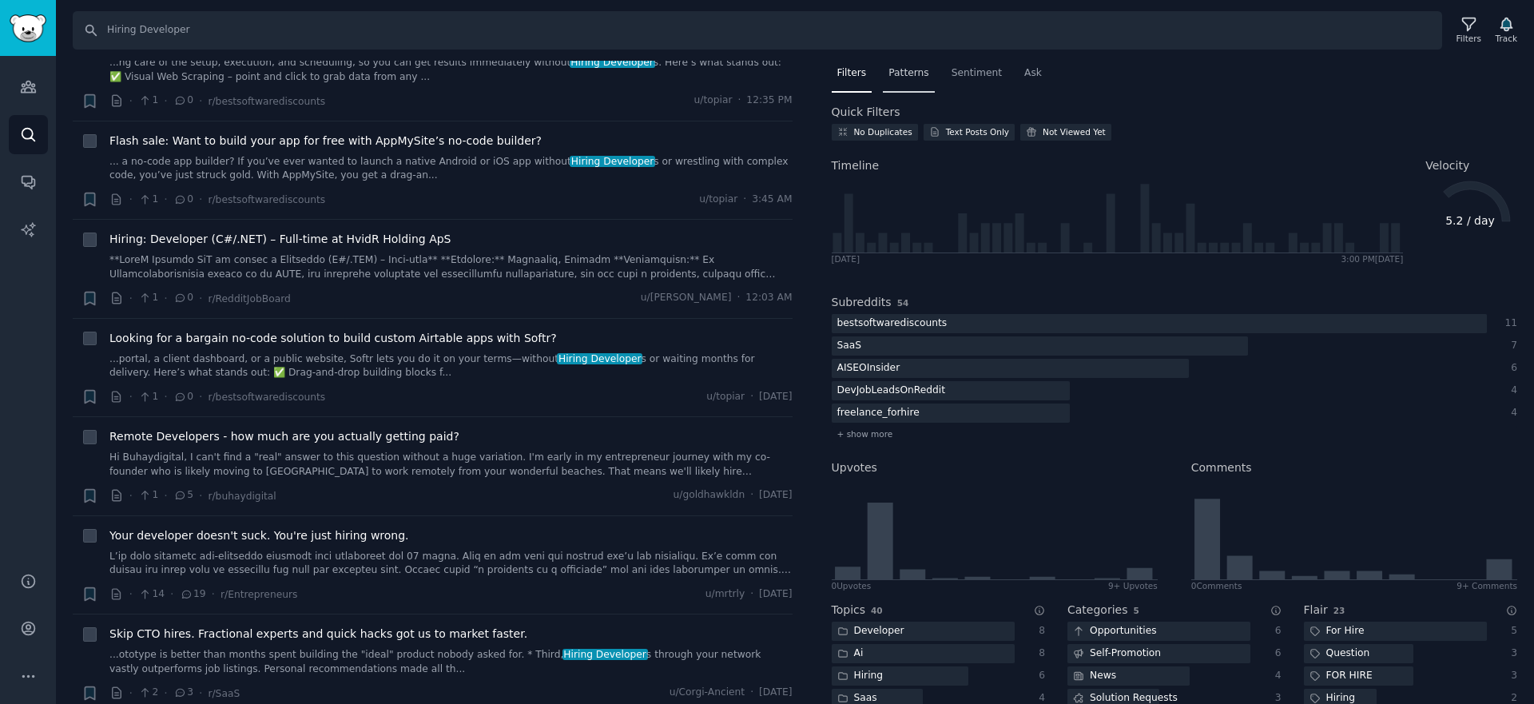
click at [914, 74] on span "Patterns" at bounding box center [908, 73] width 40 height 14
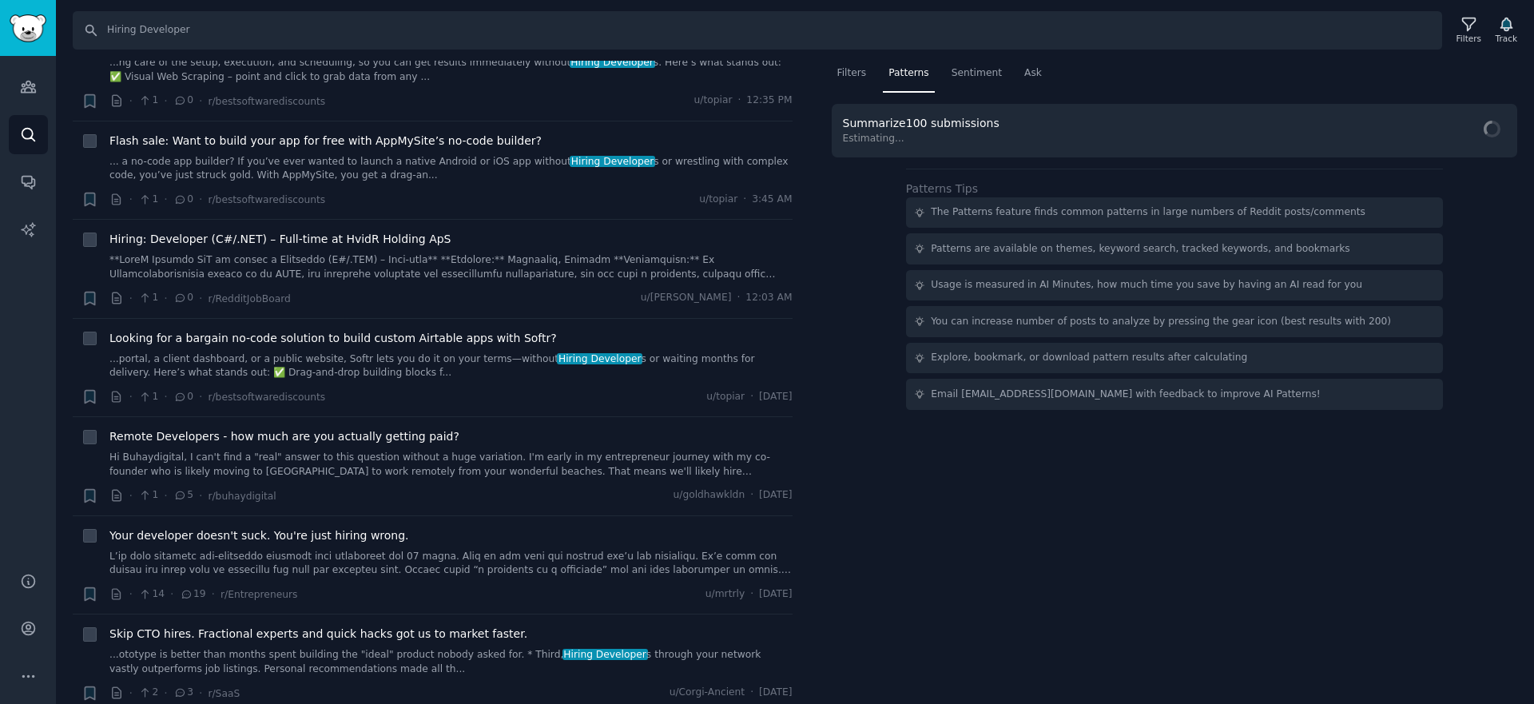
click at [924, 115] on div "Summarize 100 submissions Estimating..." at bounding box center [924, 130] width 162 height 31
click at [1468, 131] on span "Find Patterns" at bounding box center [1461, 132] width 73 height 17
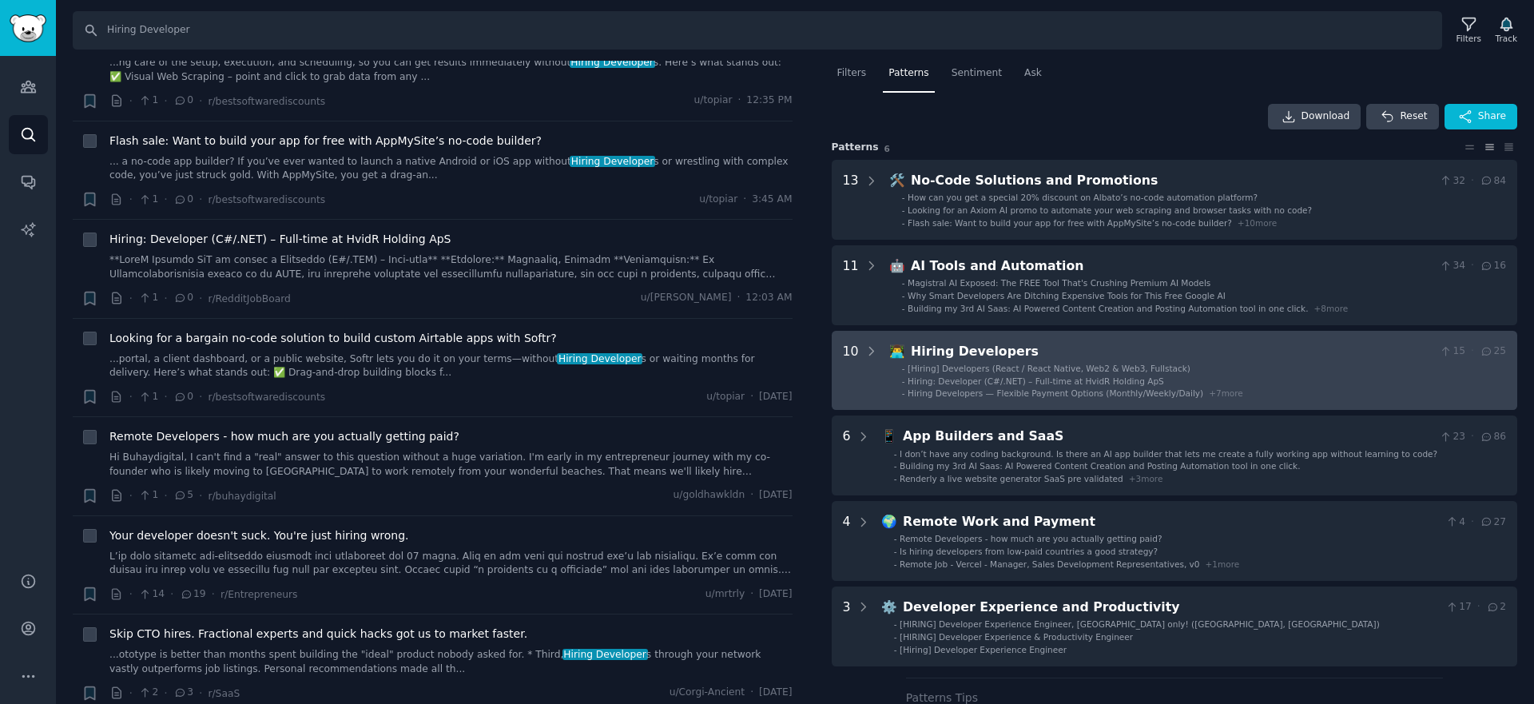
click at [1141, 378] on span "Hiring: Developer (C#/.NET) – Full-time at HvidR Holding ApS" at bounding box center [1035, 381] width 256 height 10
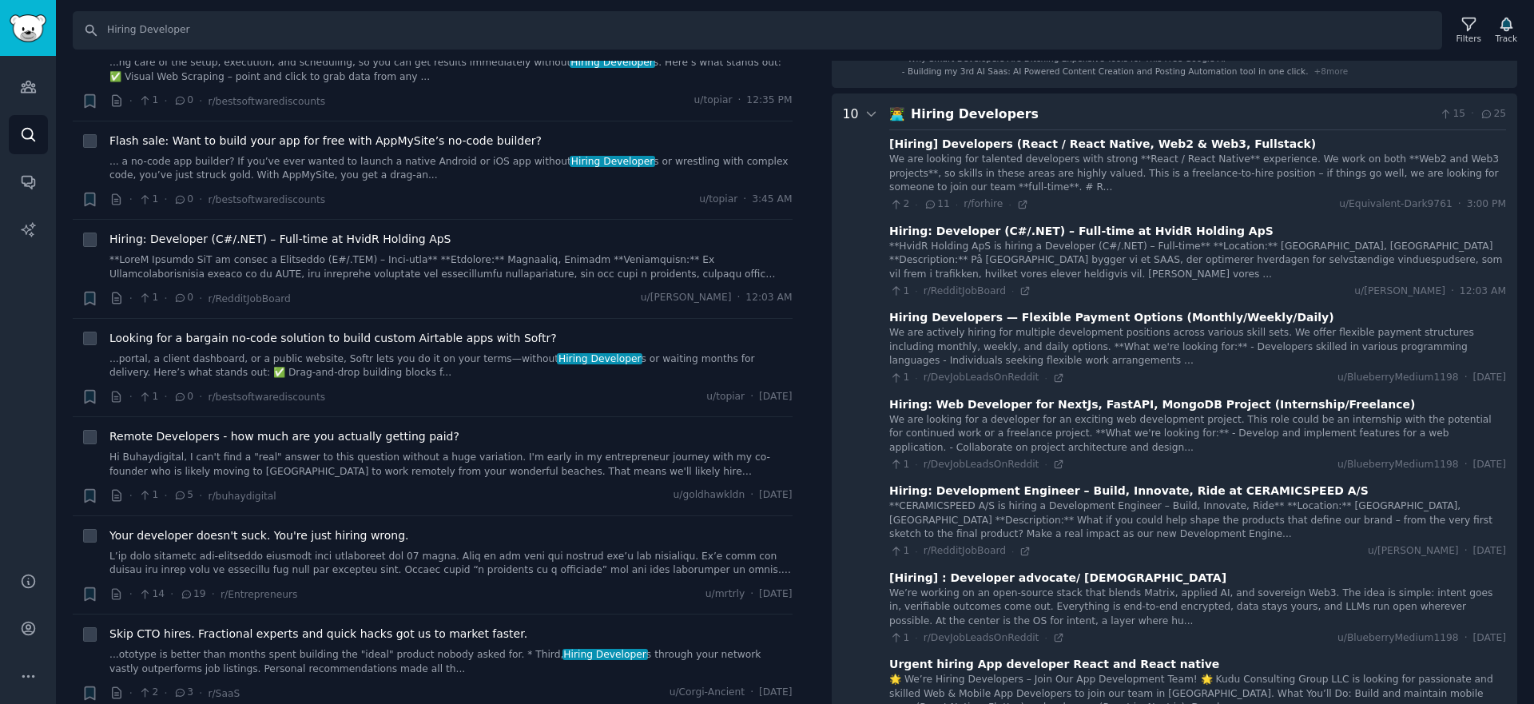
scroll to position [270, 0]
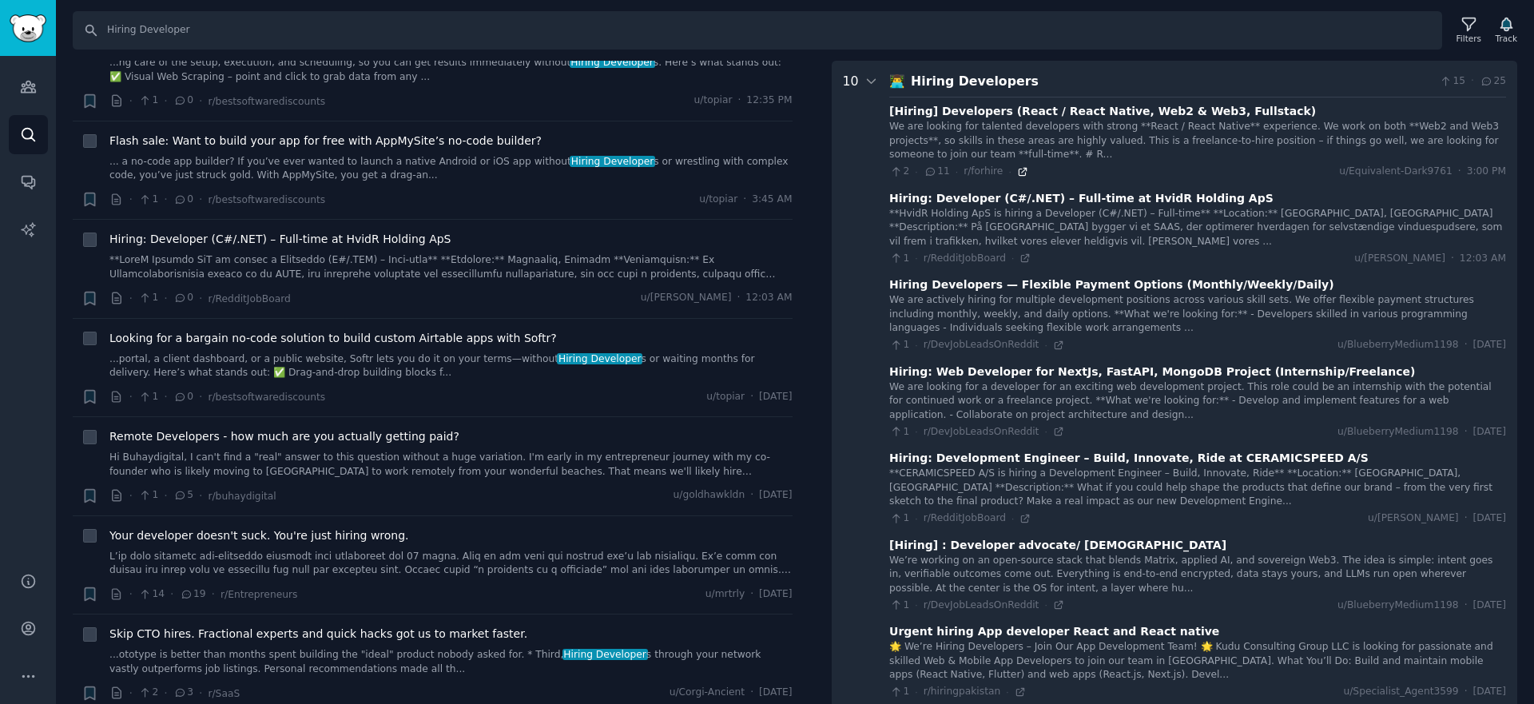
click at [1017, 171] on icon at bounding box center [1022, 171] width 11 height 11
click at [1019, 263] on icon at bounding box center [1024, 257] width 11 height 11
click at [1053, 430] on icon at bounding box center [1058, 431] width 11 height 11
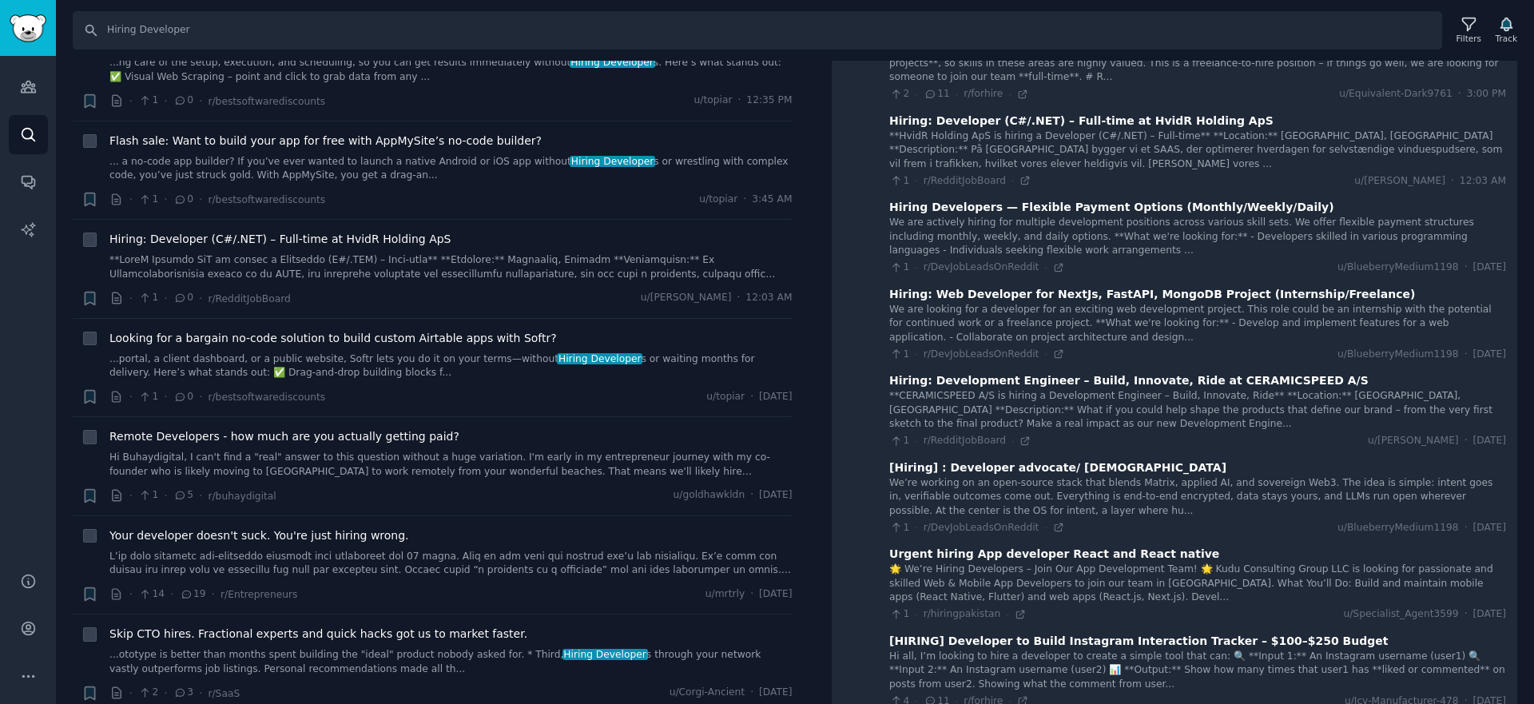
scroll to position [403, 0]
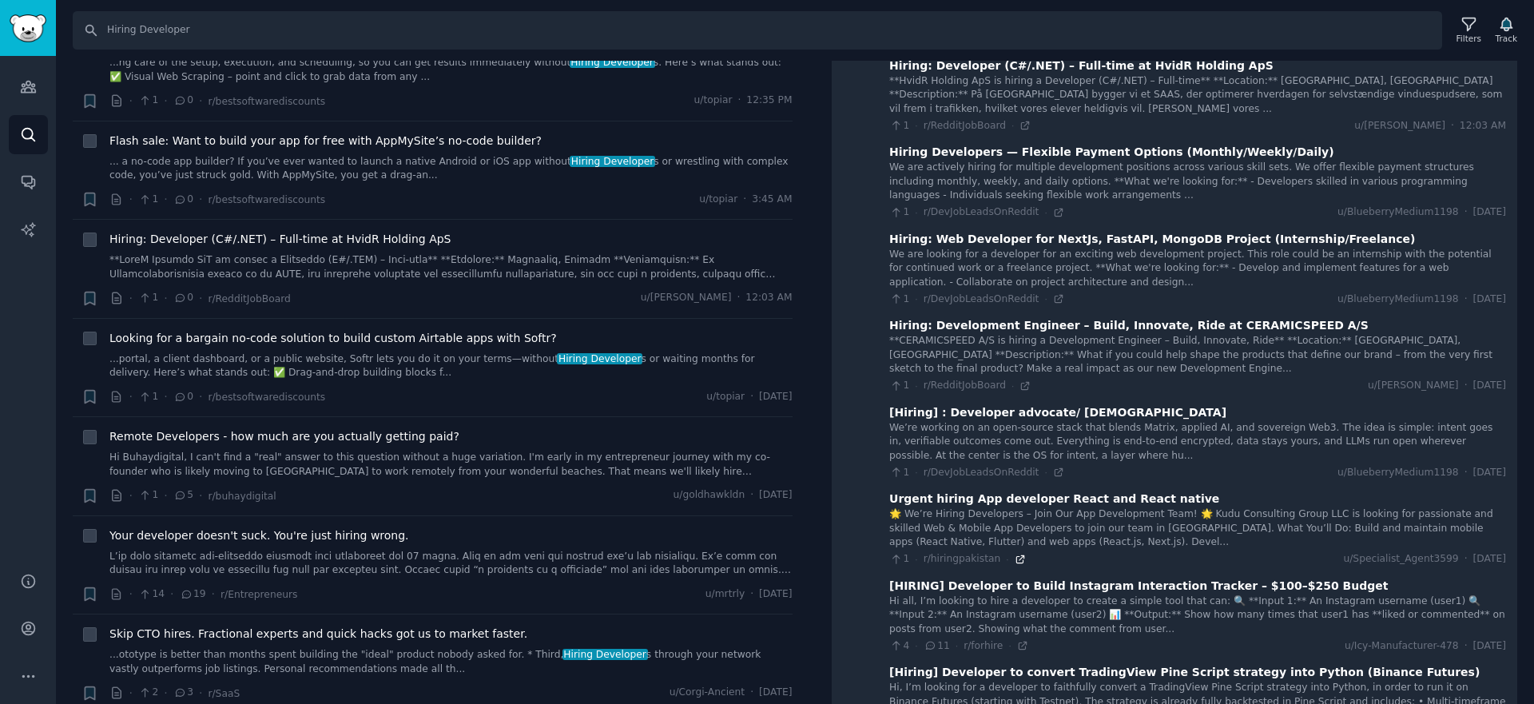
click at [1016, 558] on icon at bounding box center [1019, 559] width 11 height 11
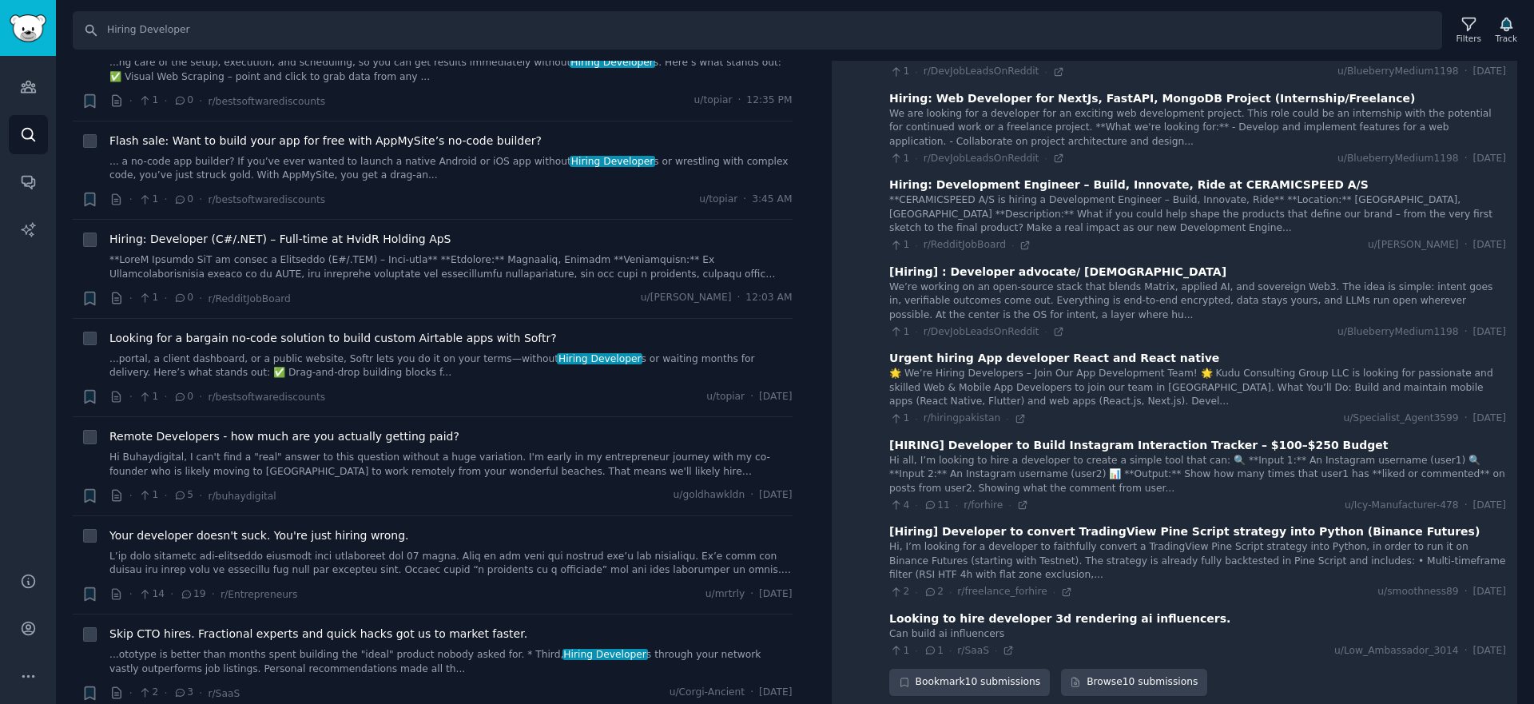
scroll to position [550, 0]
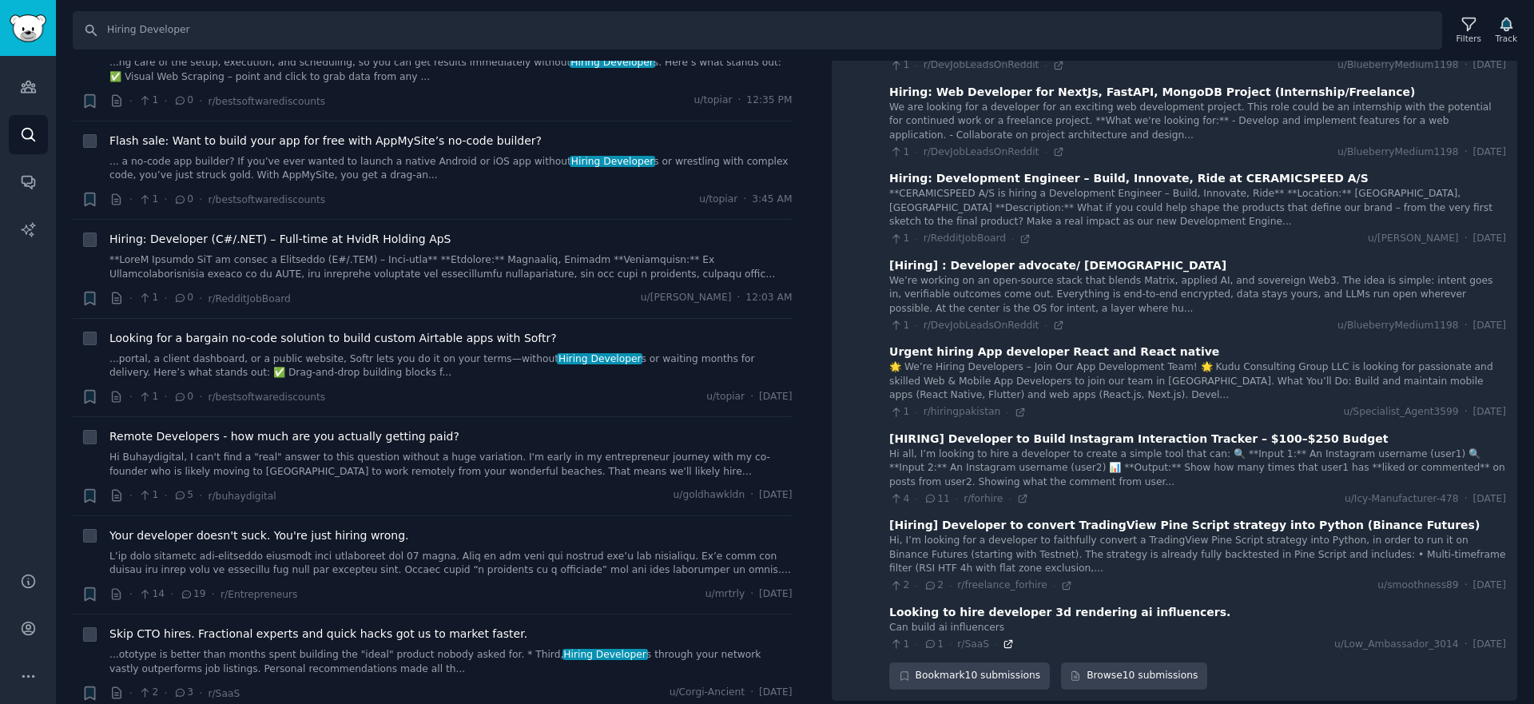
click at [1005, 641] on icon at bounding box center [1008, 644] width 7 height 7
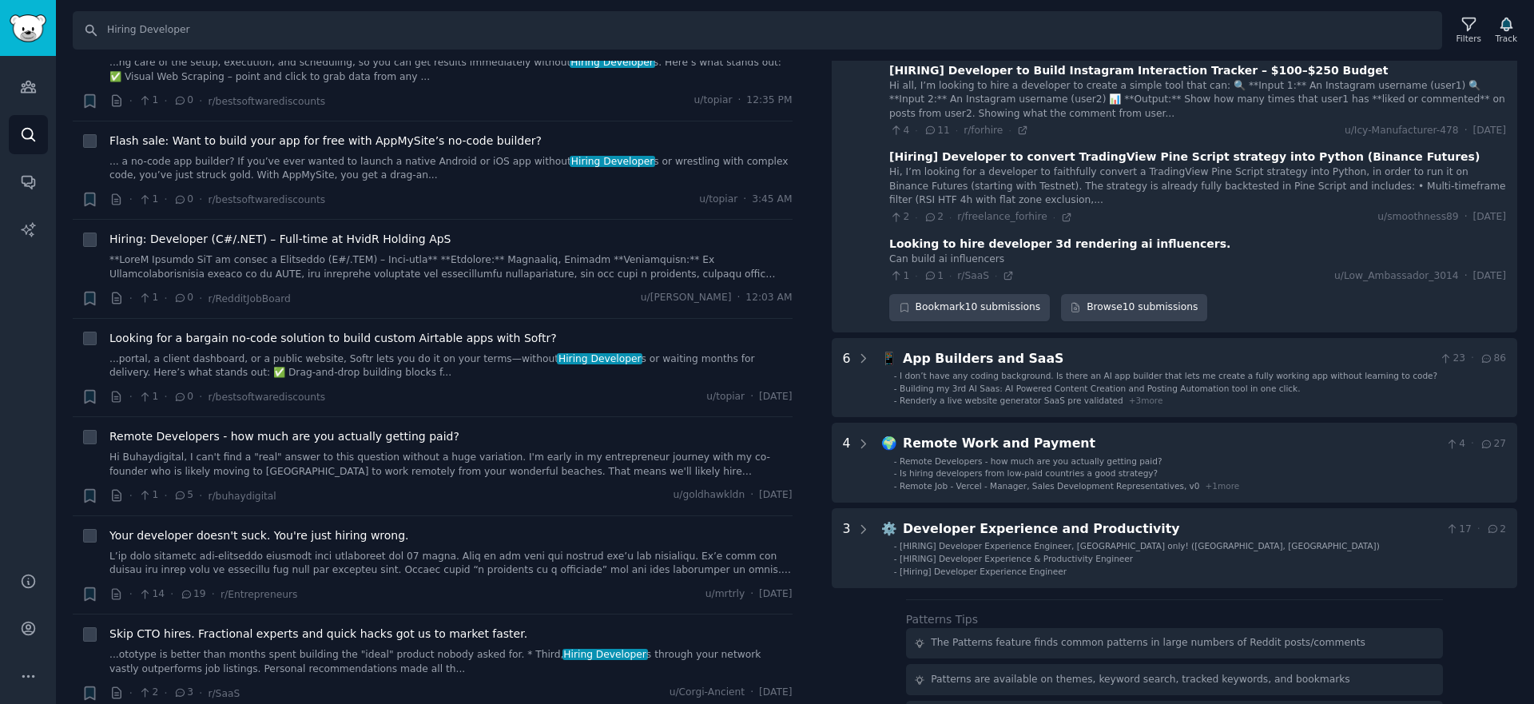
scroll to position [1013, 0]
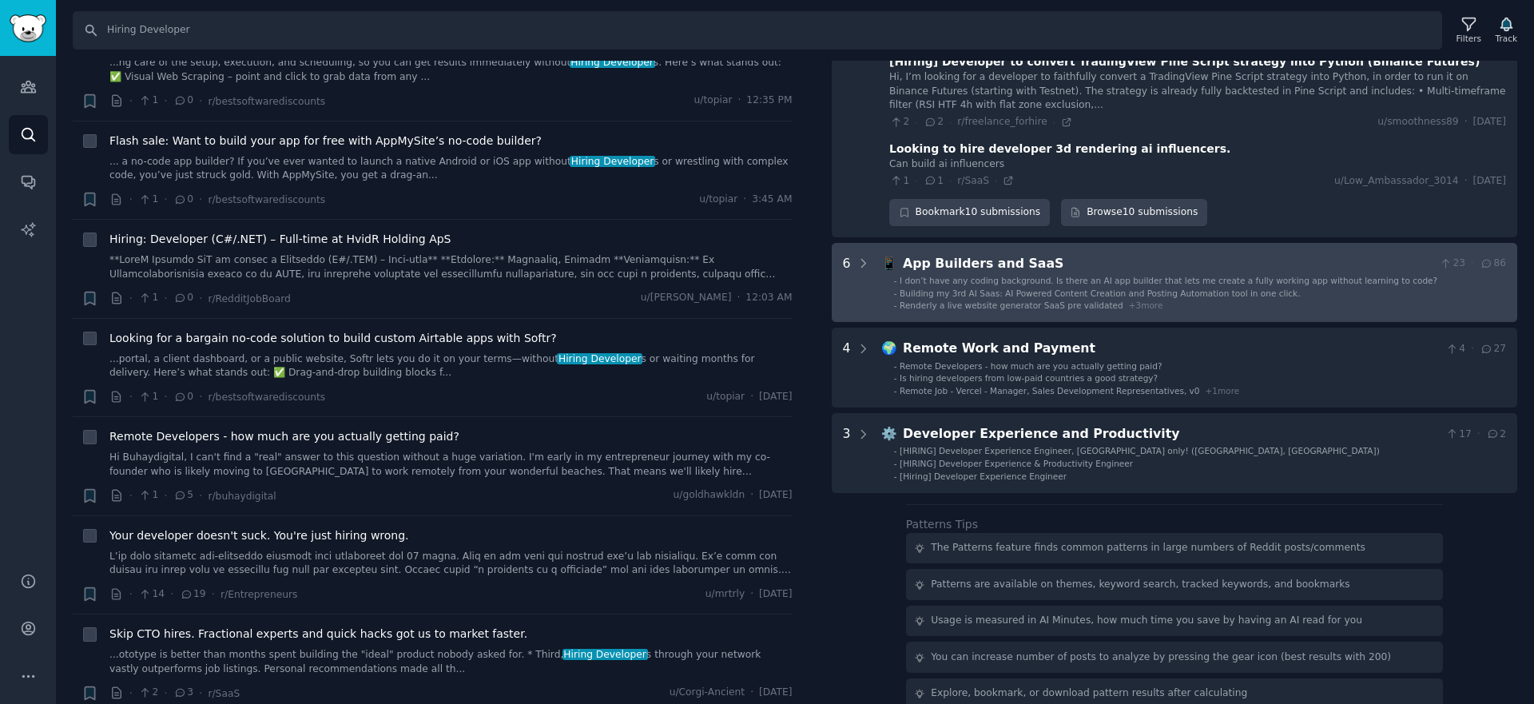
click at [1127, 282] on span "I don’t have any coding background. Is there an AI app builder that lets me cre…" at bounding box center [1168, 281] width 538 height 10
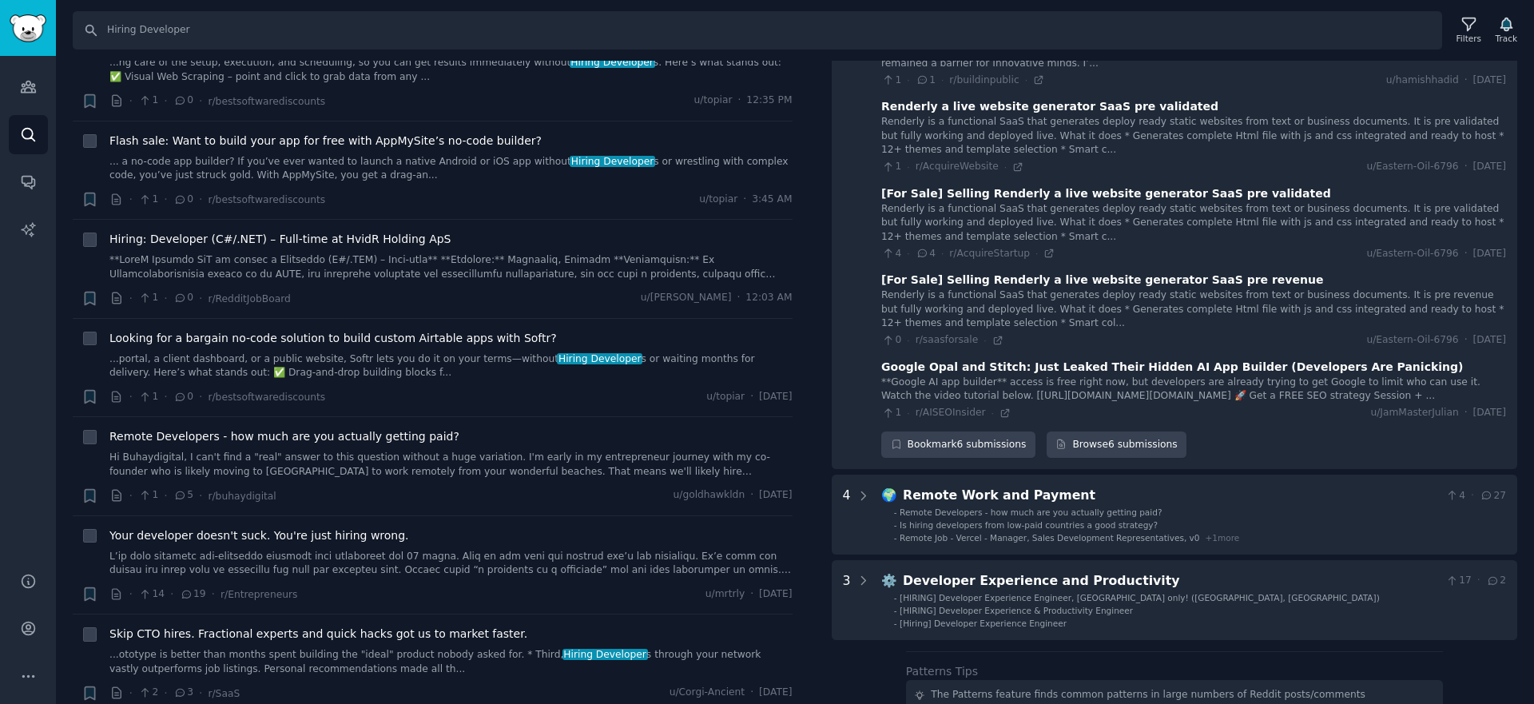
scroll to position [1423, 0]
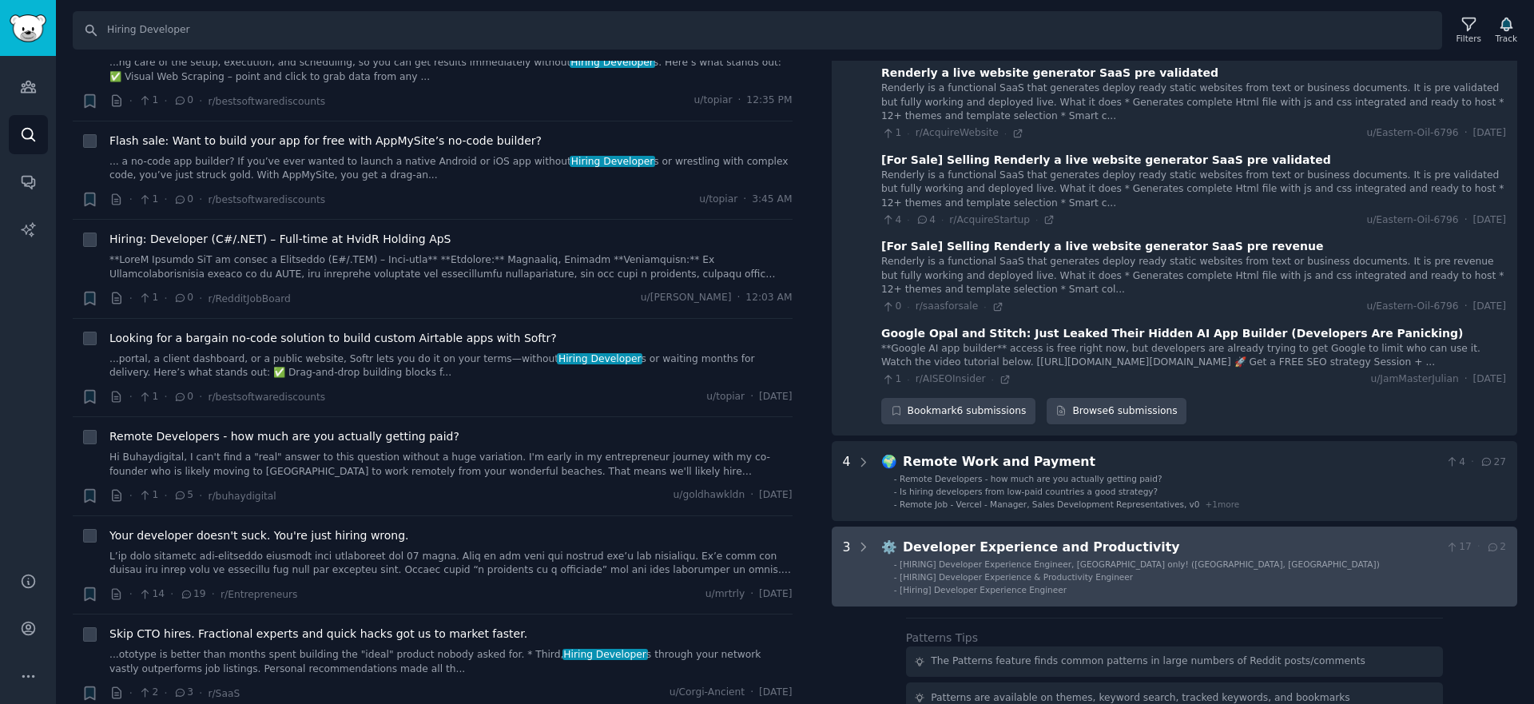
click at [1133, 558] on div "Developer Experience and Productivity" at bounding box center [1171, 548] width 537 height 20
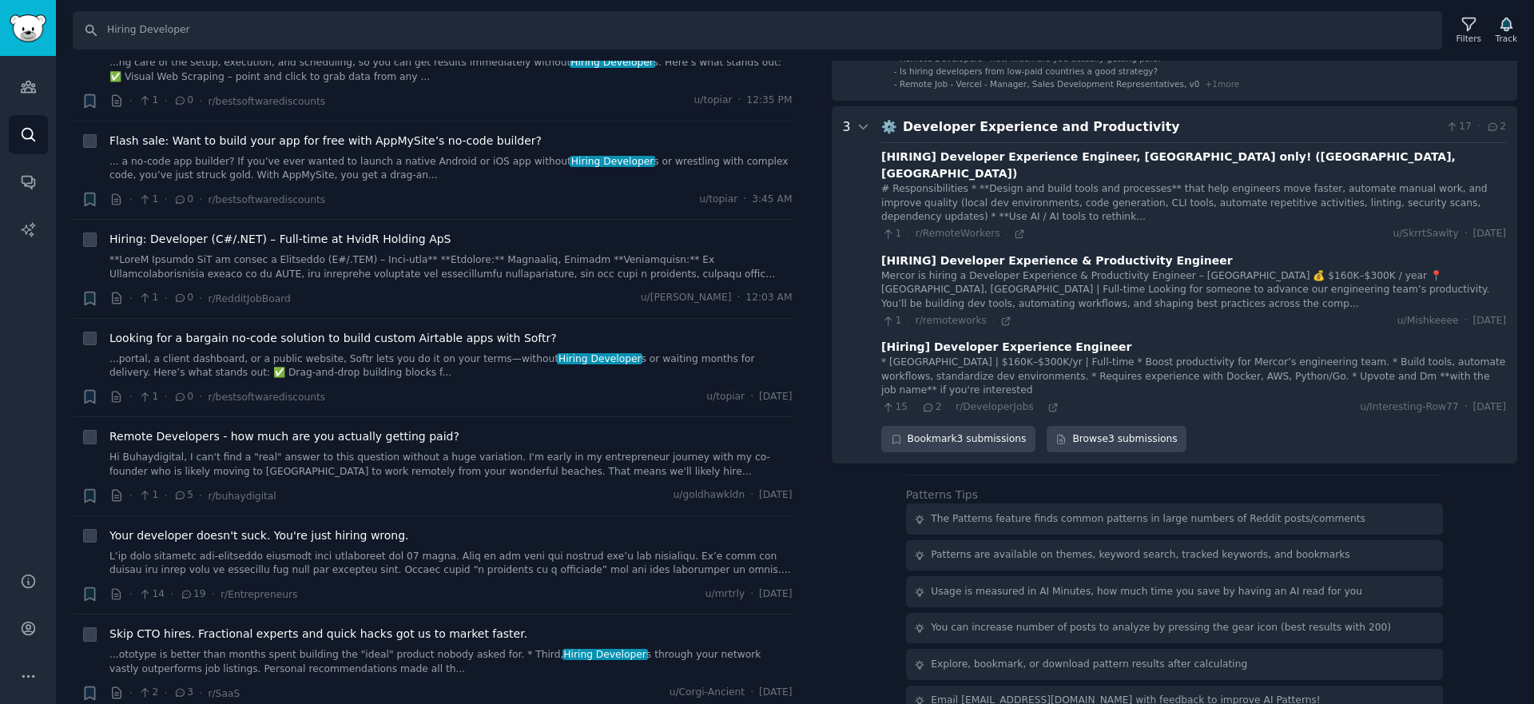
scroll to position [1858, 0]
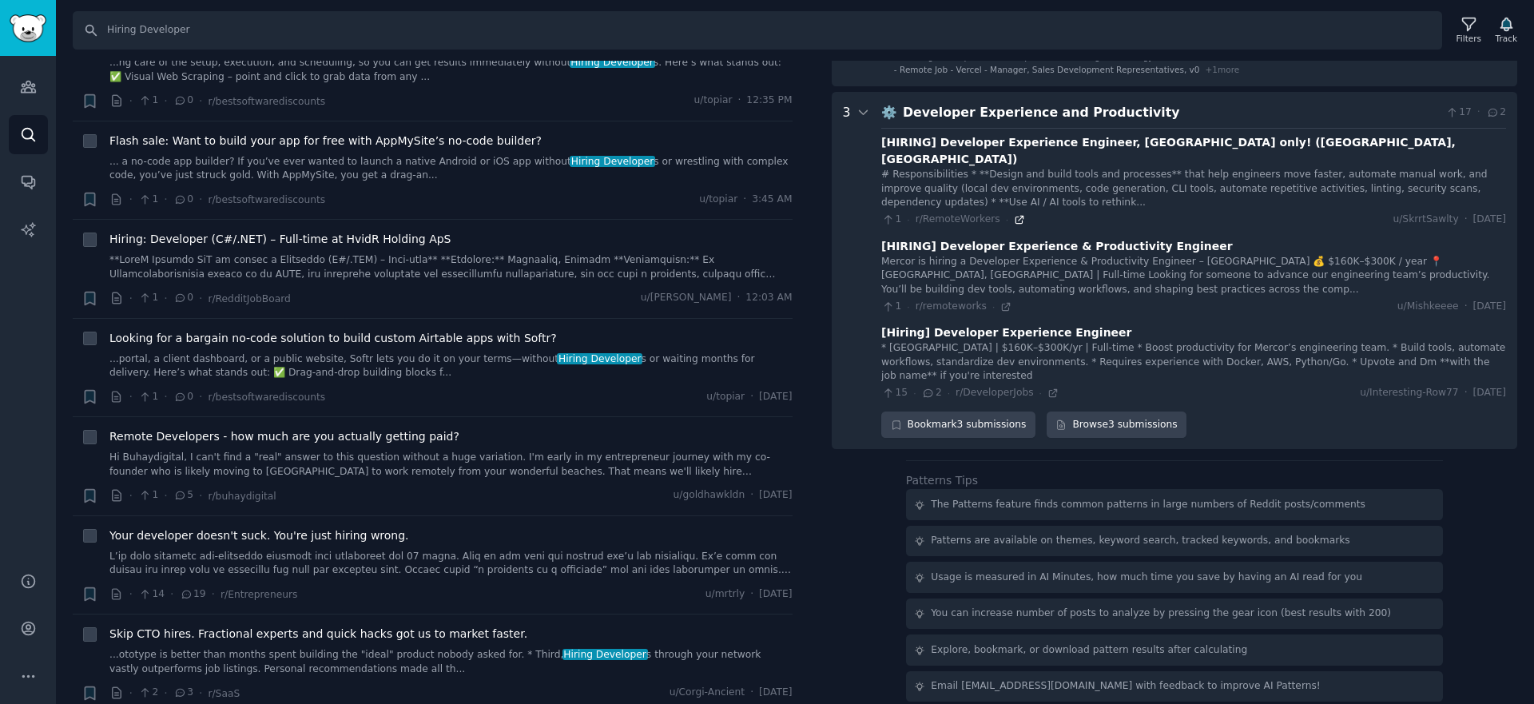
click at [1015, 217] on icon at bounding box center [1018, 219] width 7 height 7
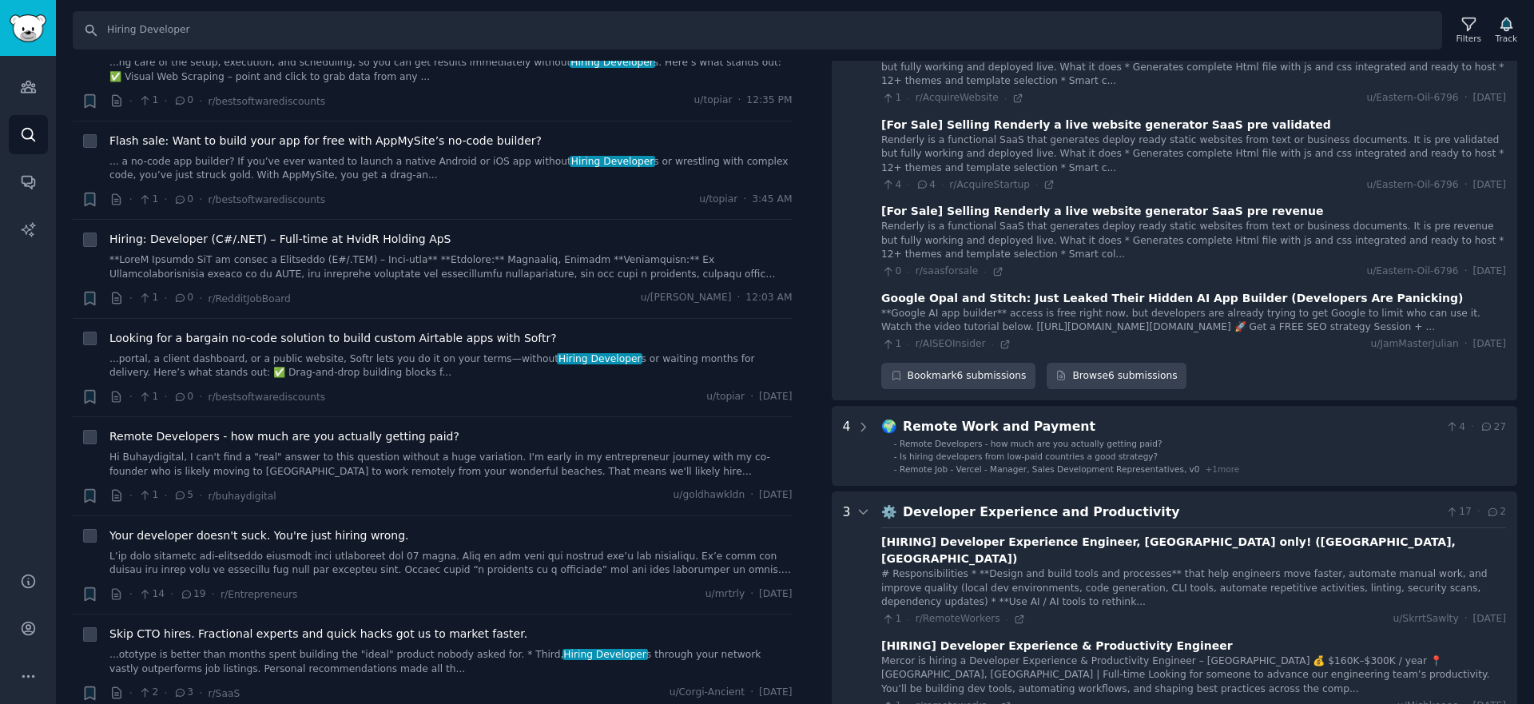
scroll to position [1398, 0]
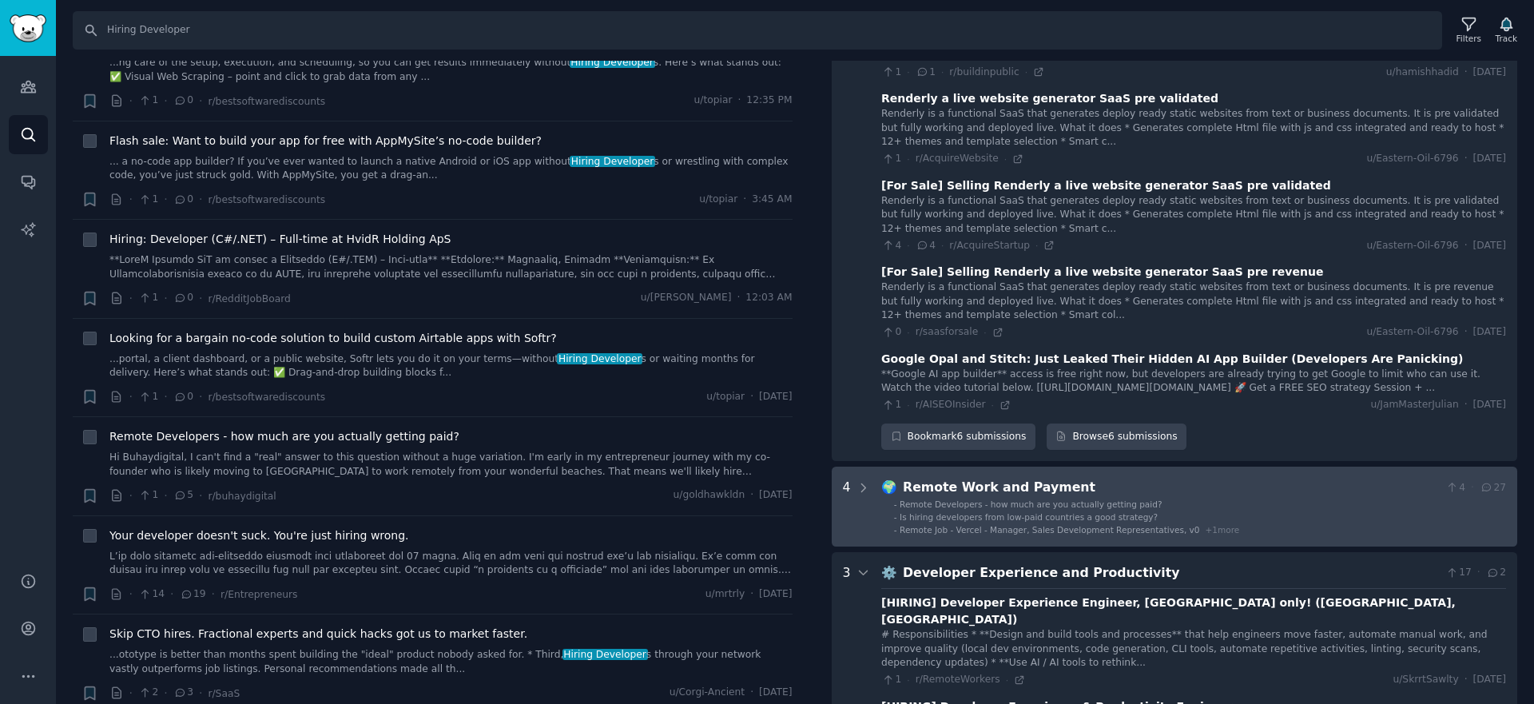
click at [1153, 522] on li "- Is hiring developers from low-paid countries a good strategy?" at bounding box center [1200, 516] width 612 height 11
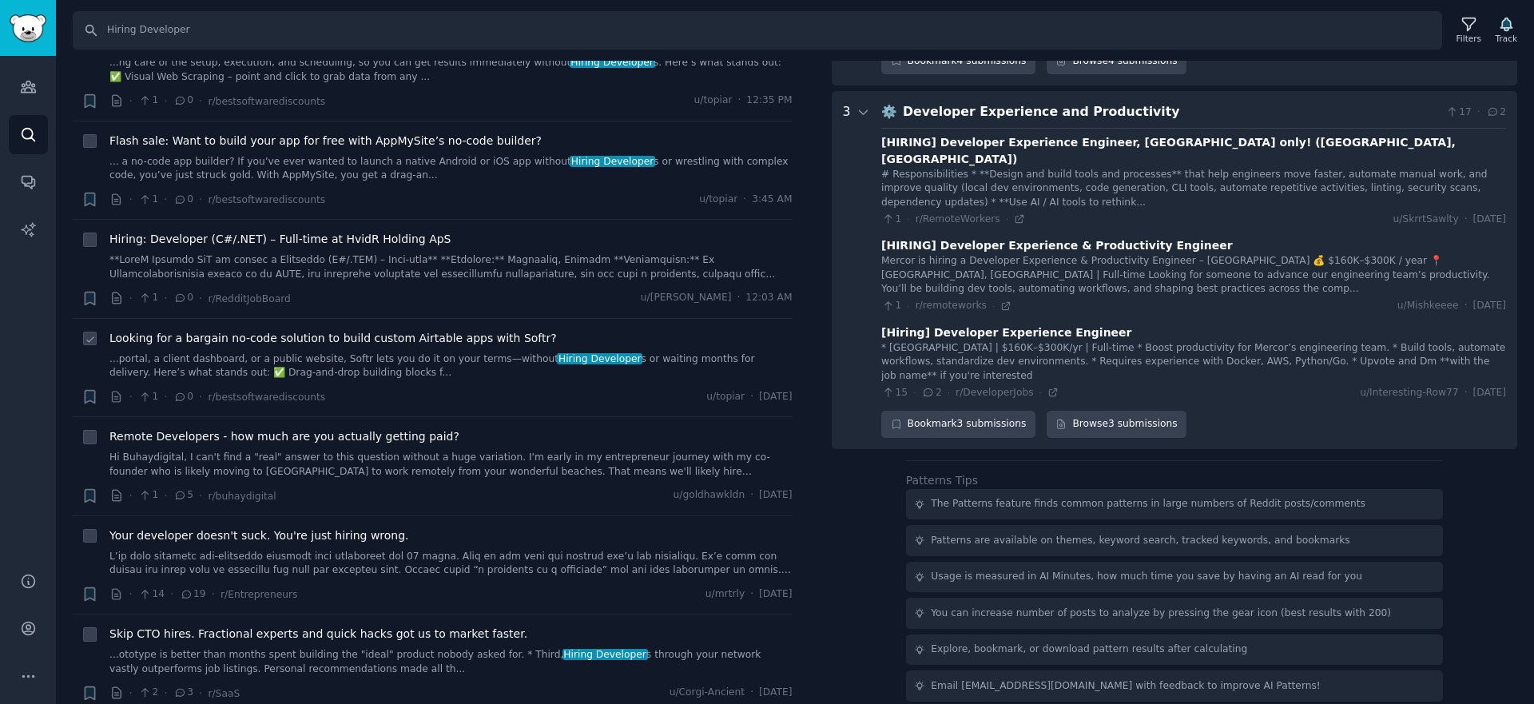
scroll to position [0, 0]
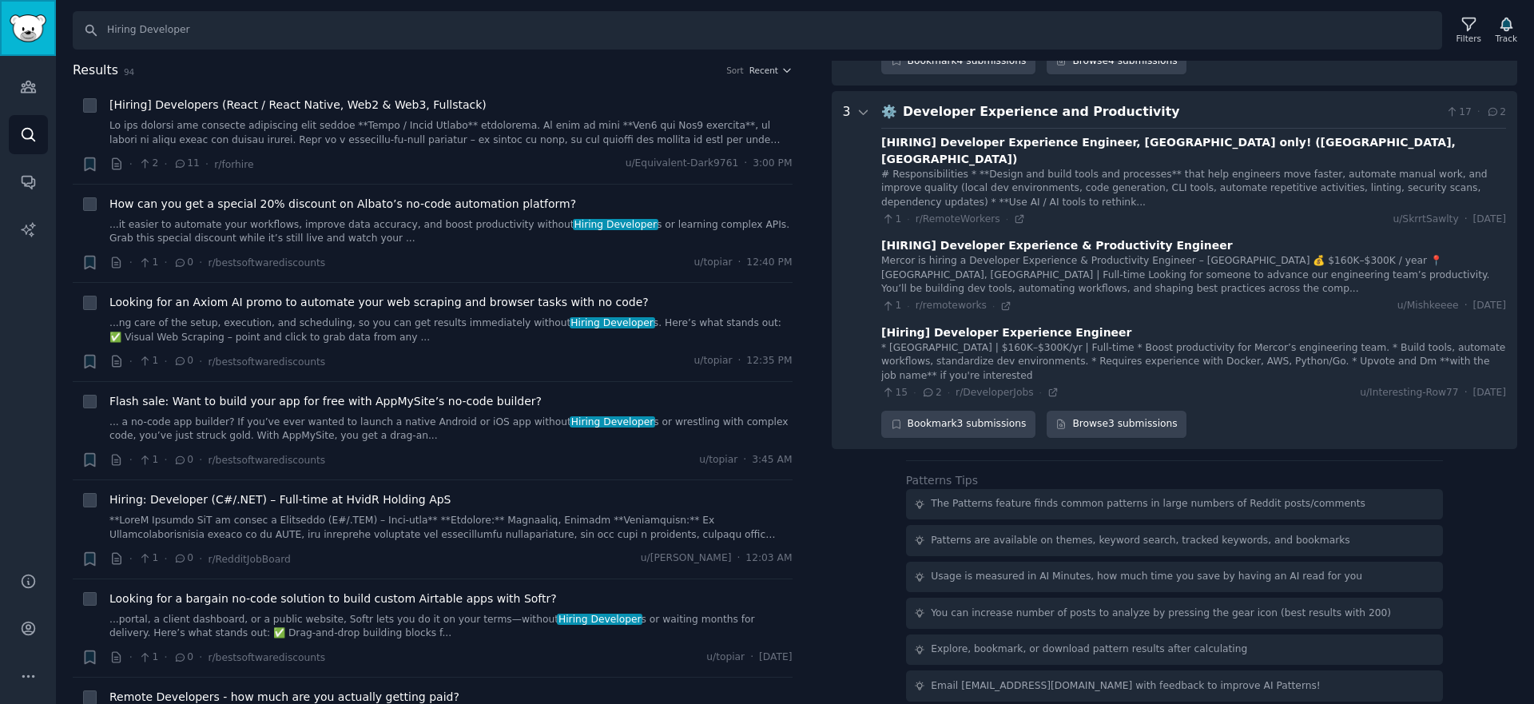
click at [18, 32] on img "Sidebar" at bounding box center [28, 28] width 37 height 28
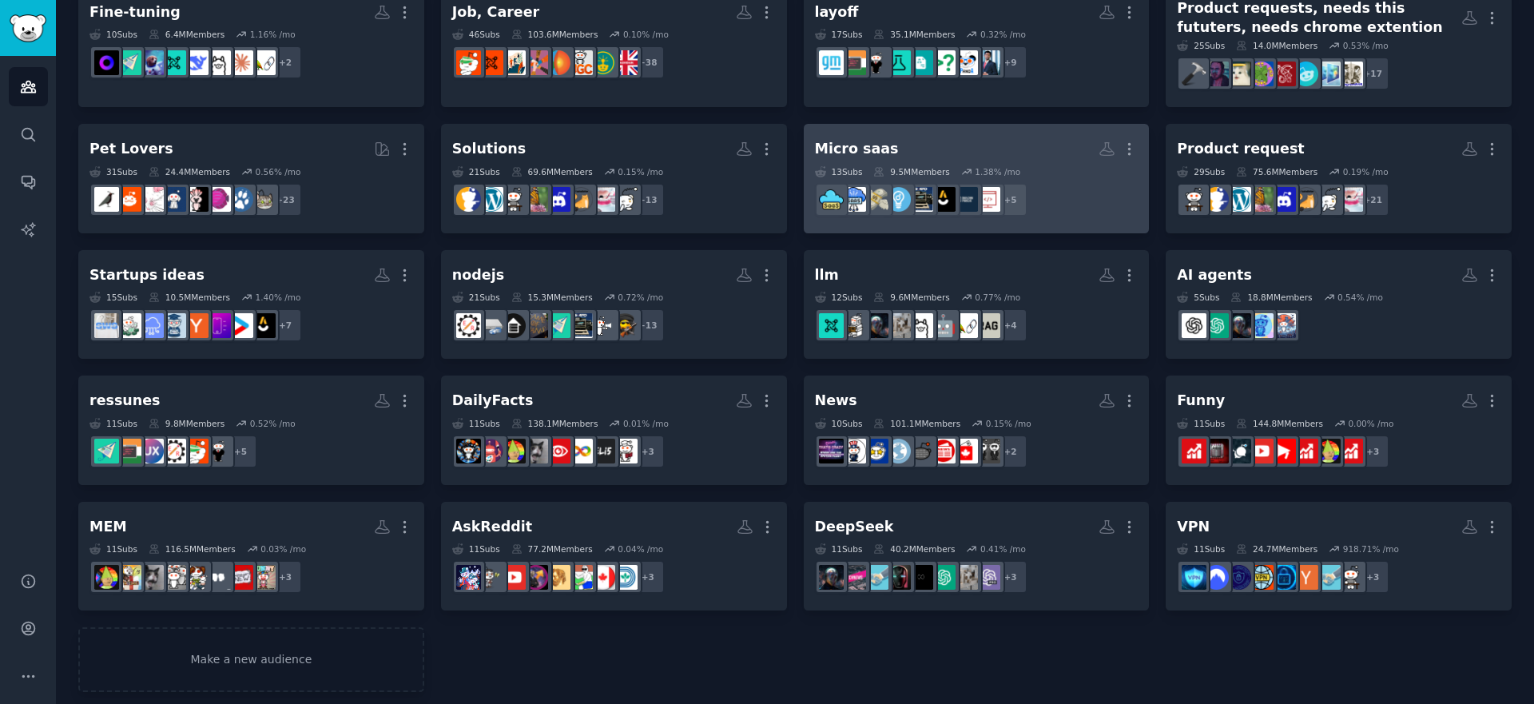
scroll to position [276, 0]
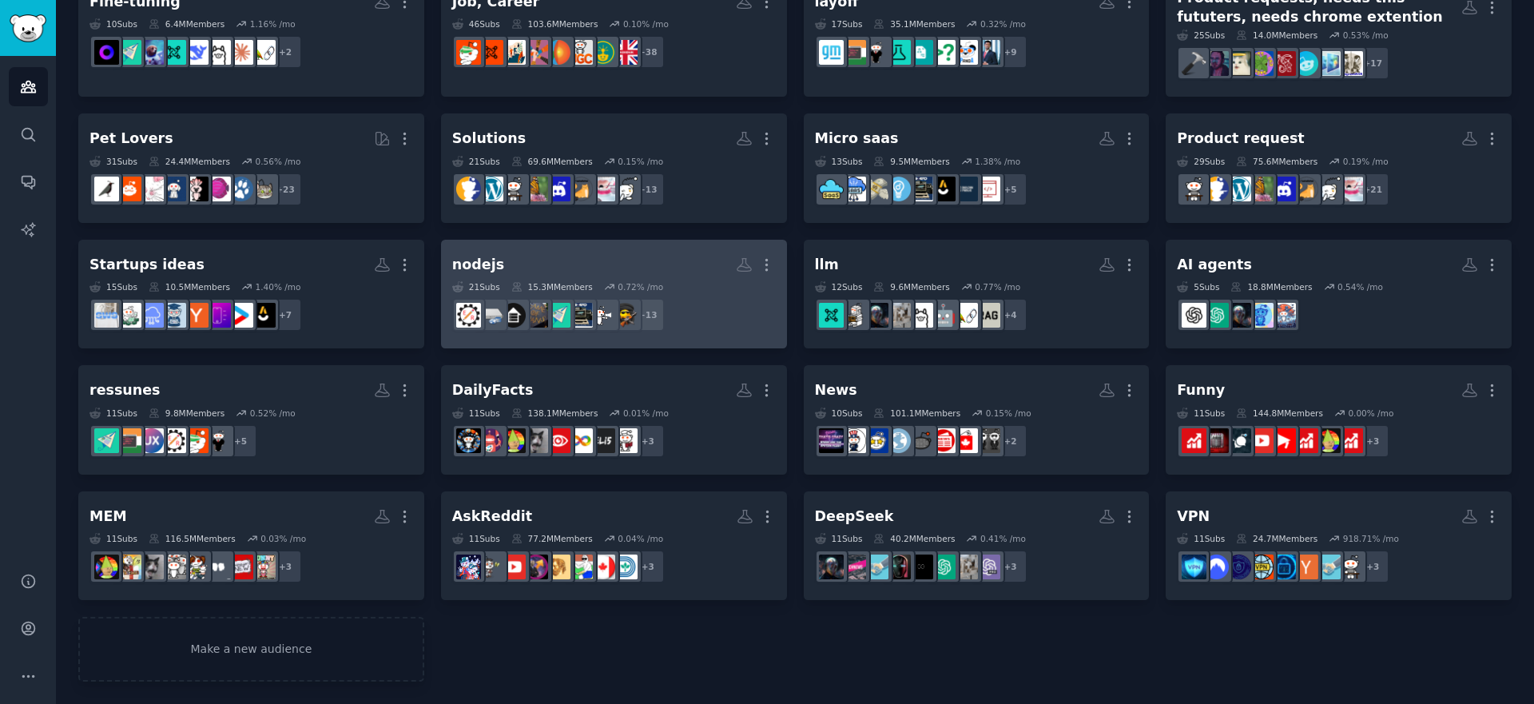
click at [647, 243] on link "nodejs More 21 Sub s 15.3M Members 0.72 % /mo + 13" at bounding box center [614, 294] width 346 height 109
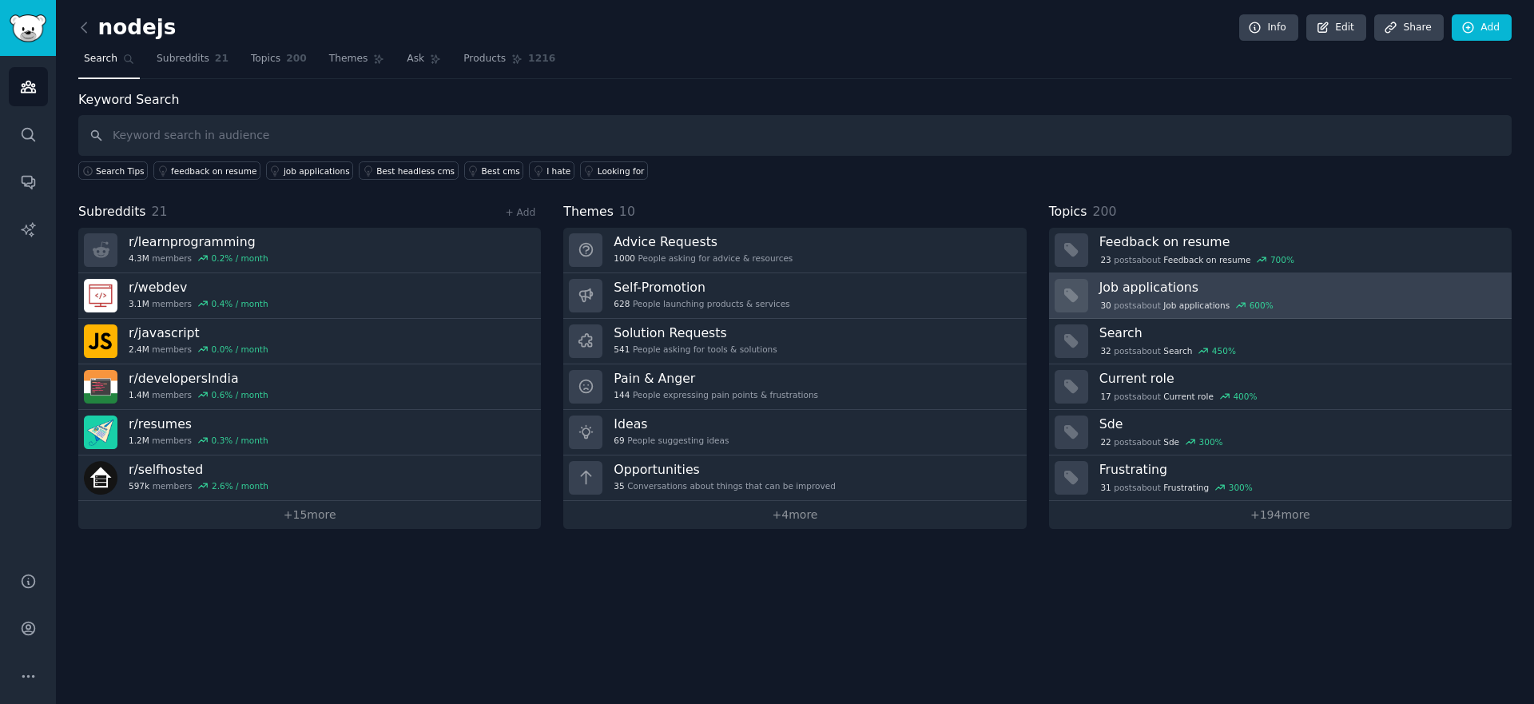
click at [1180, 276] on link "Job applications 30 post s about Job applications 600 %" at bounding box center [1280, 296] width 462 height 46
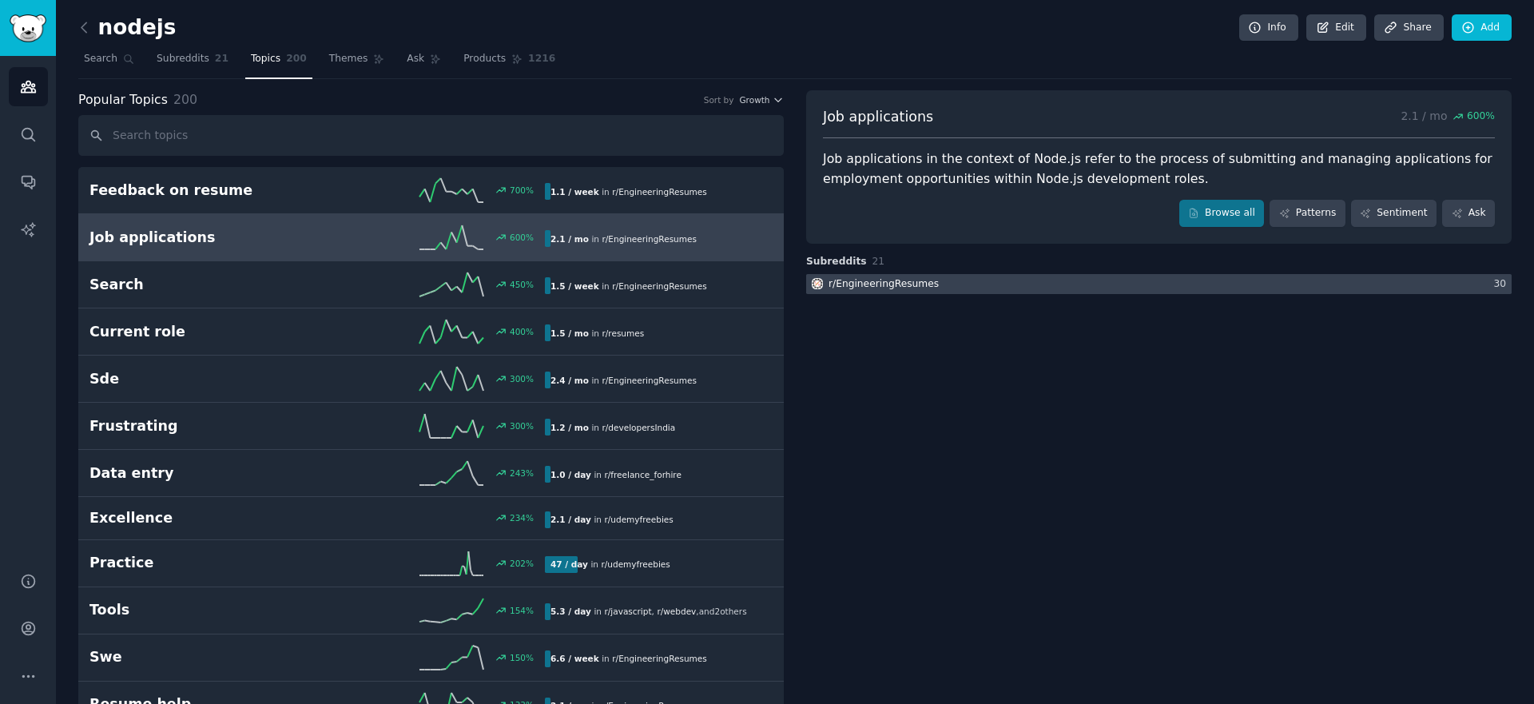
click at [913, 283] on div "r/ EngineeringResumes" at bounding box center [883, 284] width 110 height 14
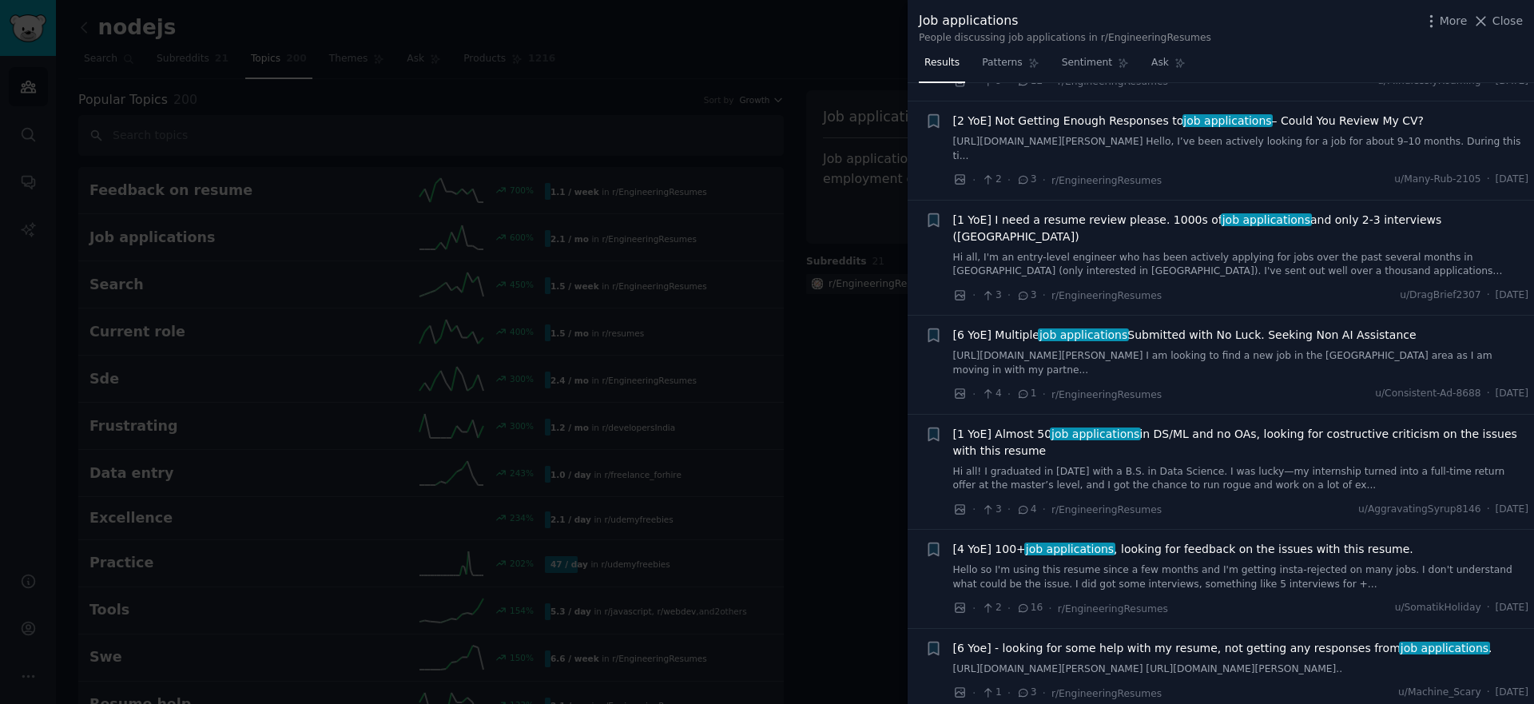
scroll to position [3582, 0]
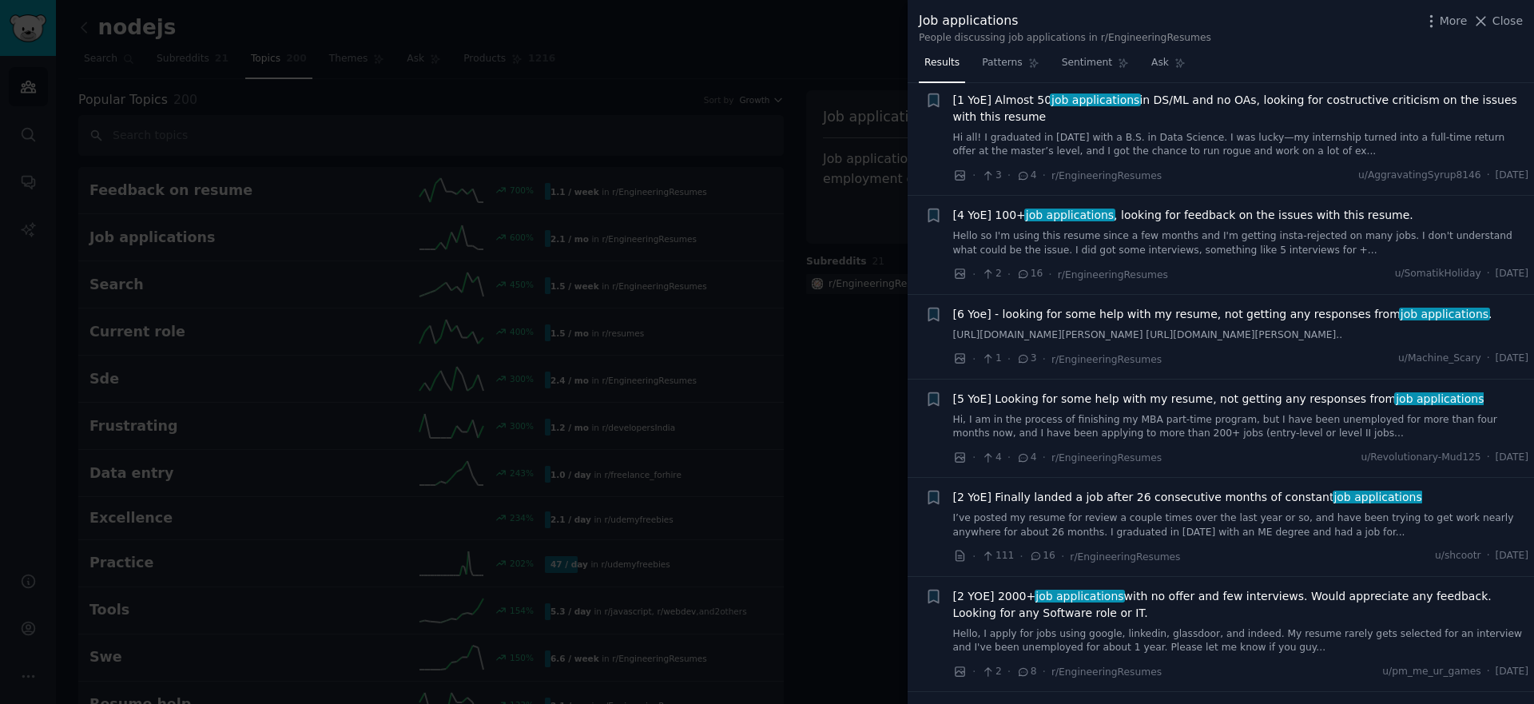
click at [802, 458] on div at bounding box center [767, 352] width 1534 height 704
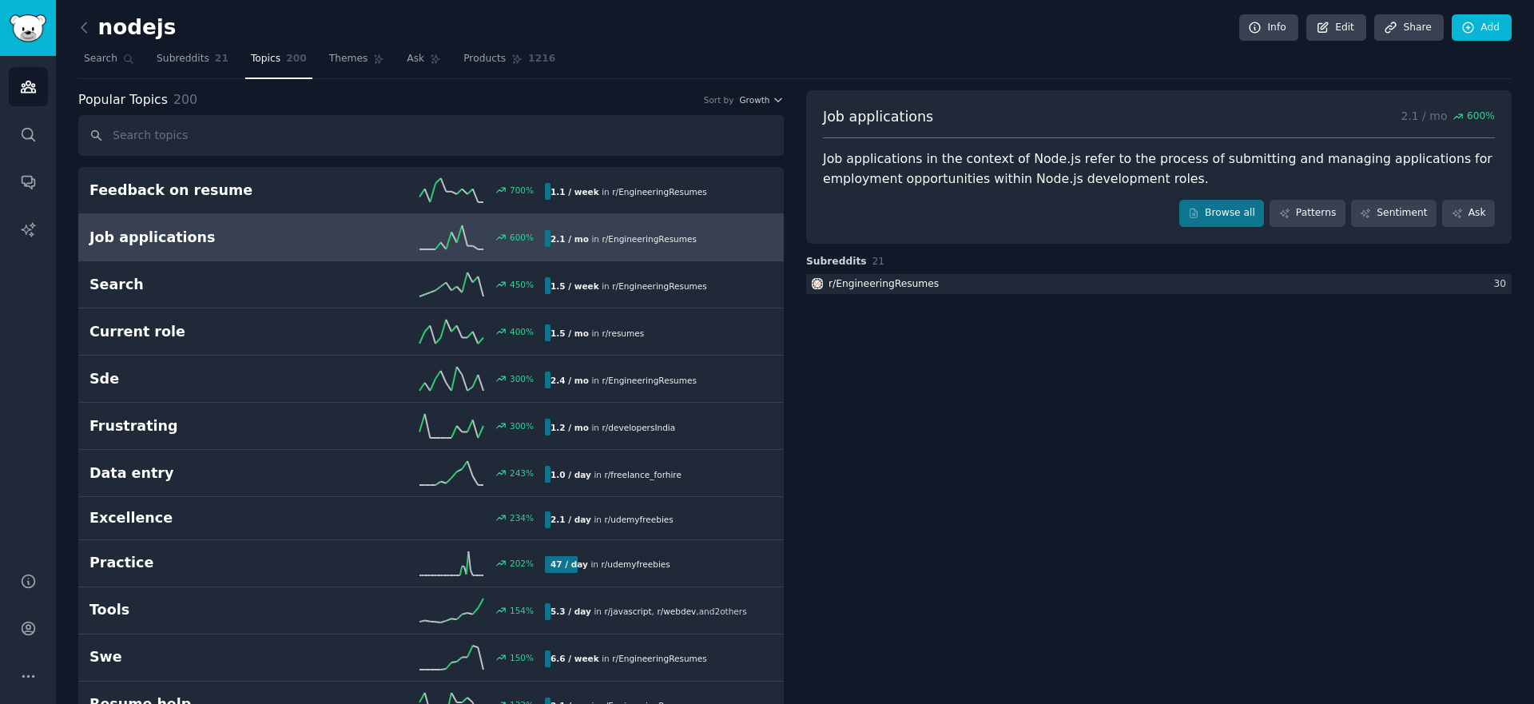
click at [93, 22] on link at bounding box center [88, 28] width 20 height 26
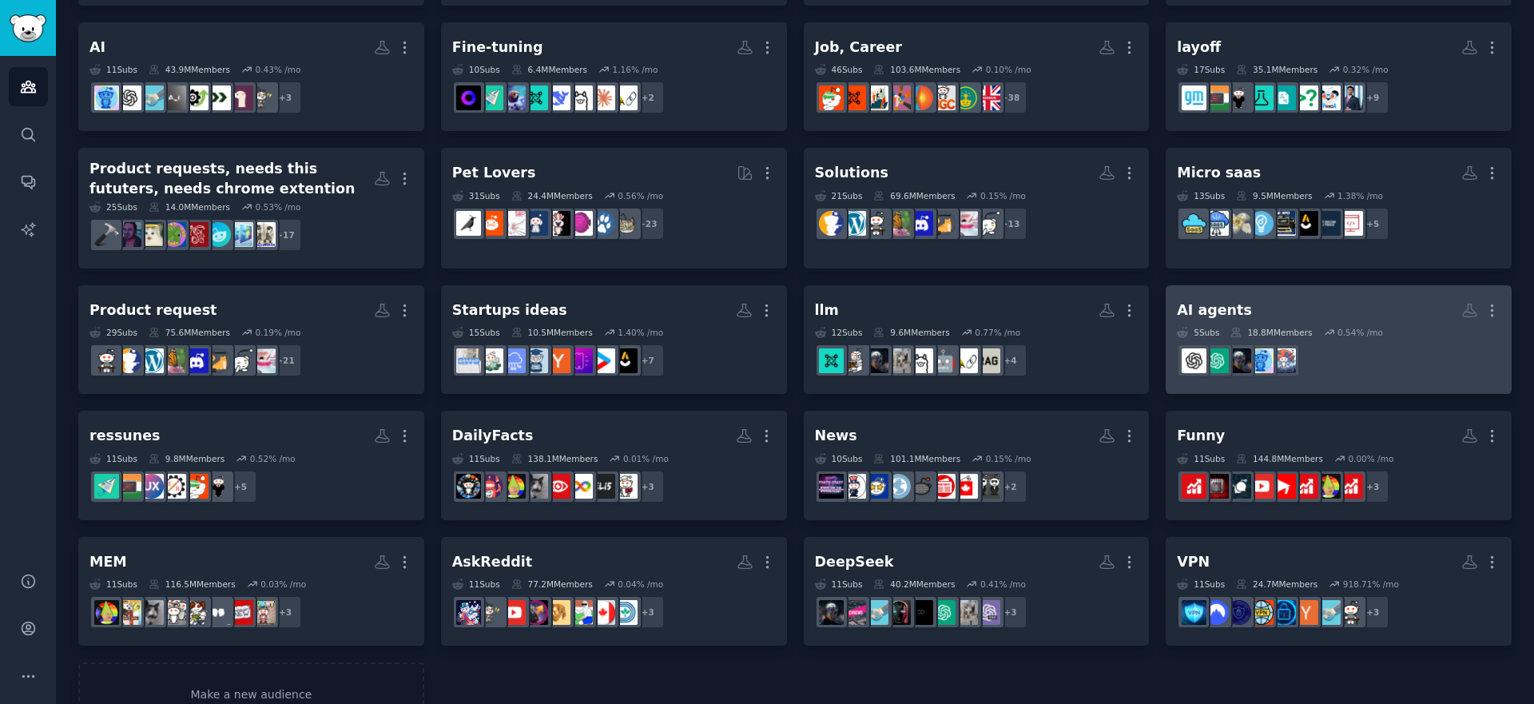
scroll to position [260, 0]
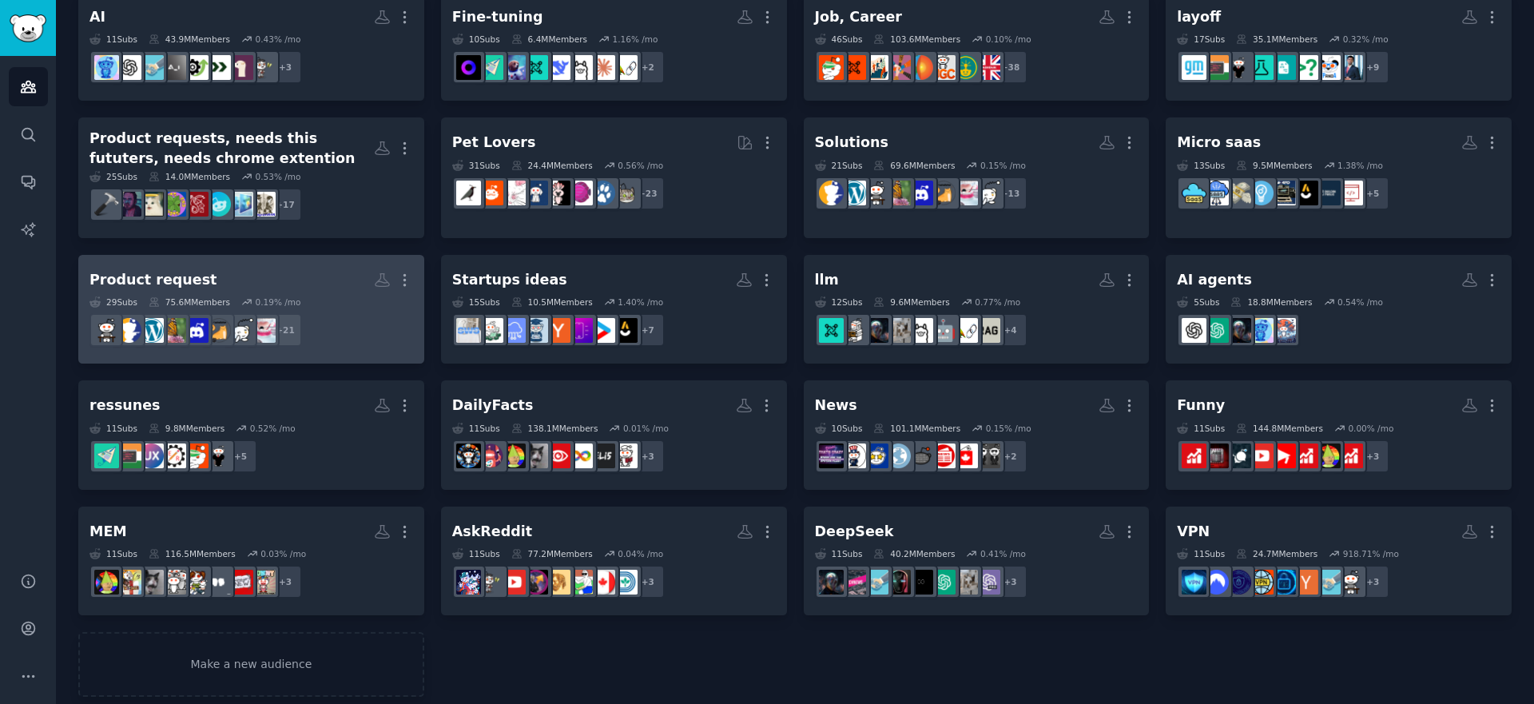
click at [292, 292] on h2 "Product request More" at bounding box center [250, 280] width 323 height 28
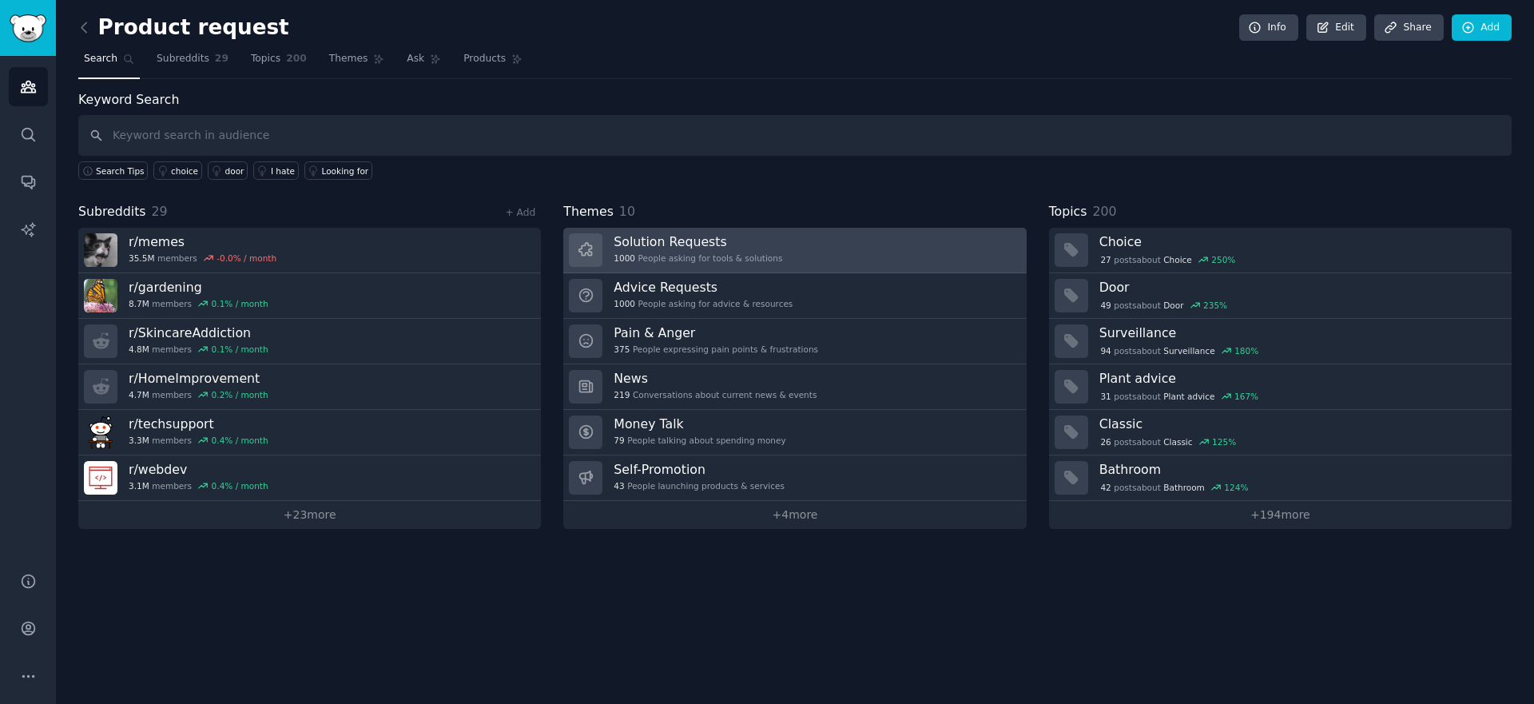
click at [818, 248] on link "Solution Requests 1000 People asking for tools & solutions" at bounding box center [794, 251] width 462 height 46
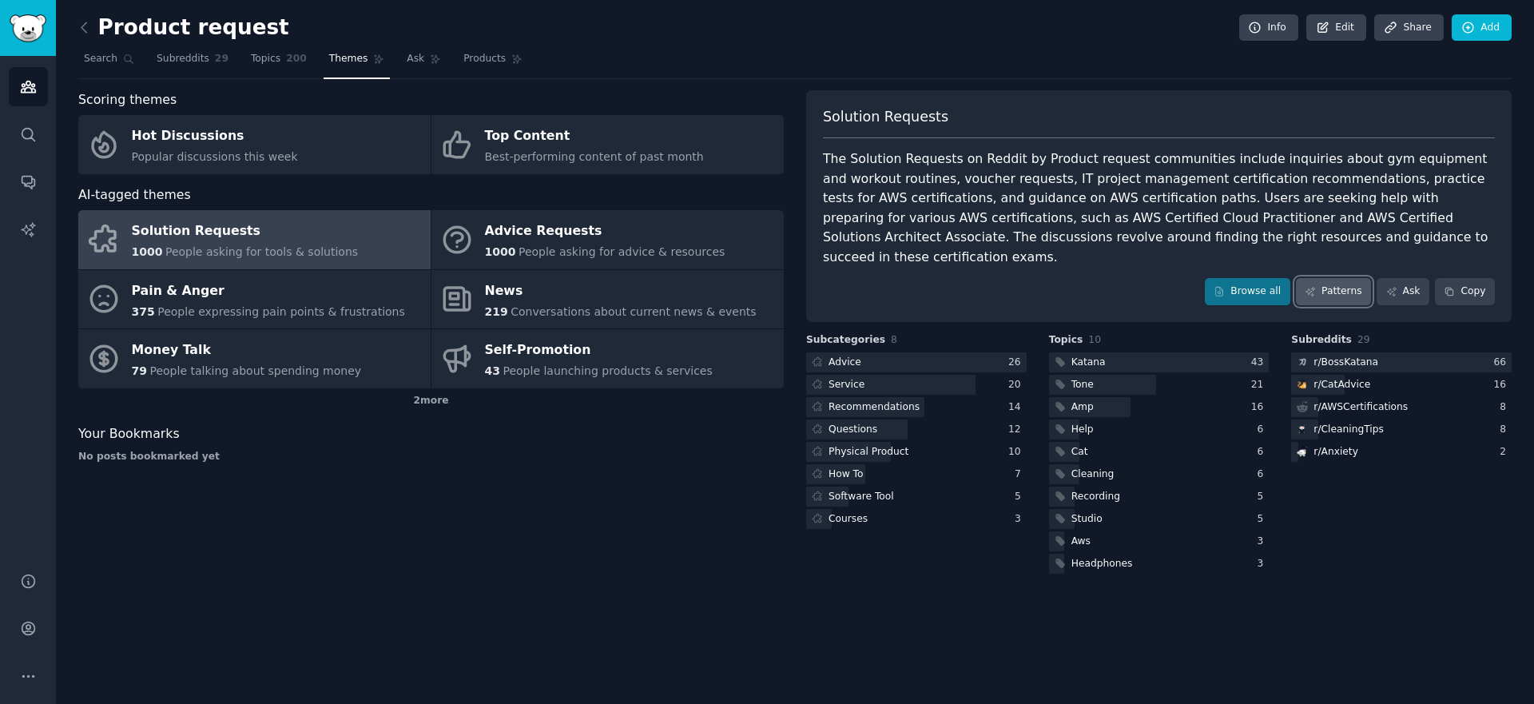
click at [1371, 279] on link "Patterns" at bounding box center [1333, 291] width 75 height 27
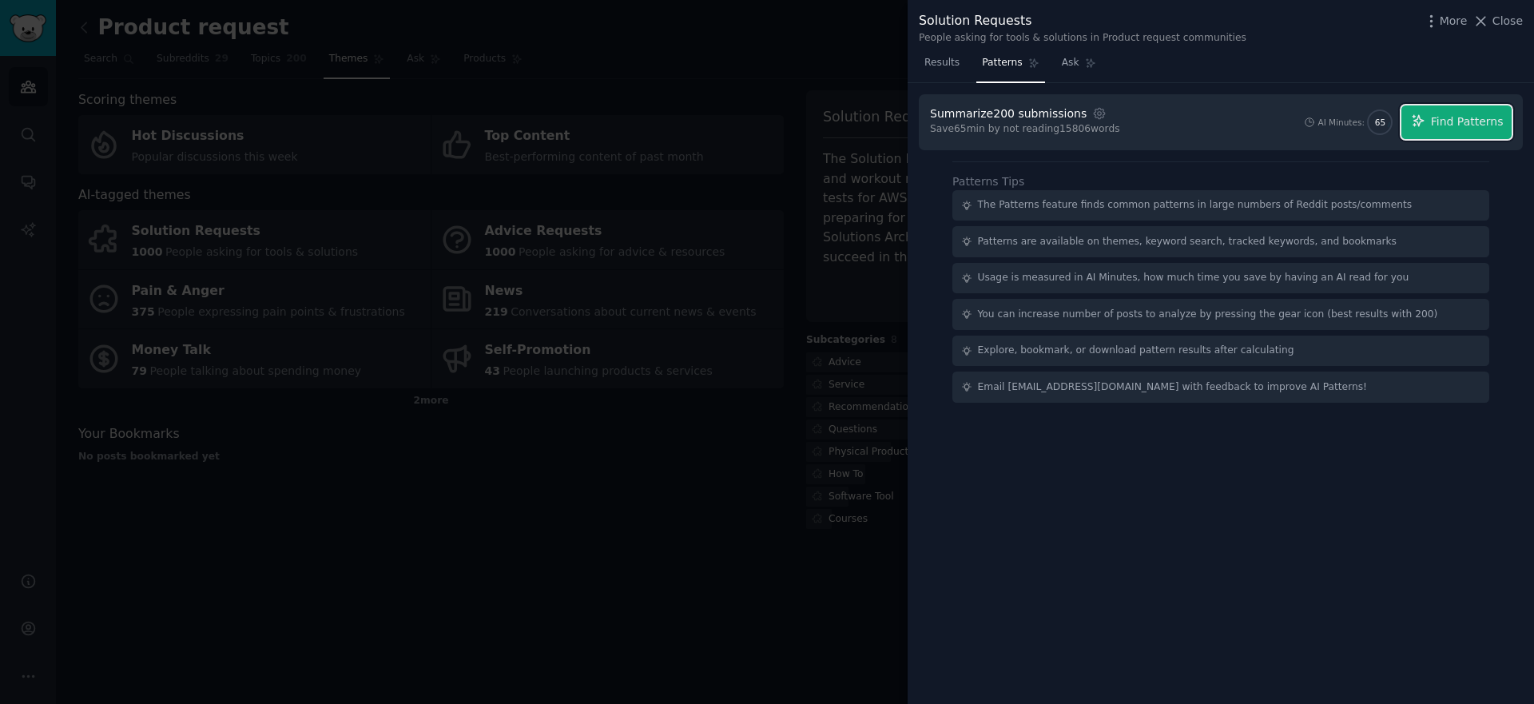
click at [1455, 128] on span "Find Patterns" at bounding box center [1466, 121] width 73 height 17
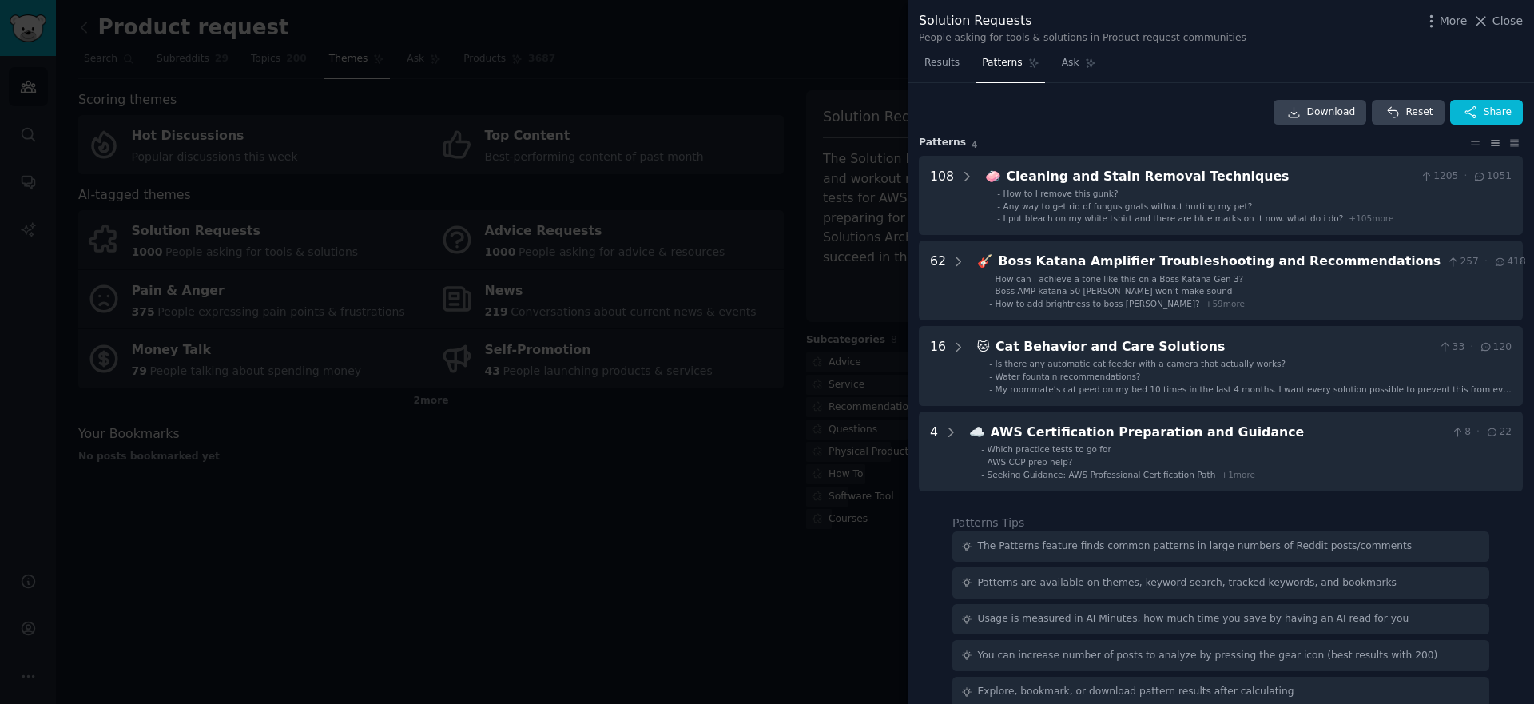
click at [780, 291] on div at bounding box center [767, 352] width 1534 height 704
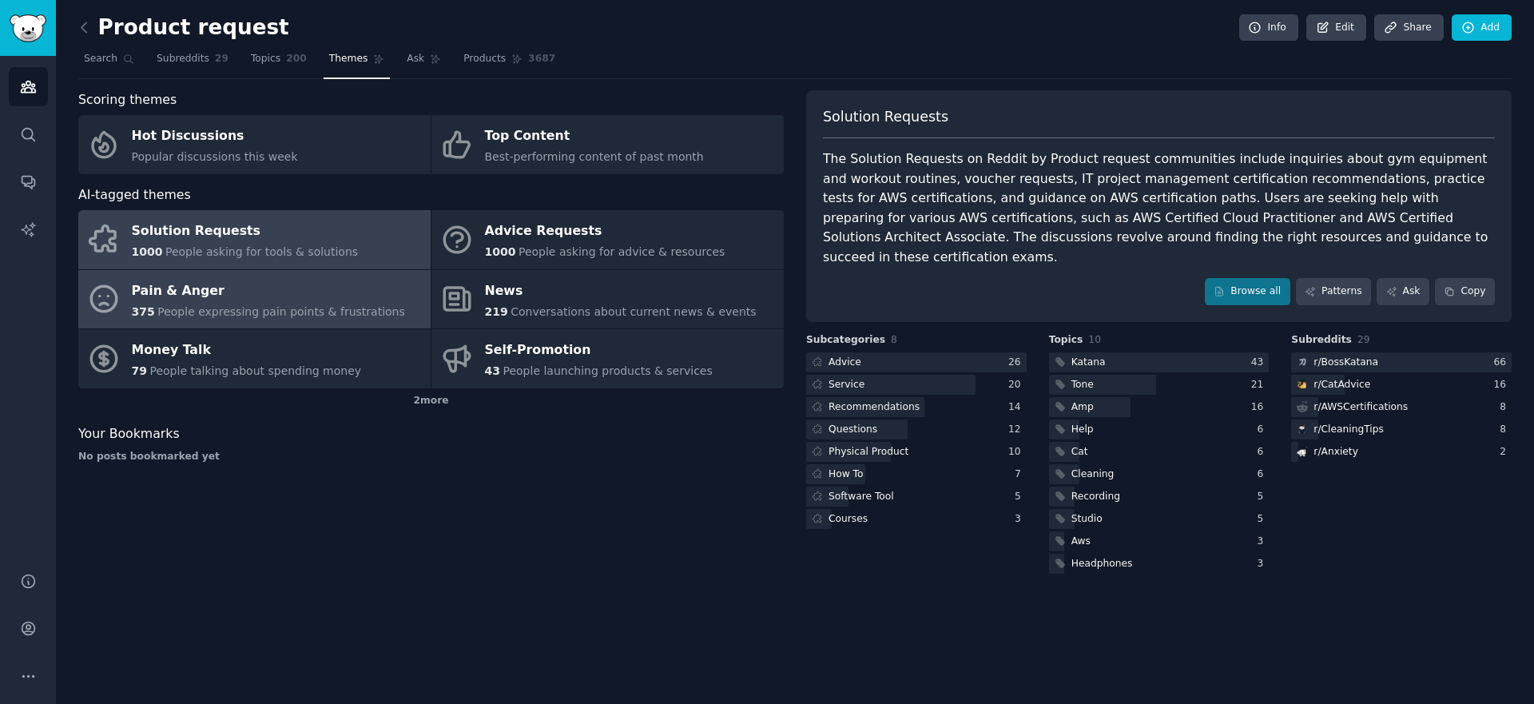
click at [291, 273] on link "Pain & Anger 375 People expressing pain points & frustrations" at bounding box center [254, 299] width 352 height 59
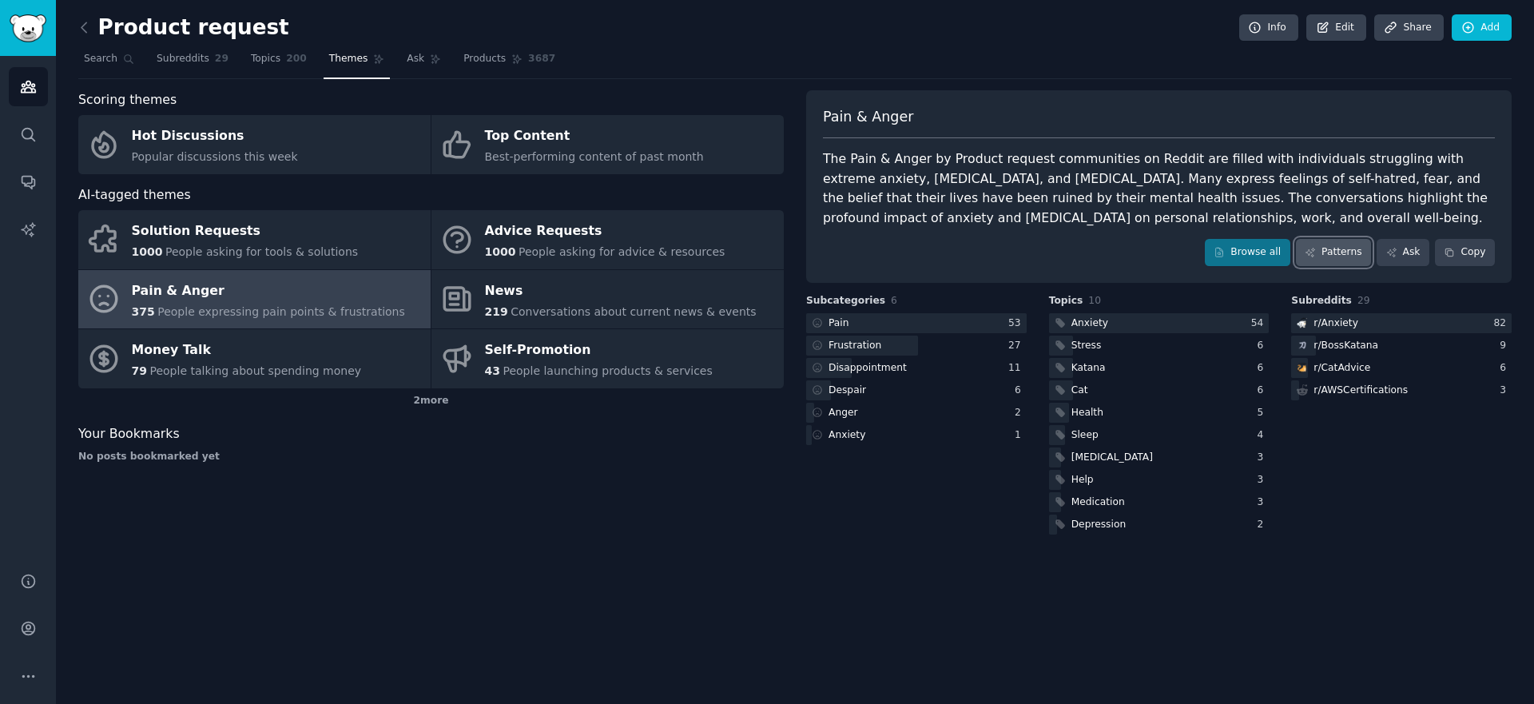
click at [1316, 264] on link "Patterns" at bounding box center [1333, 252] width 75 height 27
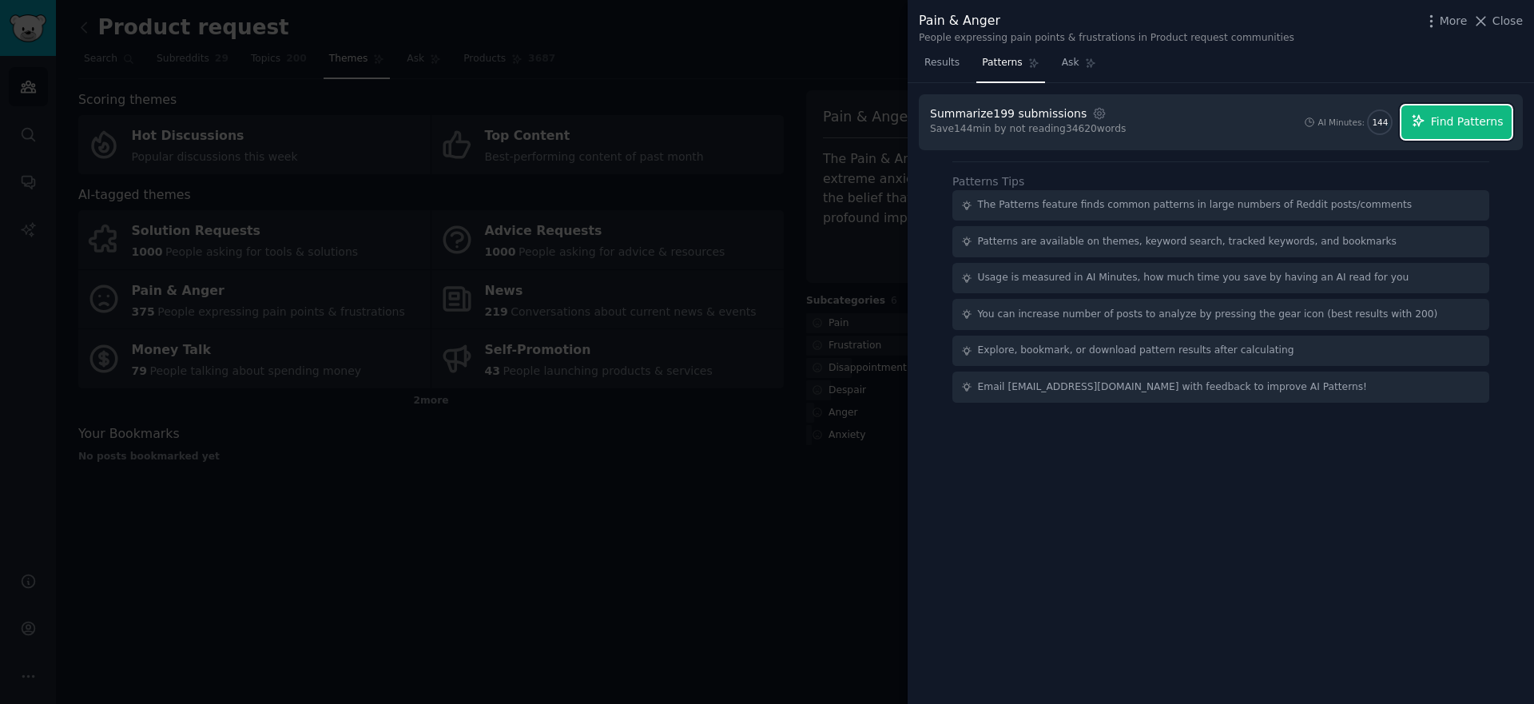
click at [1445, 129] on span "Find Patterns" at bounding box center [1466, 121] width 73 height 17
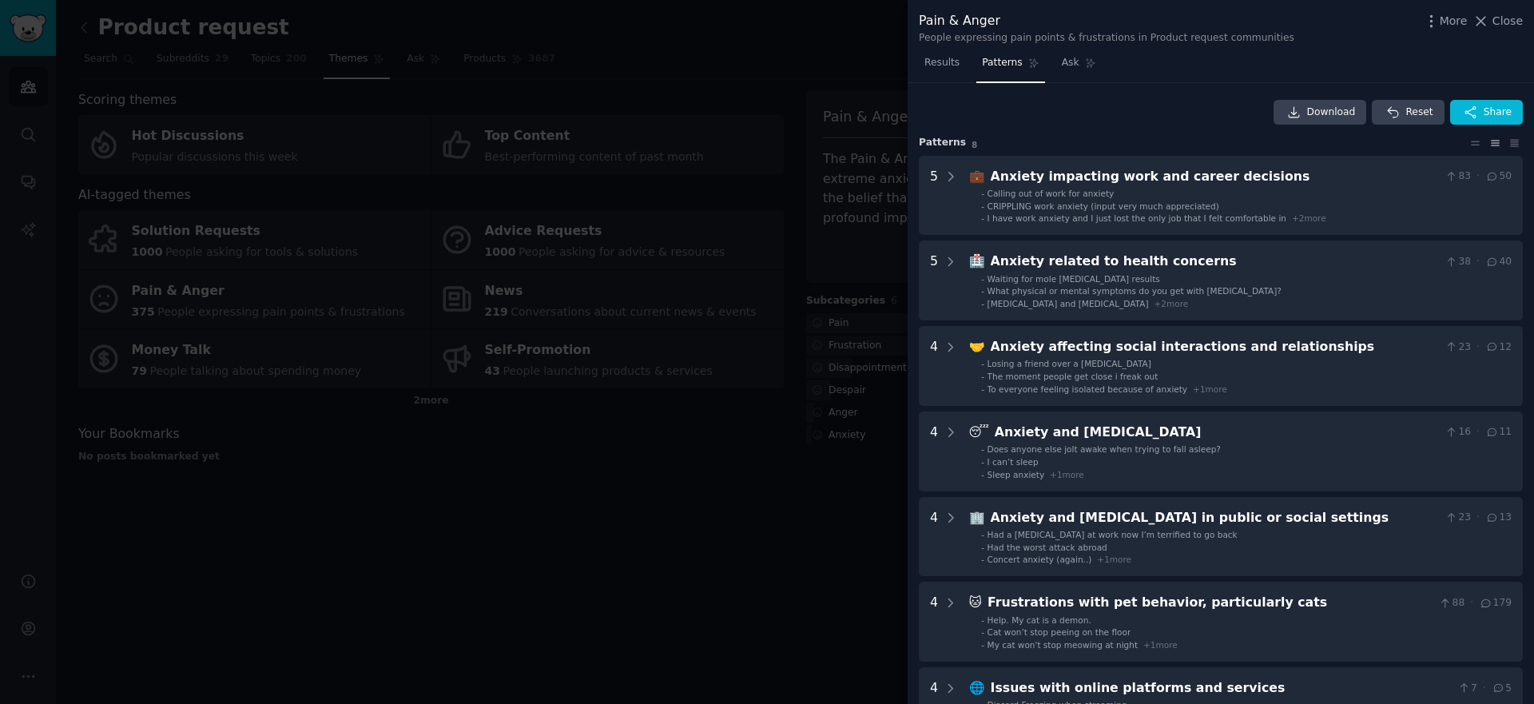
click at [622, 563] on div at bounding box center [767, 352] width 1534 height 704
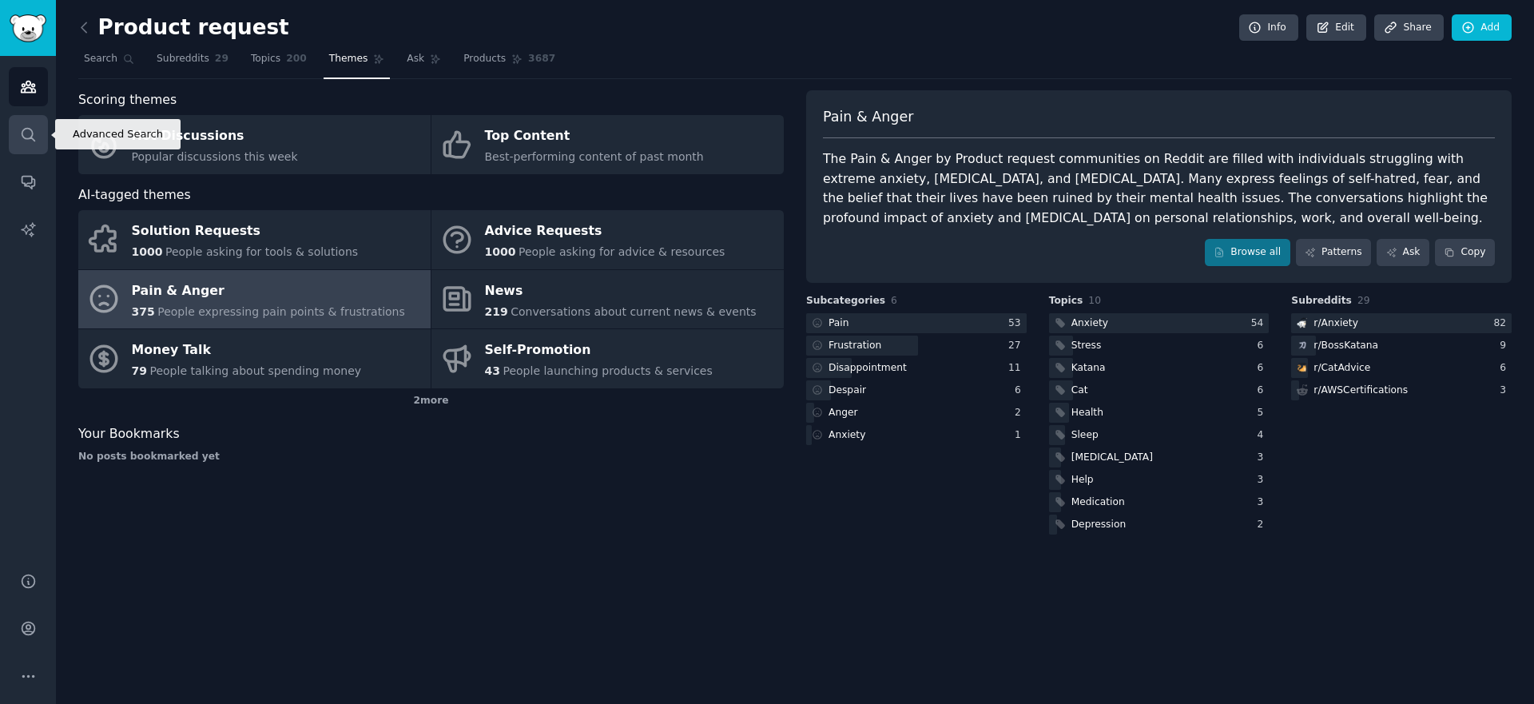
click at [42, 126] on link "Search" at bounding box center [28, 134] width 39 height 39
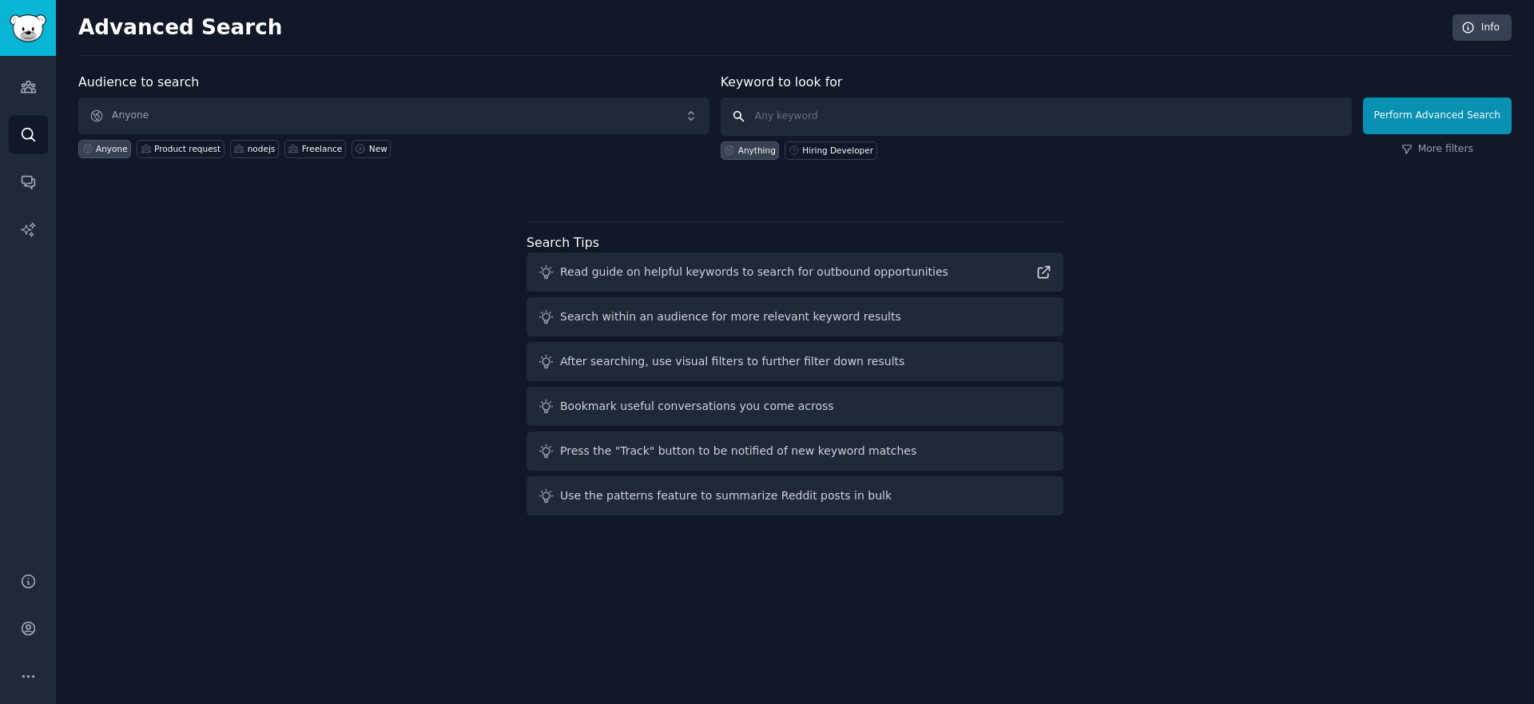
click at [851, 117] on input "text" at bounding box center [1035, 116] width 631 height 38
type input "short term project nodejs"
click button "Perform Advanced Search" at bounding box center [1437, 115] width 149 height 37
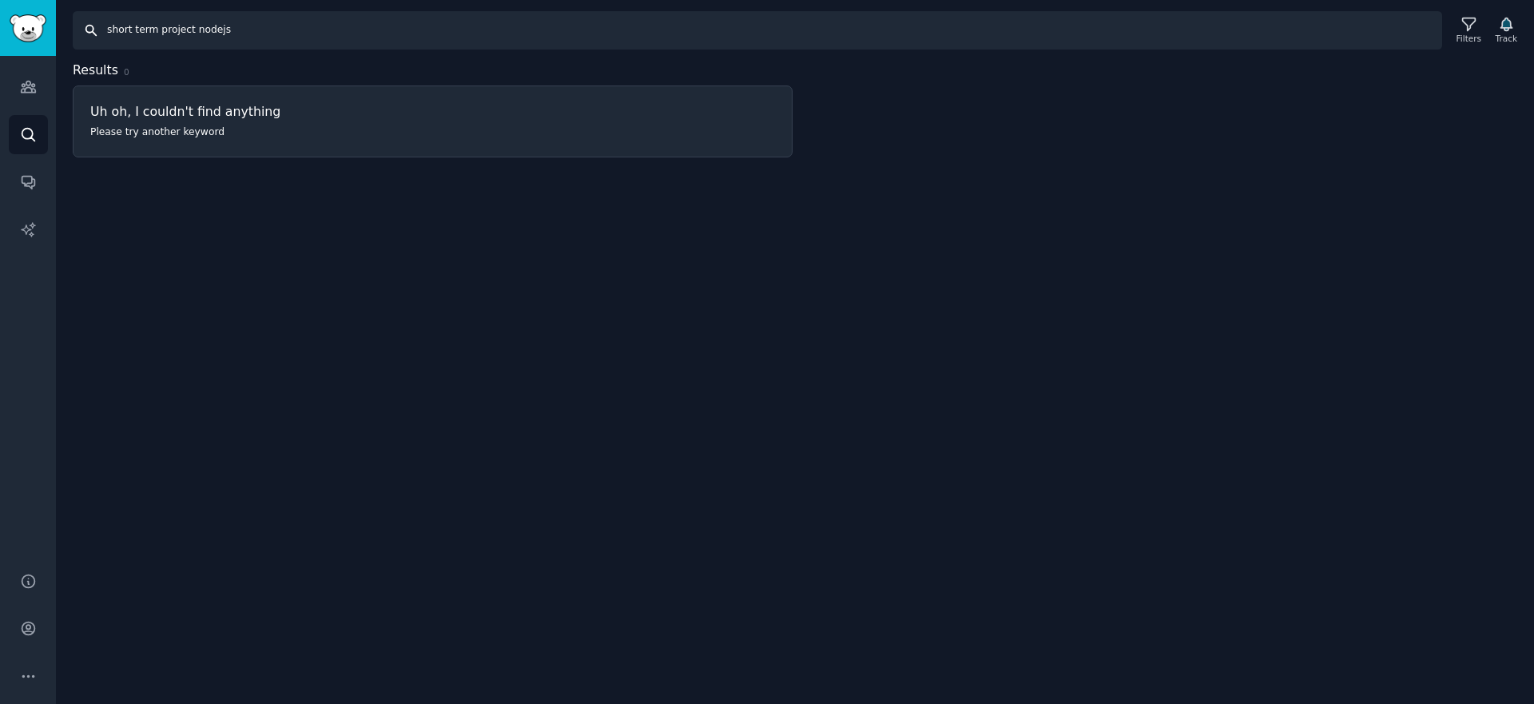
click at [188, 37] on input "short term project nodejs" at bounding box center [757, 30] width 1369 height 38
click at [37, 225] on link "AI Reports" at bounding box center [28, 229] width 39 height 39
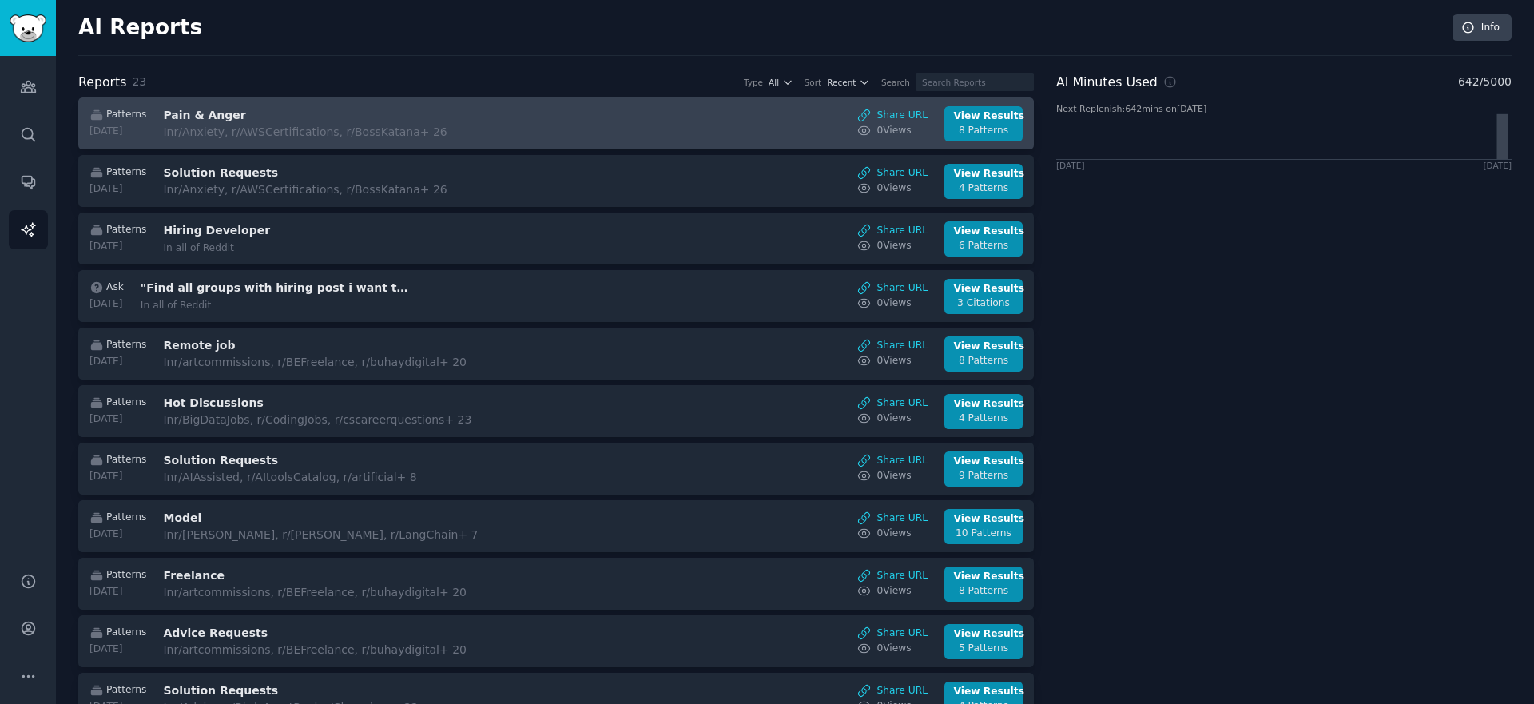
click at [661, 143] on link "Patterns [DATE] Pain & Anger In r/Anxiety, r/AWSCertifications, r/BossKatana + …" at bounding box center [555, 123] width 955 height 52
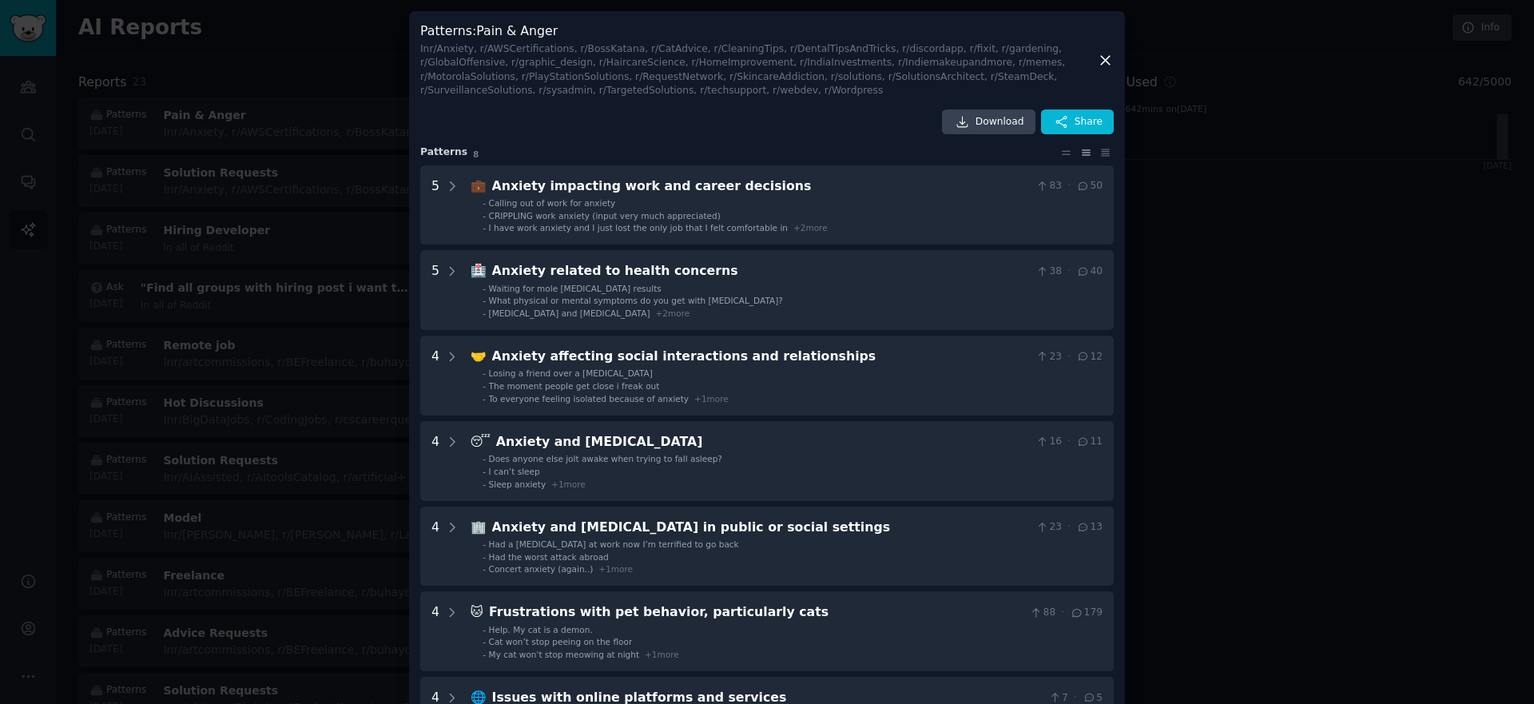
click at [315, 206] on div at bounding box center [767, 352] width 1534 height 704
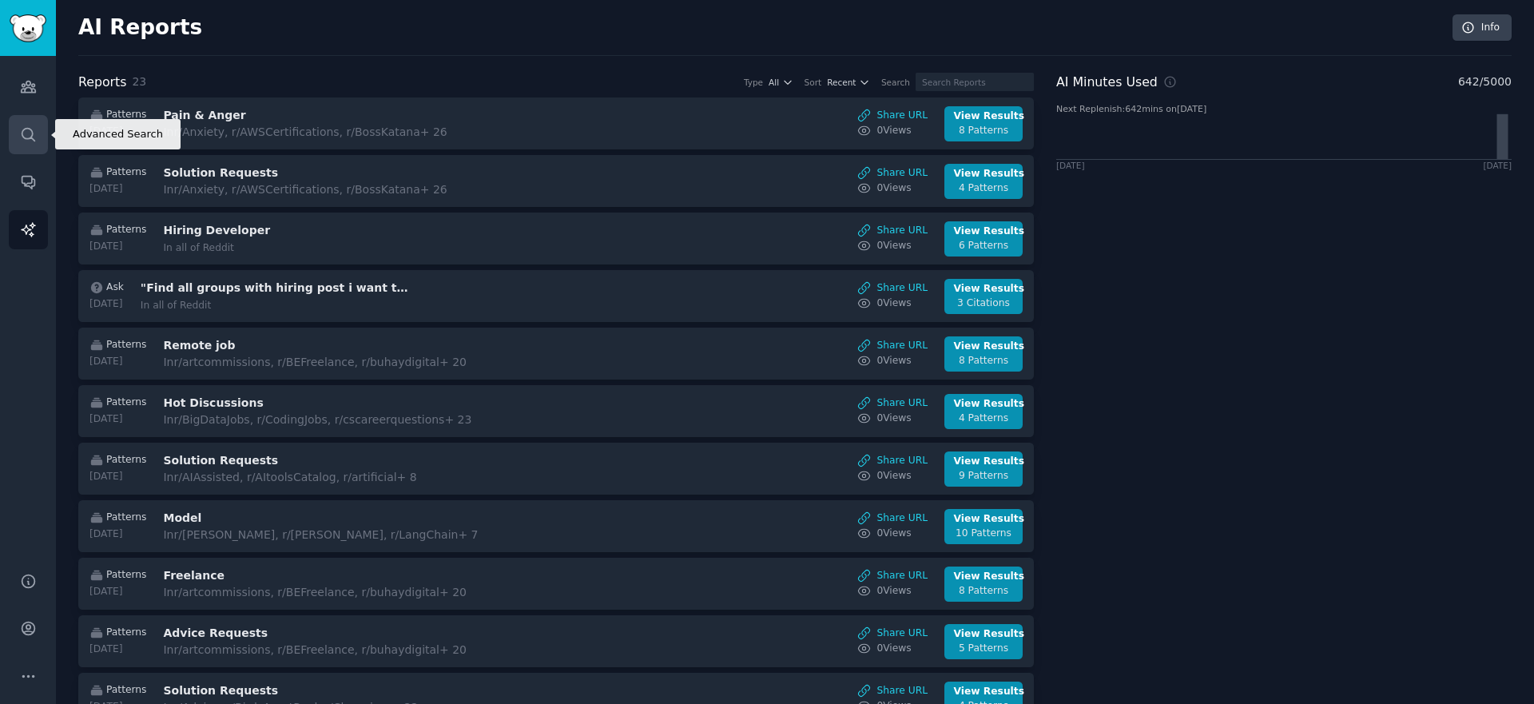
click at [23, 120] on link "Search" at bounding box center [28, 134] width 39 height 39
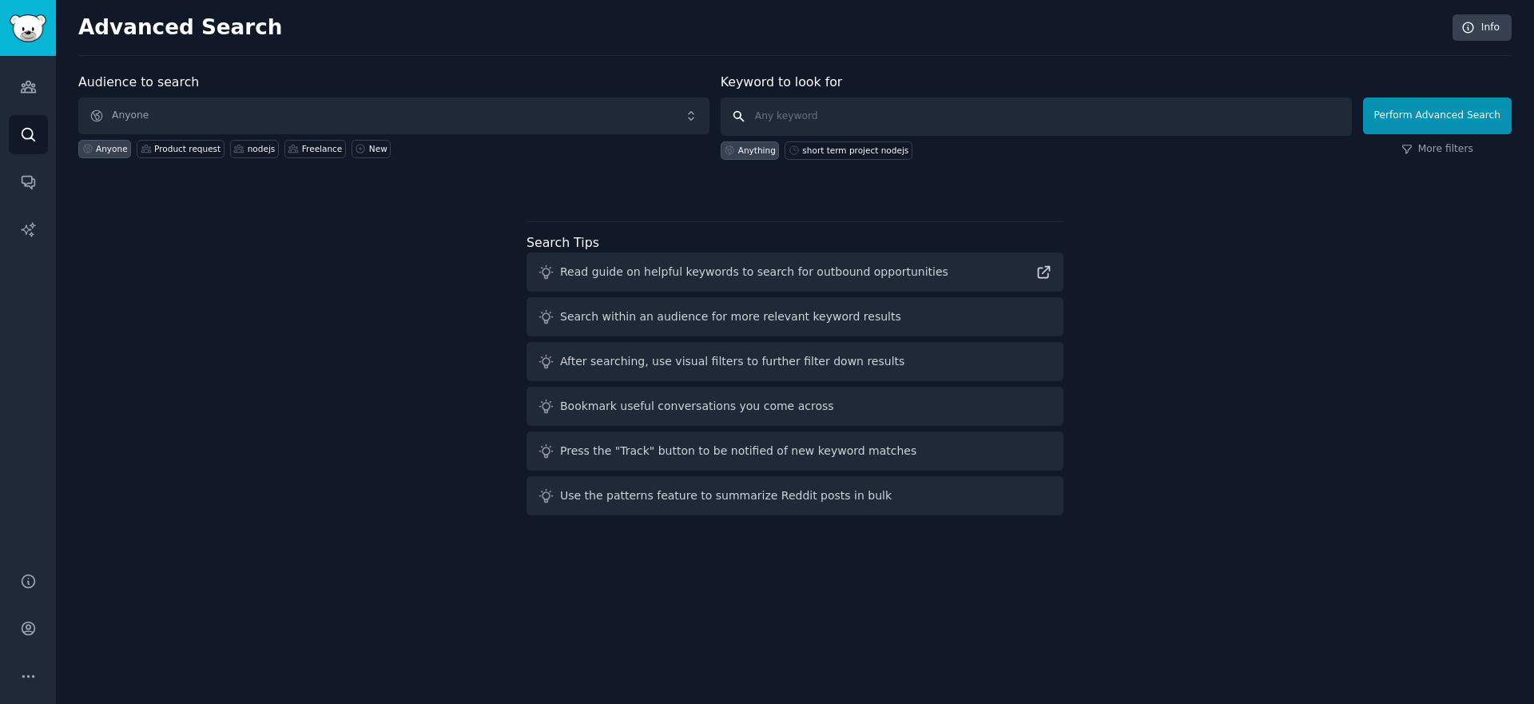
click at [878, 118] on input "text" at bounding box center [1035, 116] width 631 height 38
click at [821, 120] on input "text" at bounding box center [1035, 116] width 631 height 38
click at [40, 181] on link "Conversations" at bounding box center [28, 181] width 39 height 39
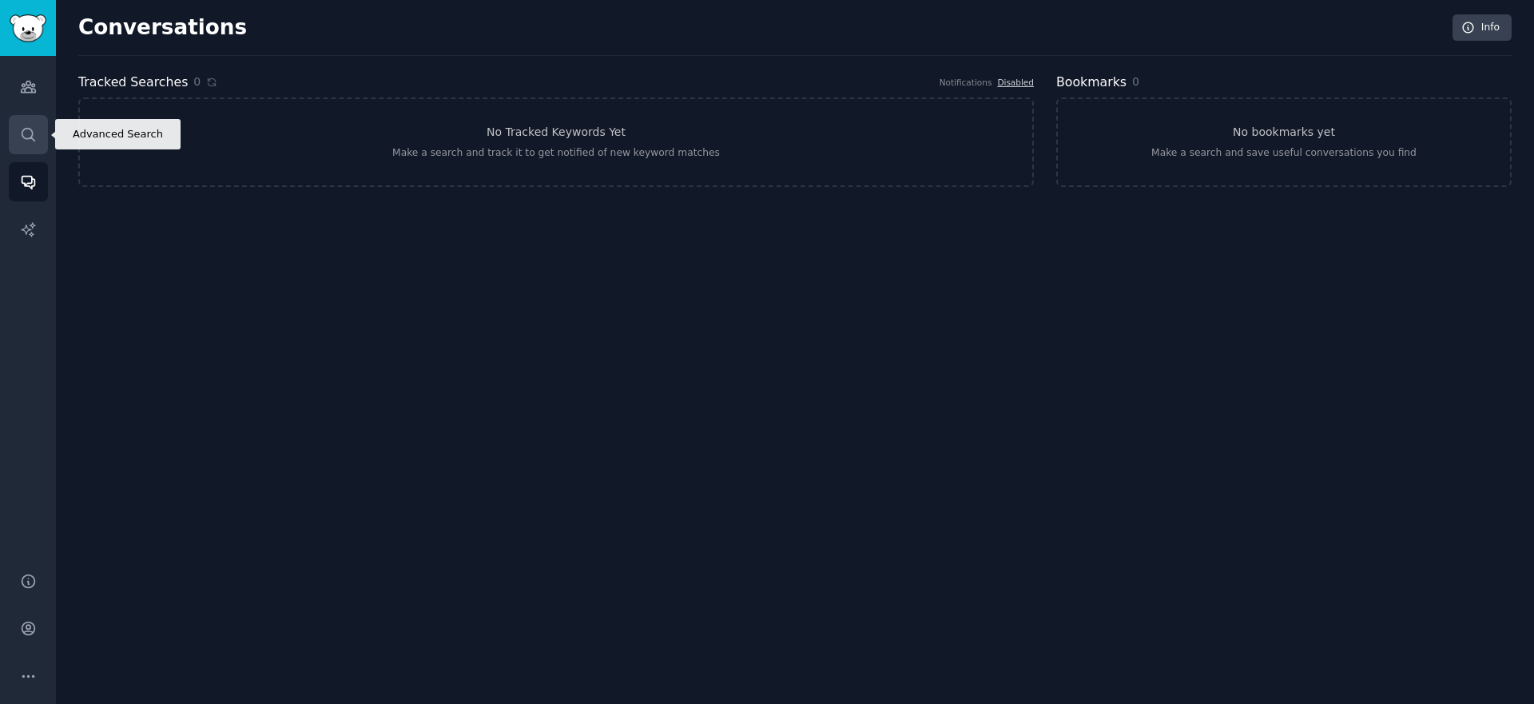
click at [25, 140] on icon "Sidebar" at bounding box center [28, 134] width 17 height 17
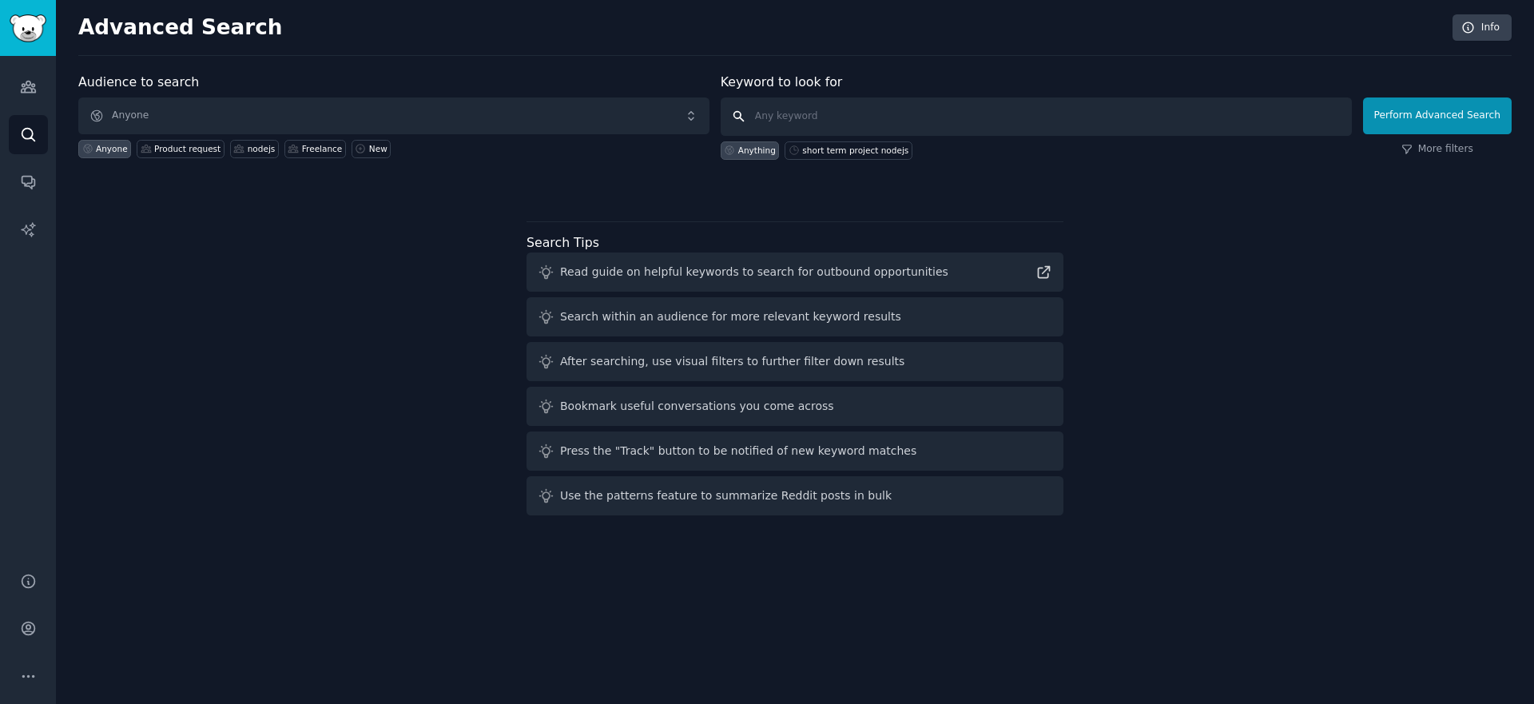
click at [823, 119] on input "text" at bounding box center [1035, 116] width 631 height 38
paste input "short term project nodejs"
type input "short term project nodejs"
click at [1139, 109] on input "short term project nodejs" at bounding box center [1035, 116] width 631 height 38
click at [1425, 127] on button "Perform Advanced Search" at bounding box center [1437, 115] width 149 height 37
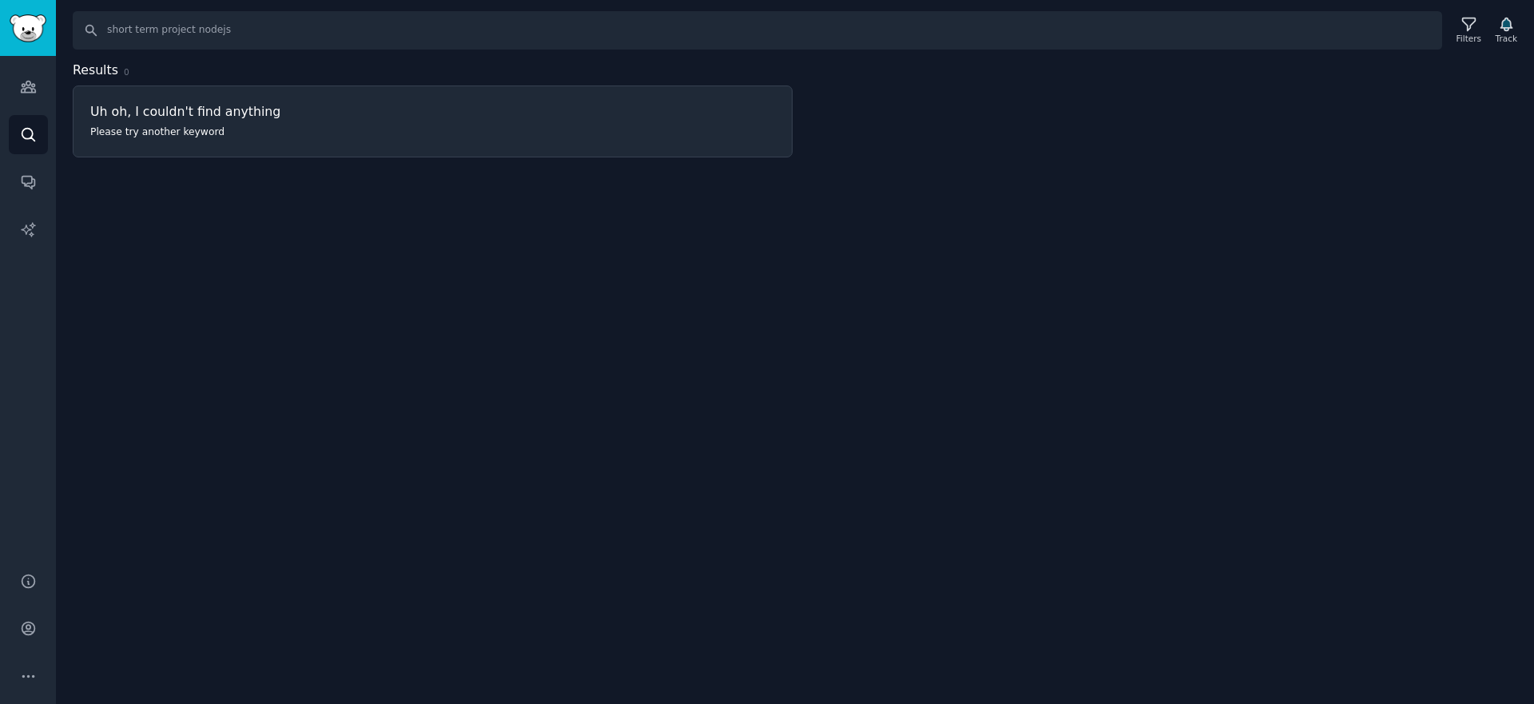
click at [366, 177] on div "Search short term project nodejs Filters Track Results 0 Uh oh, I couldn't find…" at bounding box center [795, 352] width 1478 height 704
click at [353, 69] on h2 "Results 0" at bounding box center [433, 71] width 720 height 20
click at [249, 61] on h2 "Results 0" at bounding box center [433, 71] width 720 height 20
click at [187, 27] on input "short term project nodejs" at bounding box center [757, 30] width 1369 height 38
type input "nodejs"
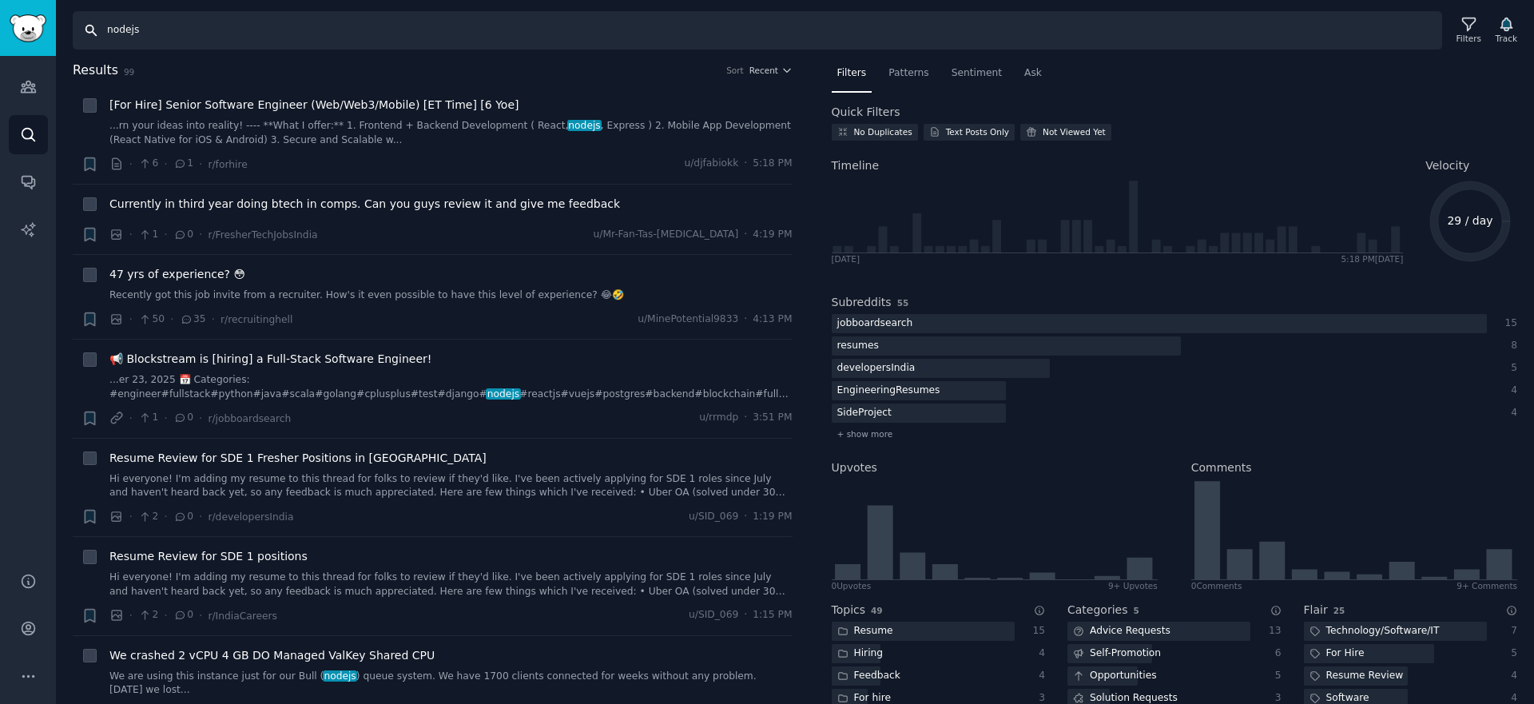
click at [187, 27] on input "nodejs" at bounding box center [757, 30] width 1369 height 38
